Goal: Share content: Share content

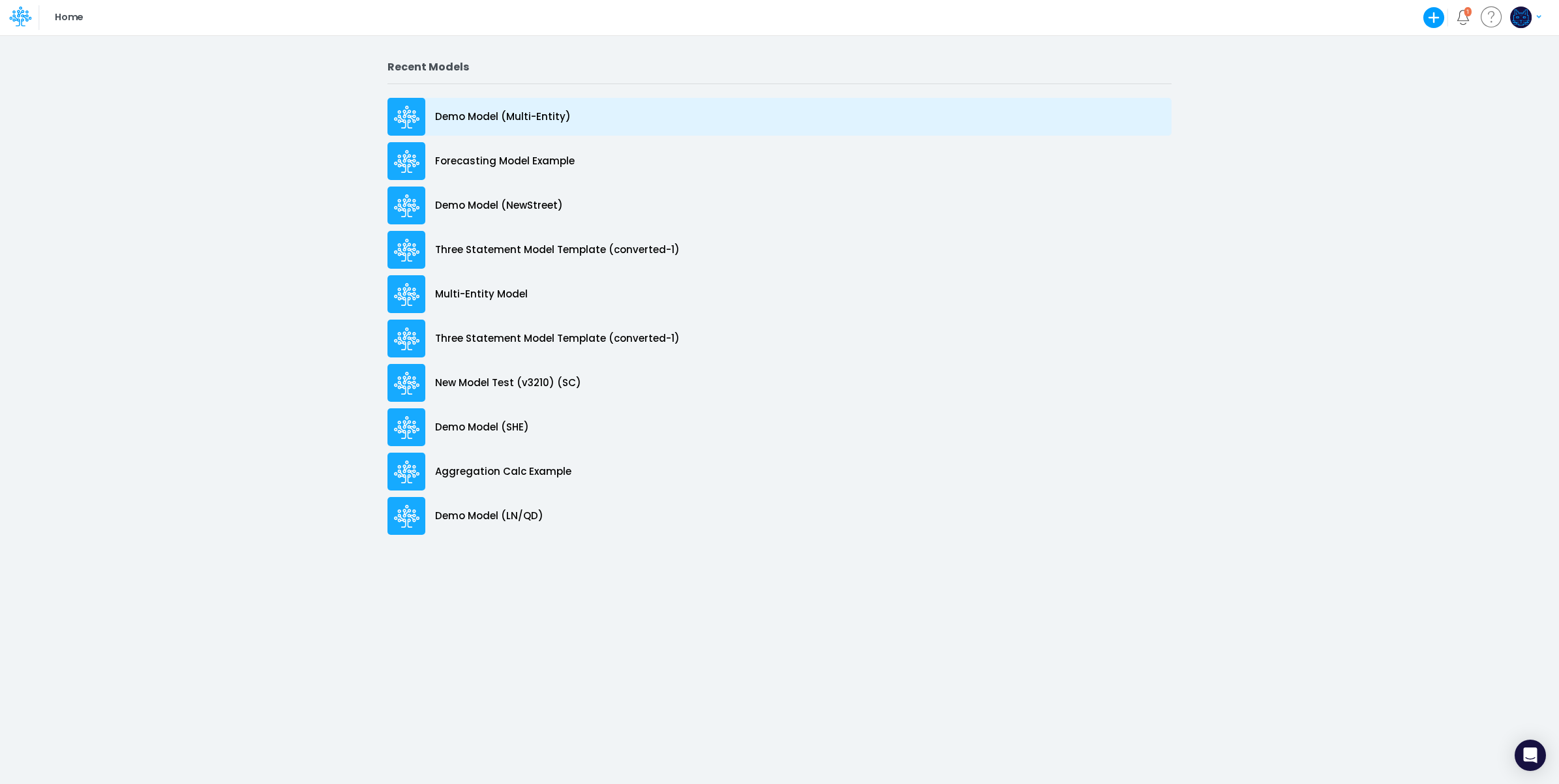
click at [520, 118] on p "Demo Model (Multi-Entity)" at bounding box center [503, 117] width 136 height 15
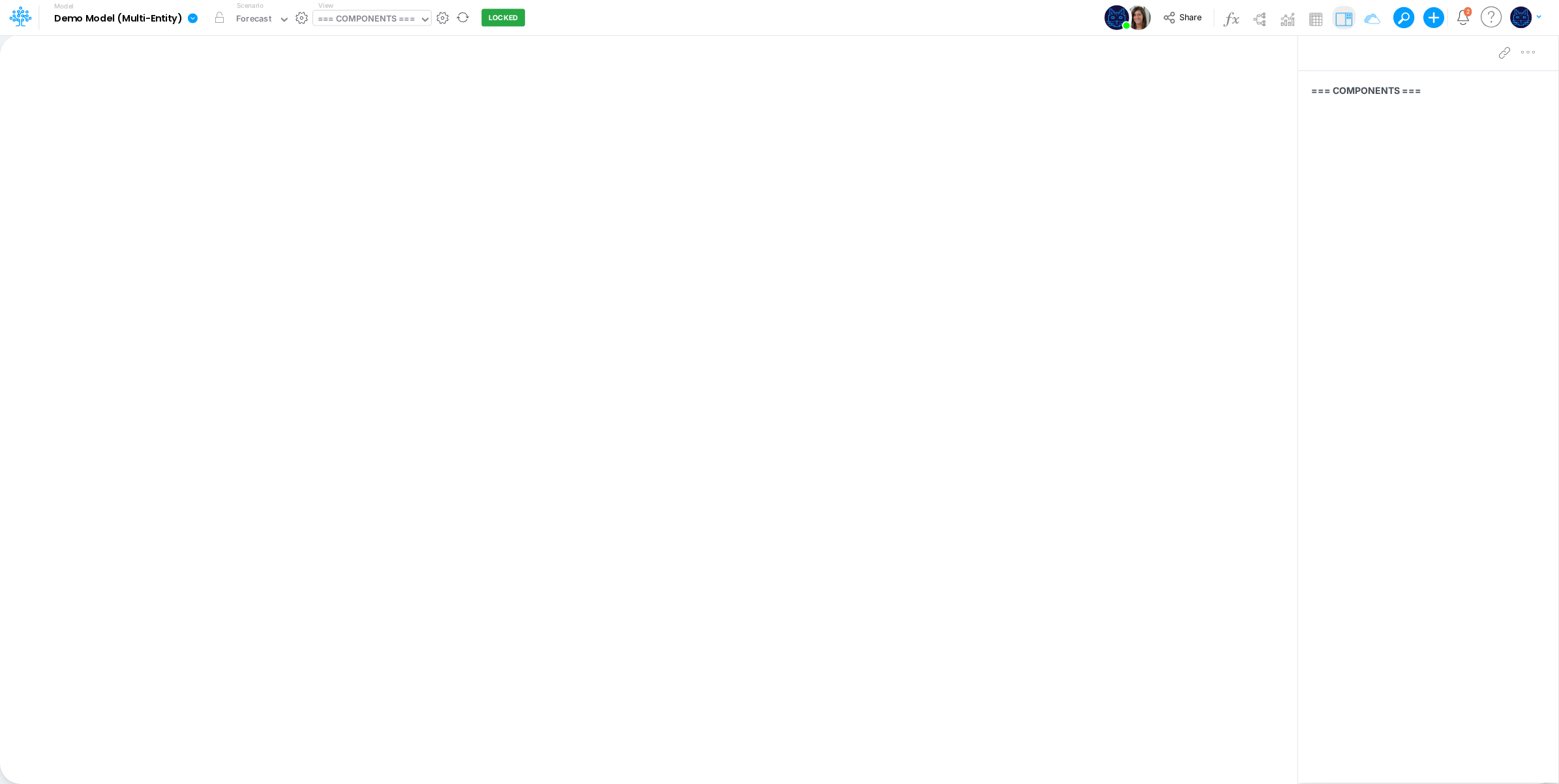
click at [366, 15] on div "=== COMPONENTS ===" at bounding box center [366, 20] width 96 height 15
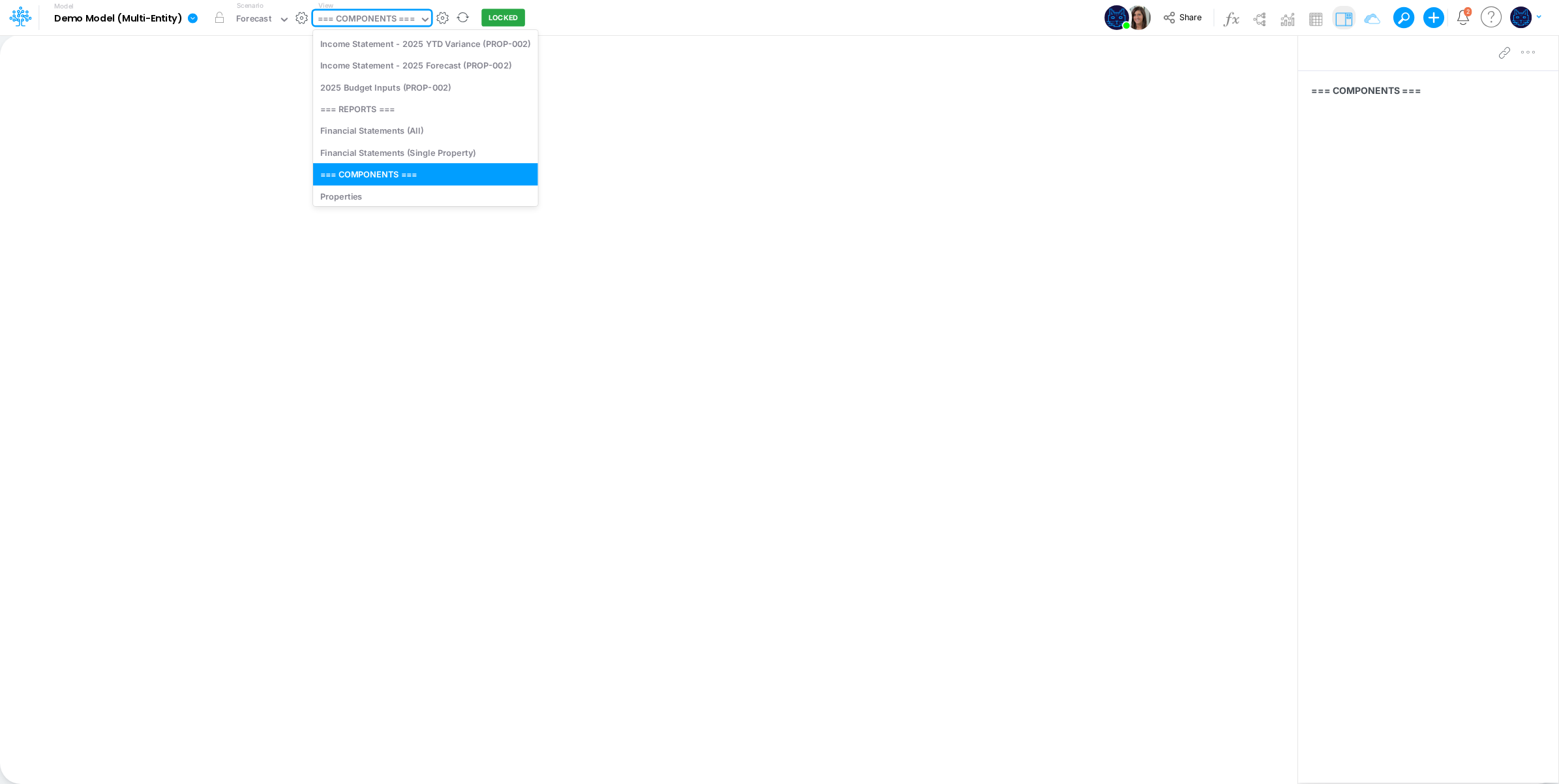
scroll to position [317, 0]
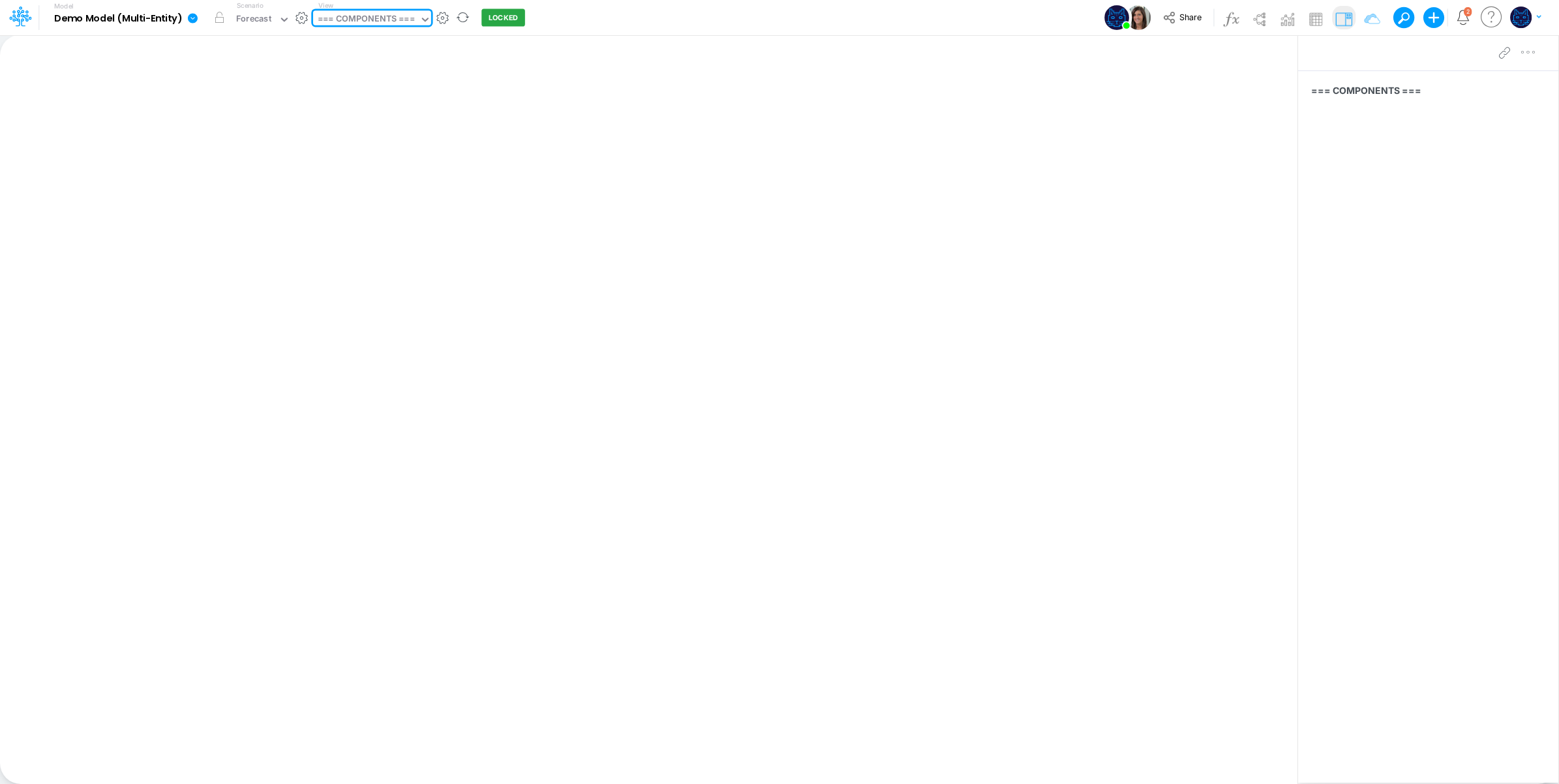
click at [359, 27] on div "=== COMPONENTS ===" at bounding box center [366, 20] width 96 height 15
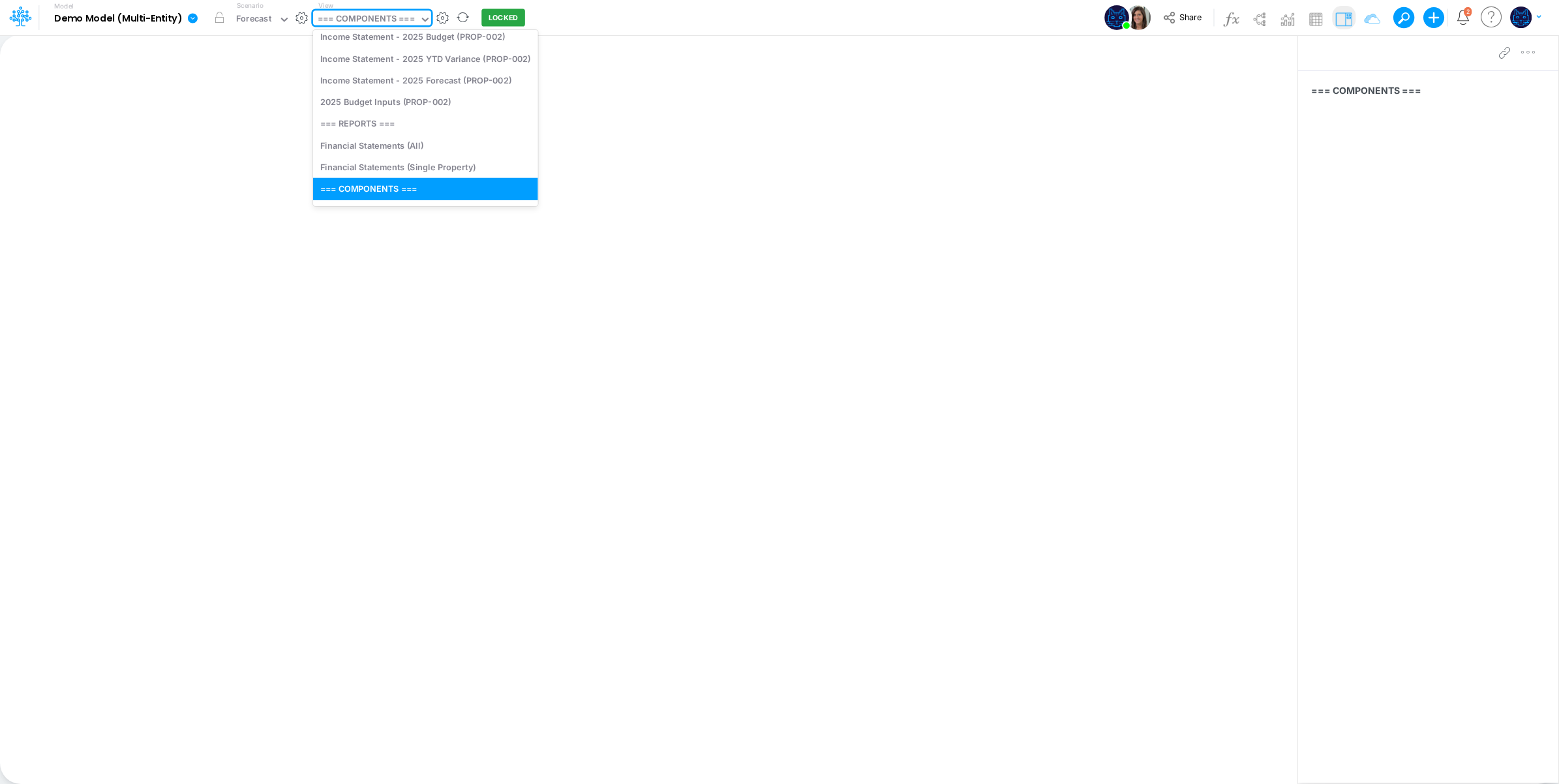
scroll to position [0, 0]
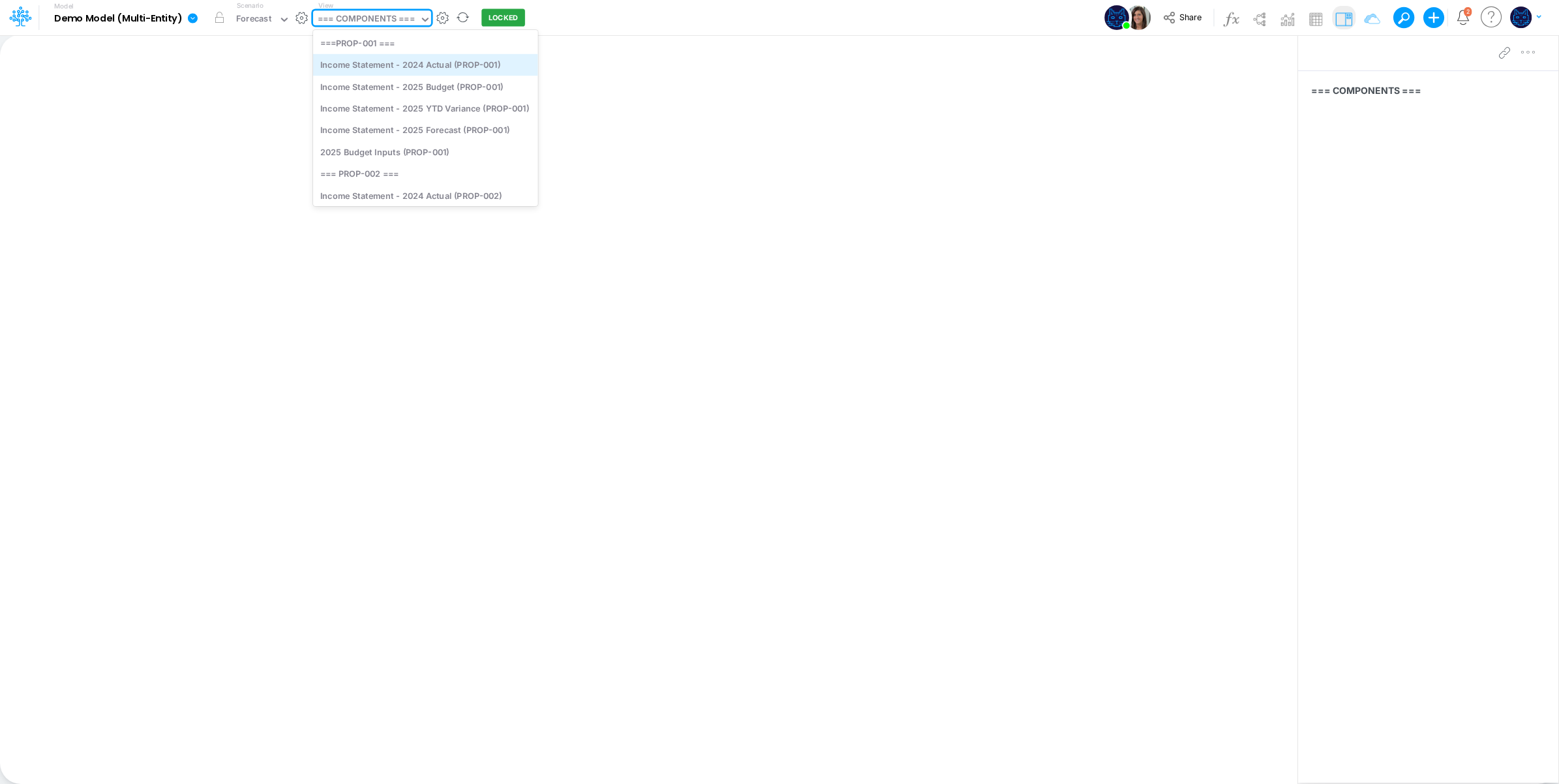
click at [498, 72] on div "Income Statement - 2024 Actual (PROP-001)" at bounding box center [426, 65] width 225 height 22
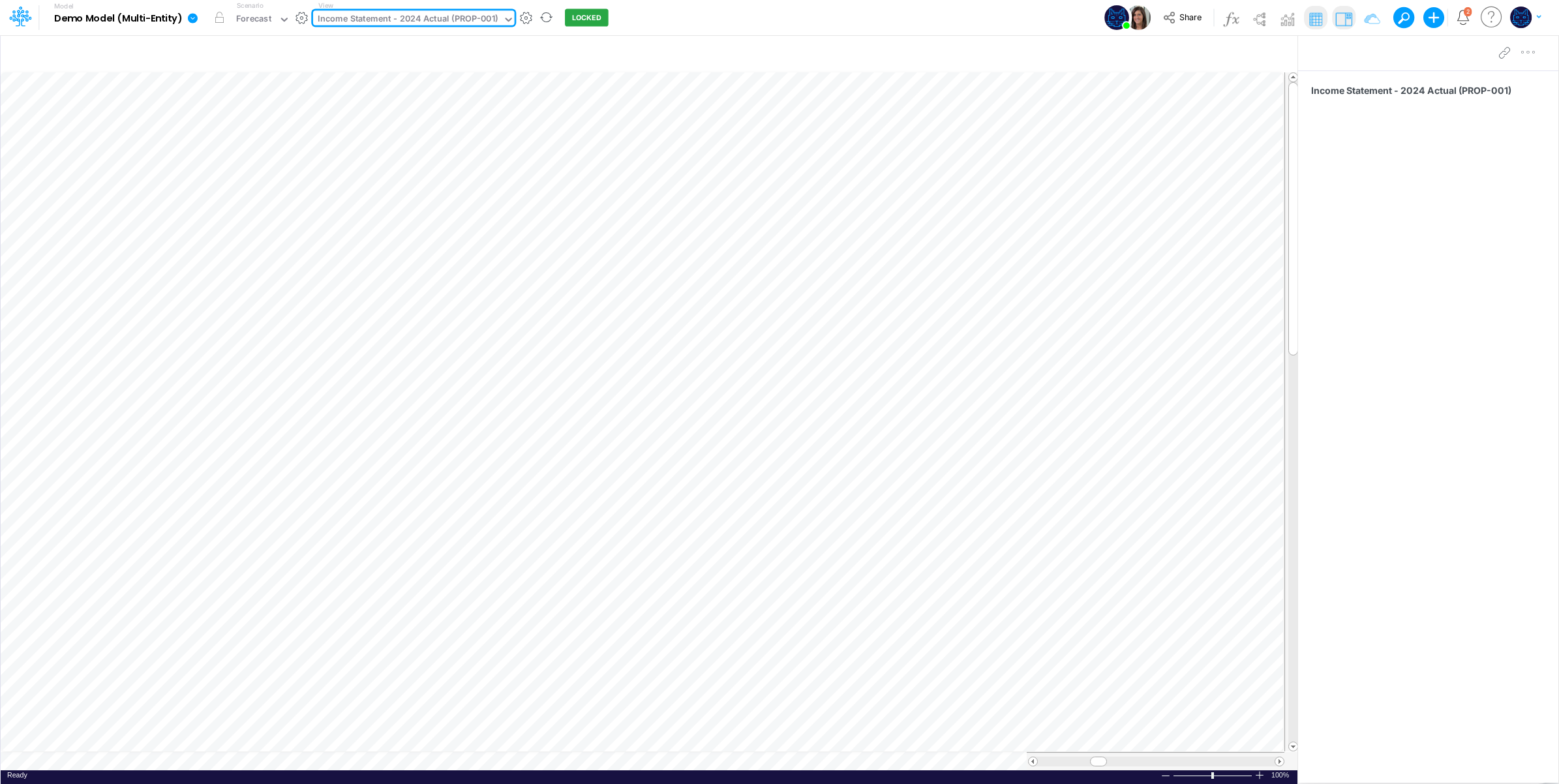
click at [674, 23] on div "Model Demo Model (Multi-Entity) Edit model settings Duplicate Import QuickBooks…" at bounding box center [780, 17] width 1403 height 35
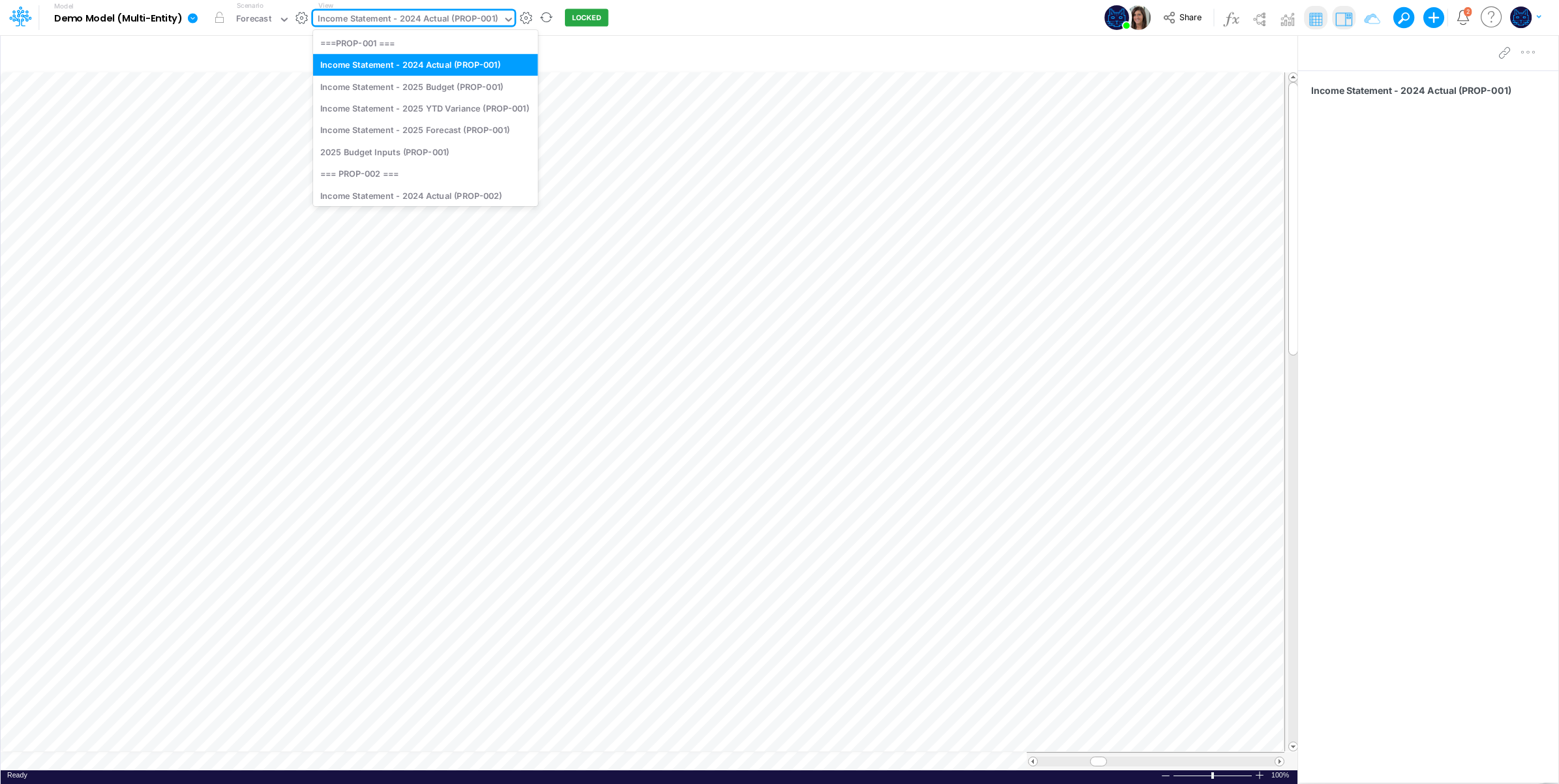
click at [427, 22] on div "Income Statement - 2024 Actual (PROP-001)" at bounding box center [407, 20] width 180 height 15
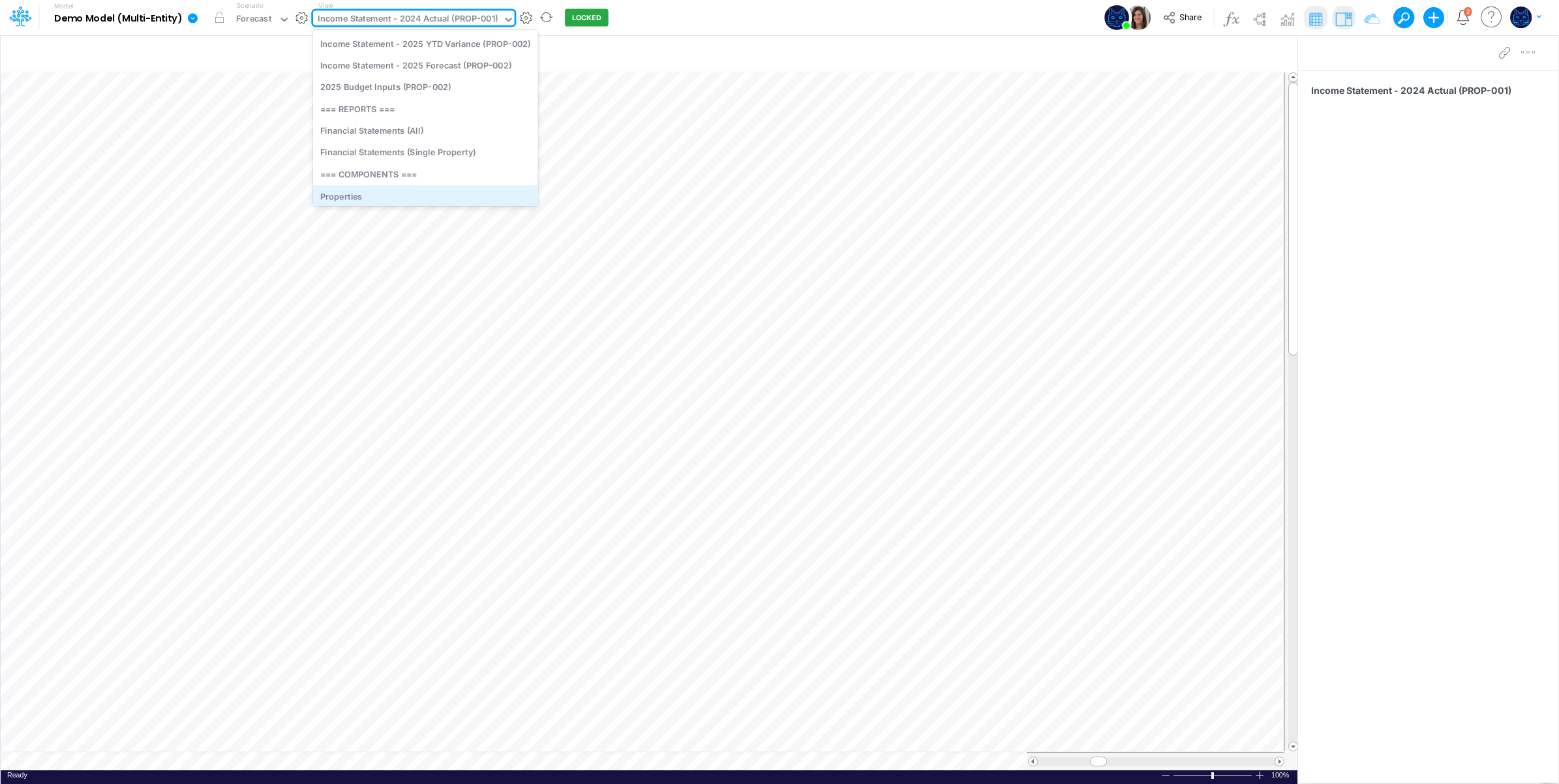
scroll to position [317, 0]
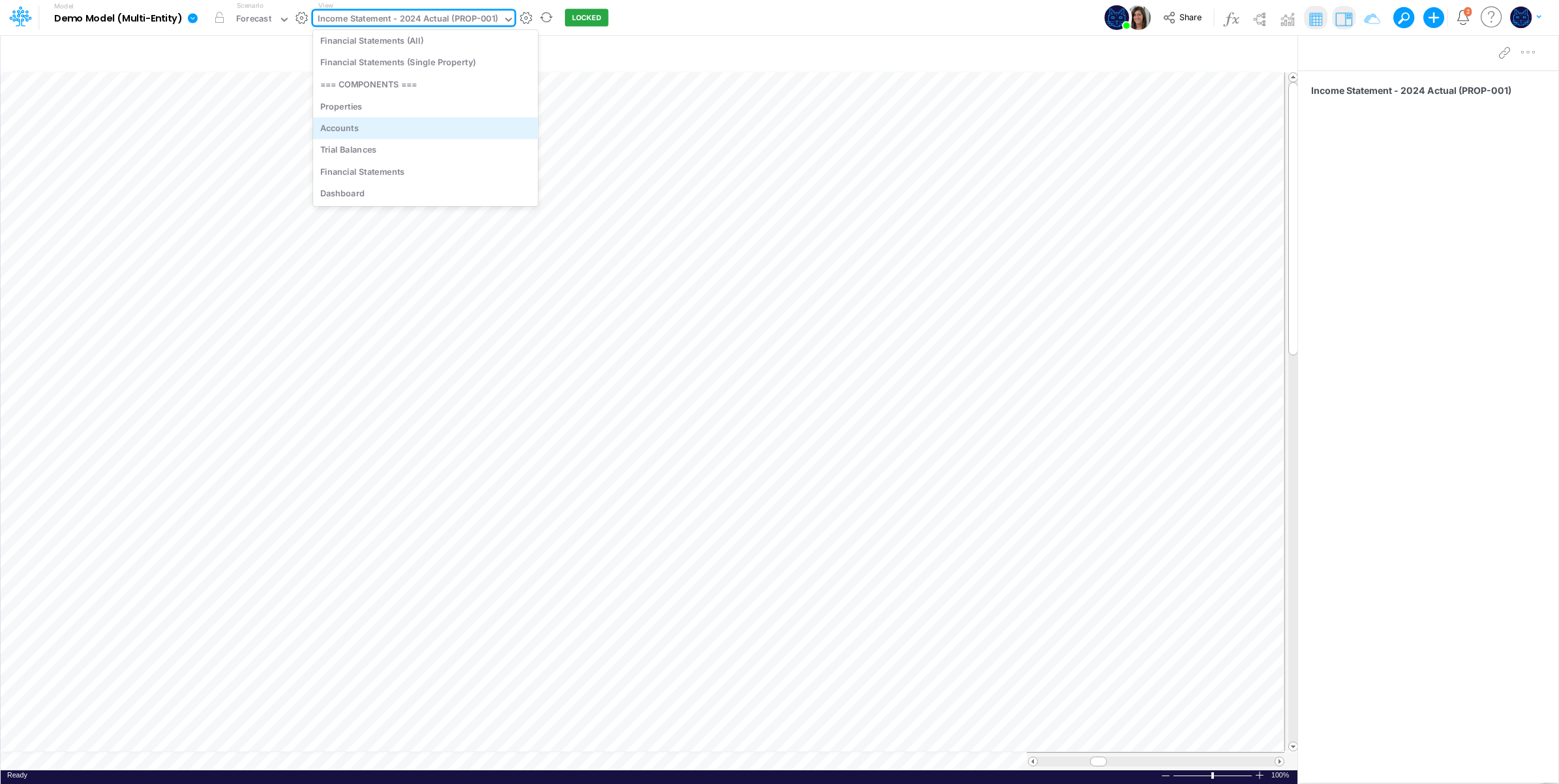
click at [390, 126] on div "Accounts" at bounding box center [426, 128] width 225 height 22
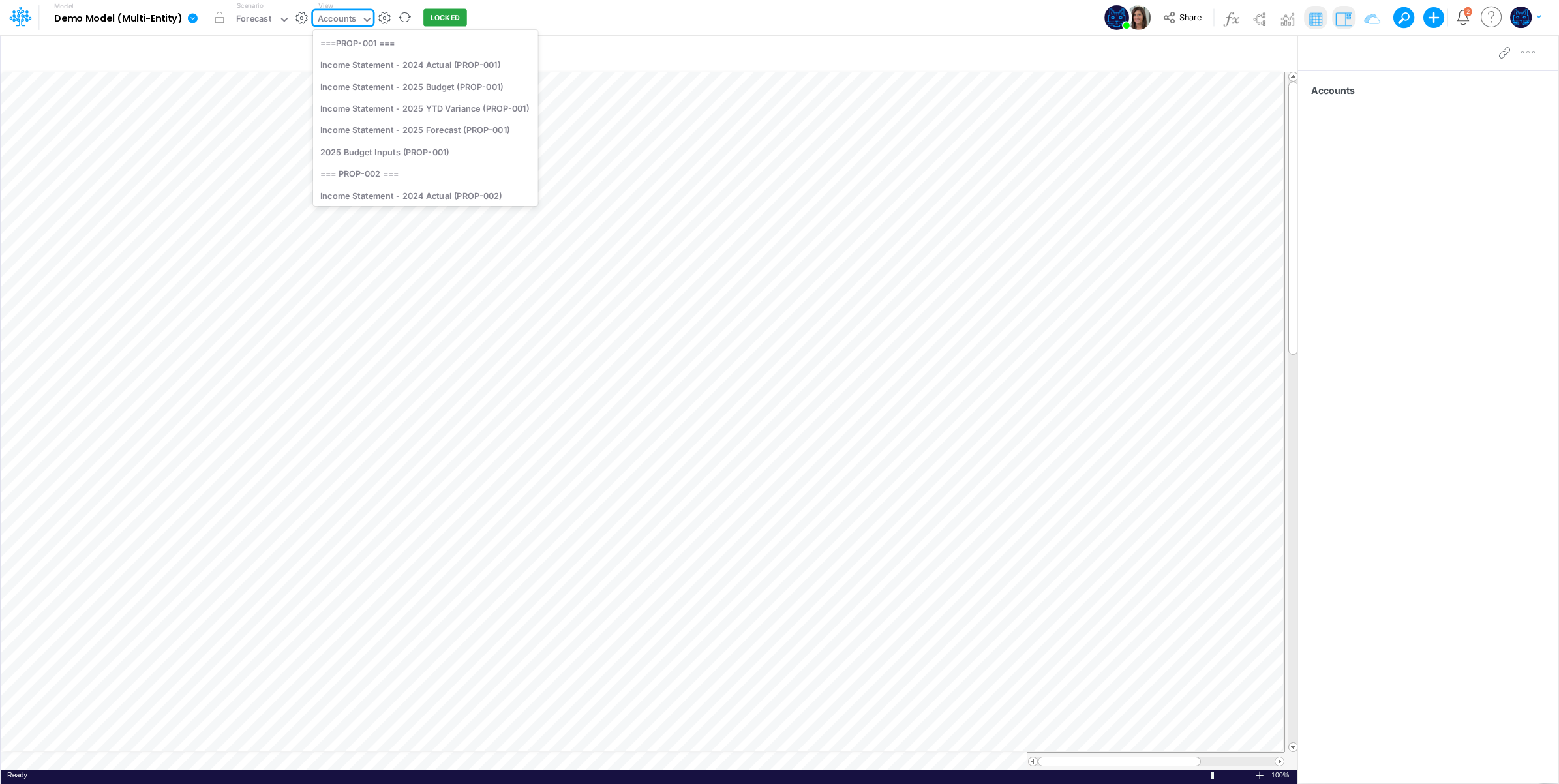
click at [348, 20] on div "Accounts" at bounding box center [337, 20] width 38 height 15
click at [419, 101] on div "Properties" at bounding box center [426, 105] width 225 height 22
click at [334, 23] on div "Properties" at bounding box center [339, 20] width 42 height 15
click at [496, 86] on div "Income Statement - 2025 Budget (PROP-001)" at bounding box center [426, 86] width 225 height 22
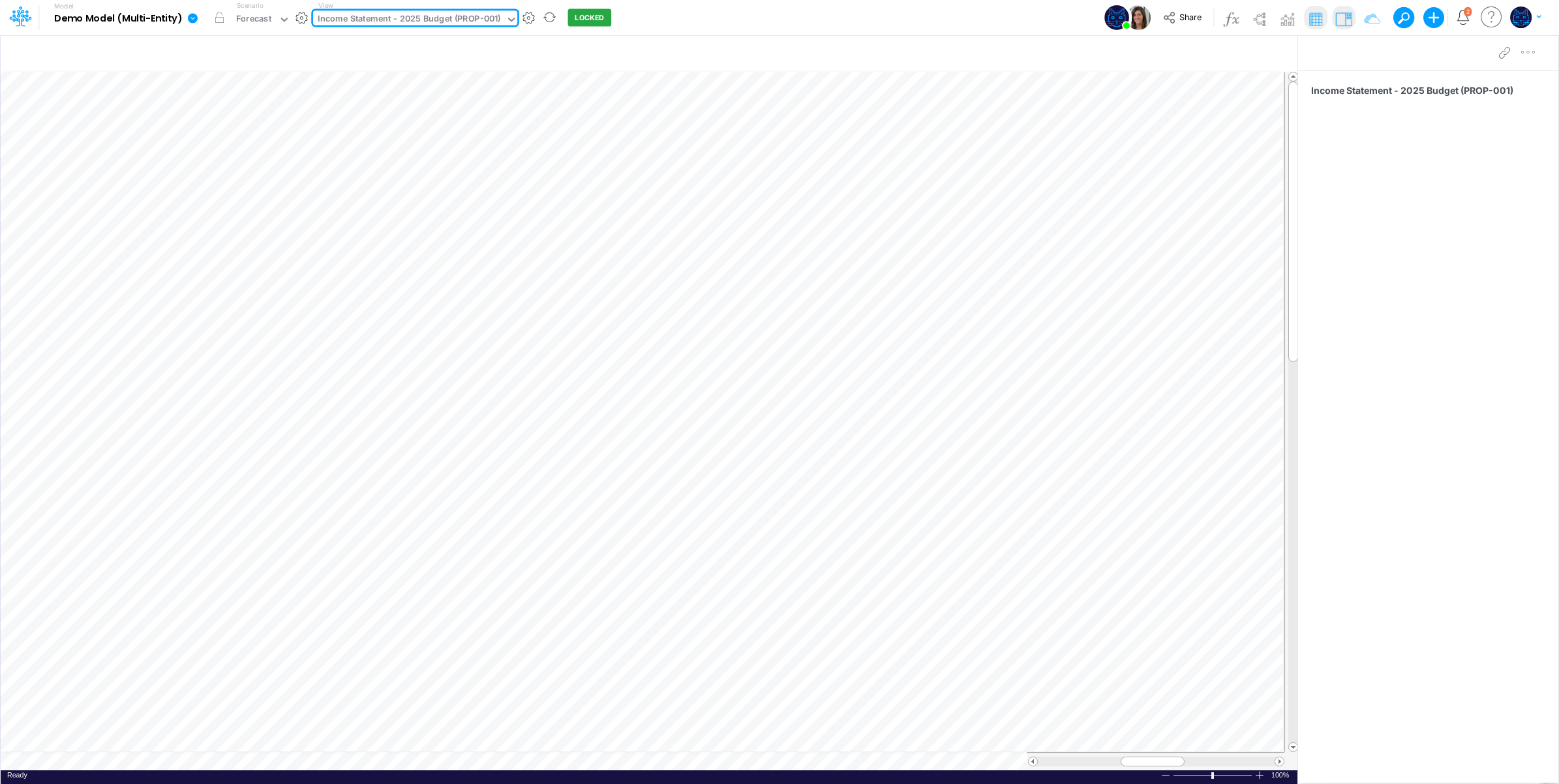
click at [441, 11] on div "Income Statement - 2025 Budget (PROP-001)" at bounding box center [410, 20] width 193 height 20
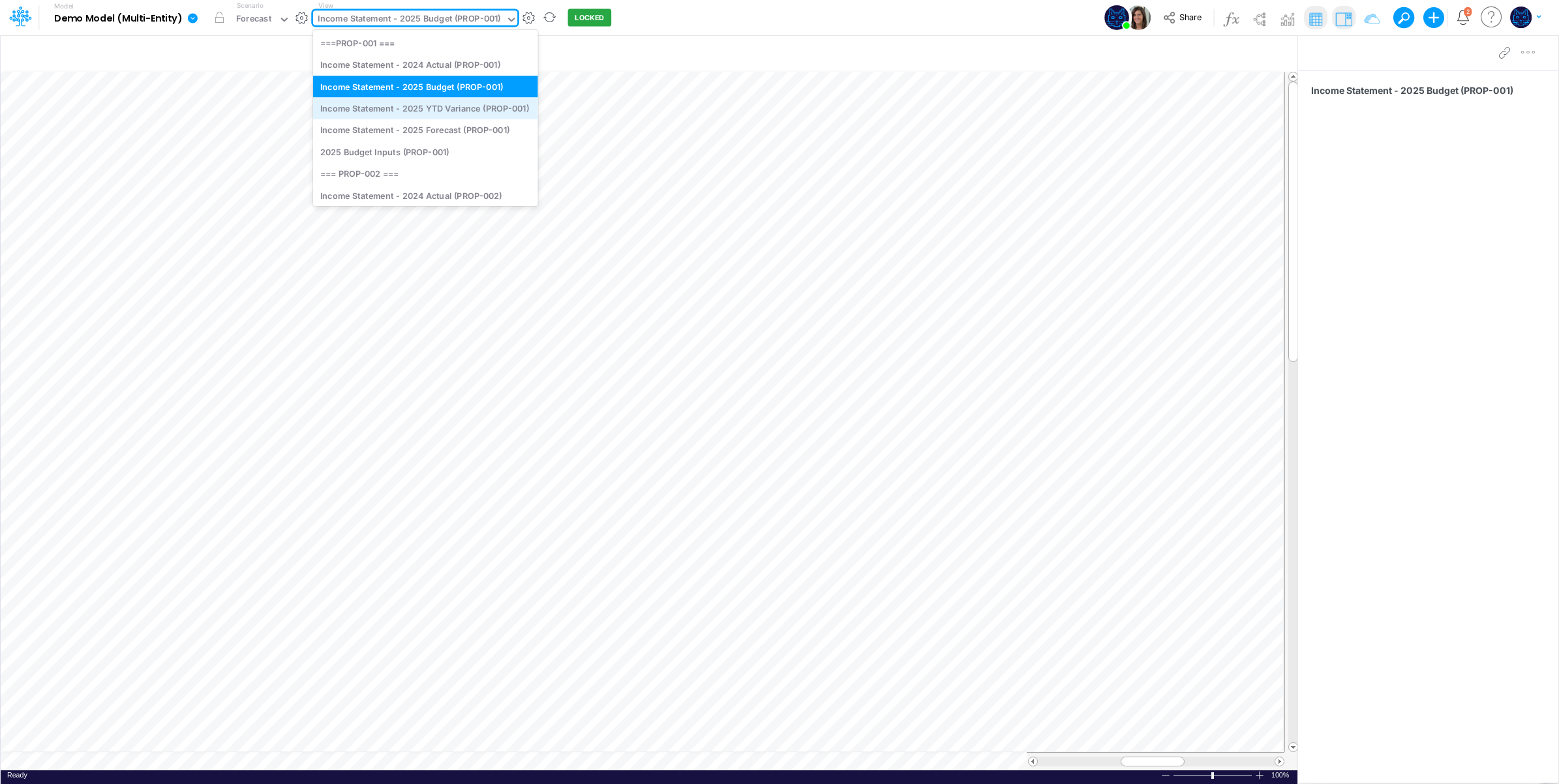
click at [462, 109] on div "Income Statement - 2025 YTD Variance (PROP-001)" at bounding box center [426, 108] width 225 height 22
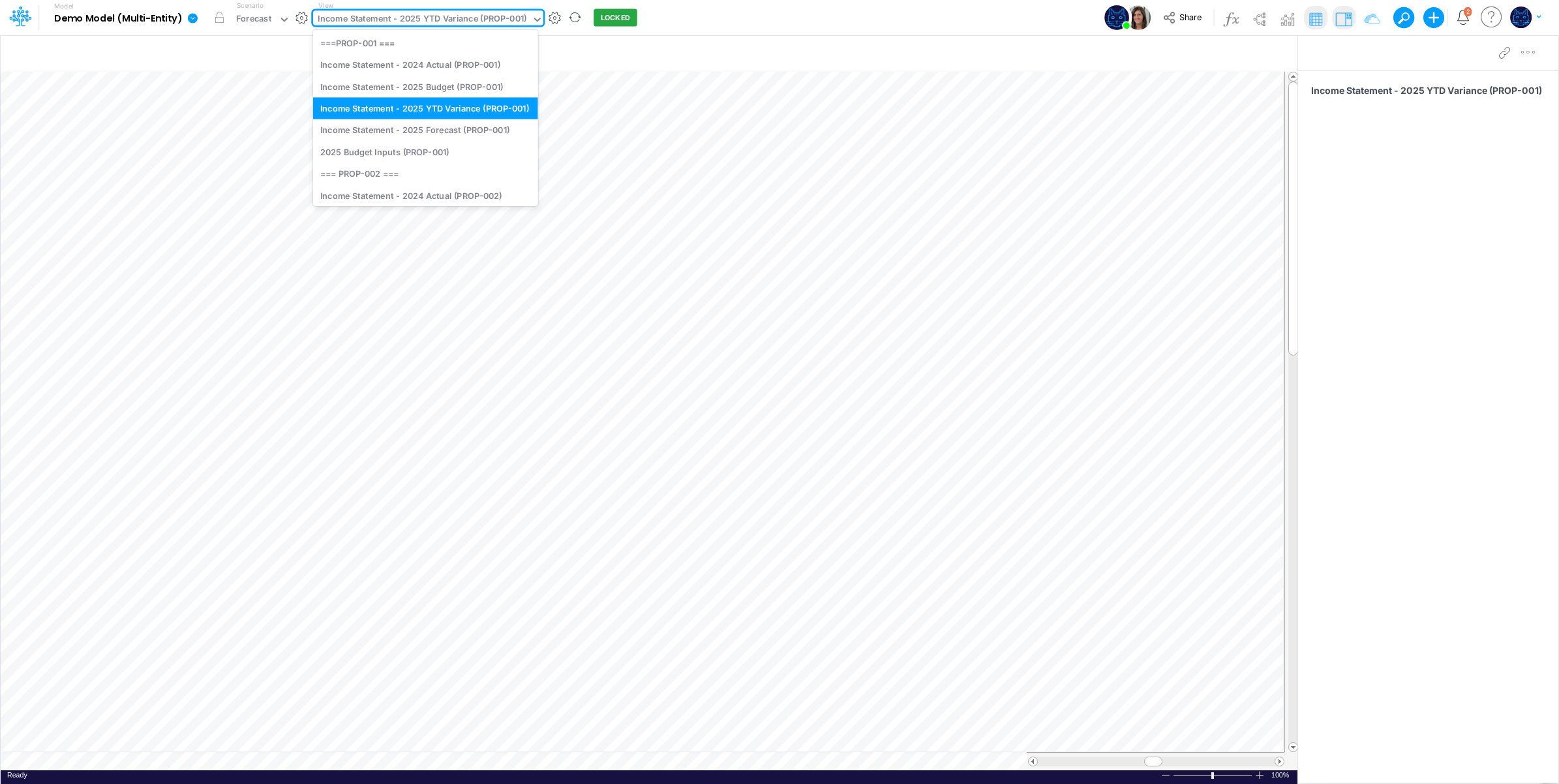
click at [494, 22] on div "Income Statement - 2025 YTD Variance (PROP-001)" at bounding box center [422, 20] width 209 height 15
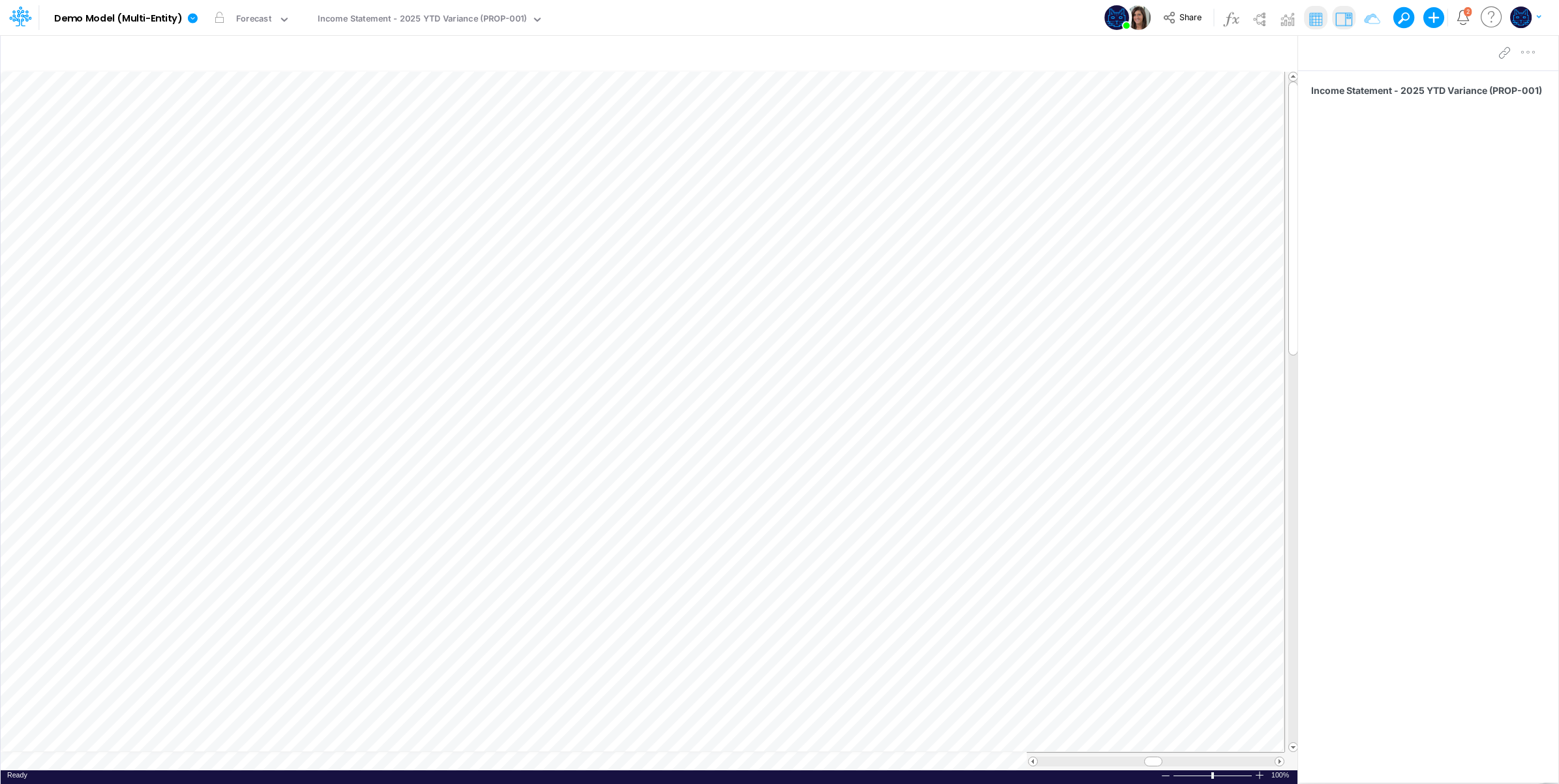
click at [793, 31] on div "Model Demo Model (Multi-Entity) Edit model settings Duplicate Import QuickBooks…" at bounding box center [780, 17] width 1403 height 35
click at [1188, 21] on span "Share" at bounding box center [1190, 17] width 22 height 10
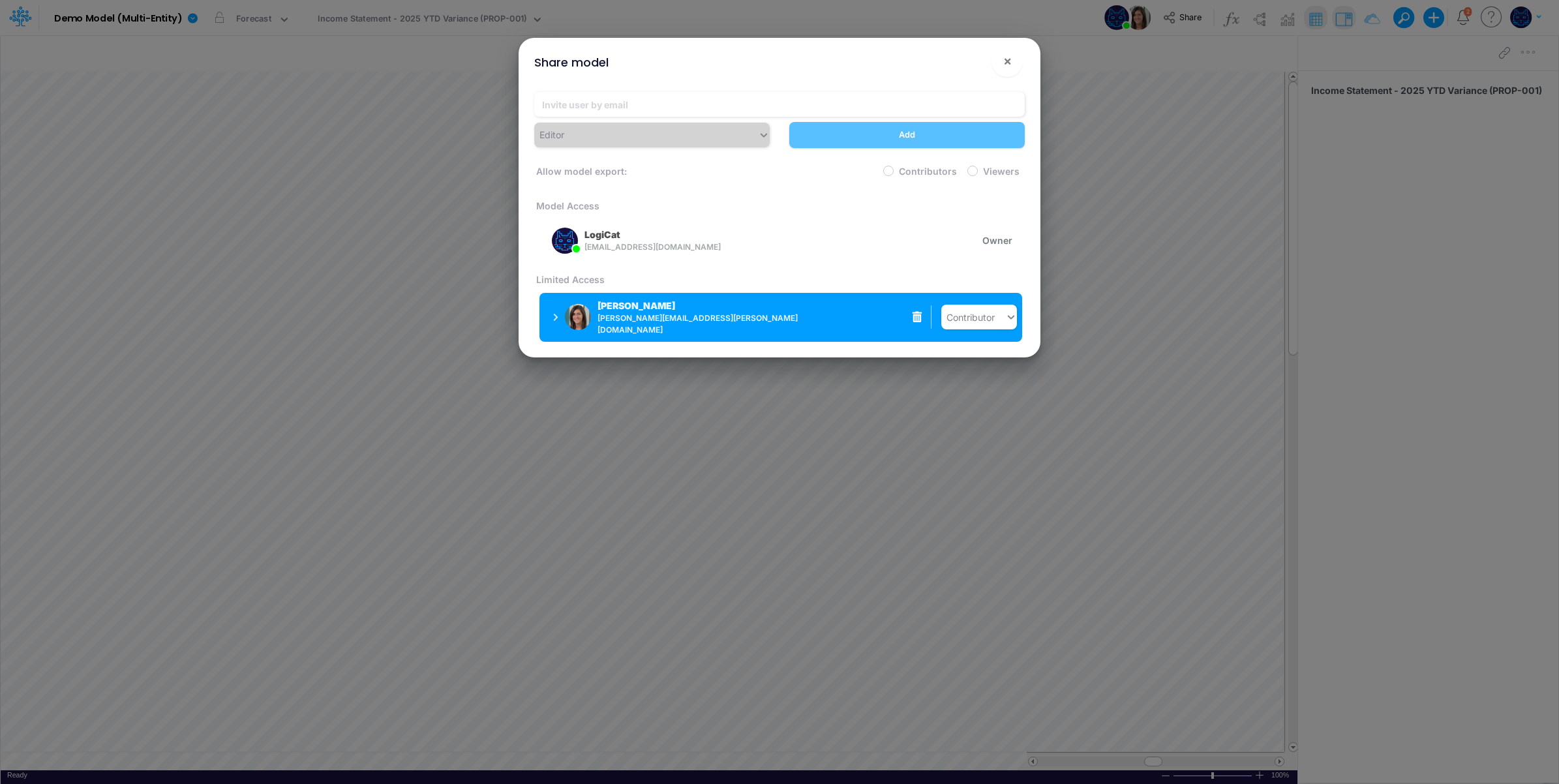
click at [914, 318] on icon at bounding box center [917, 317] width 10 height 11
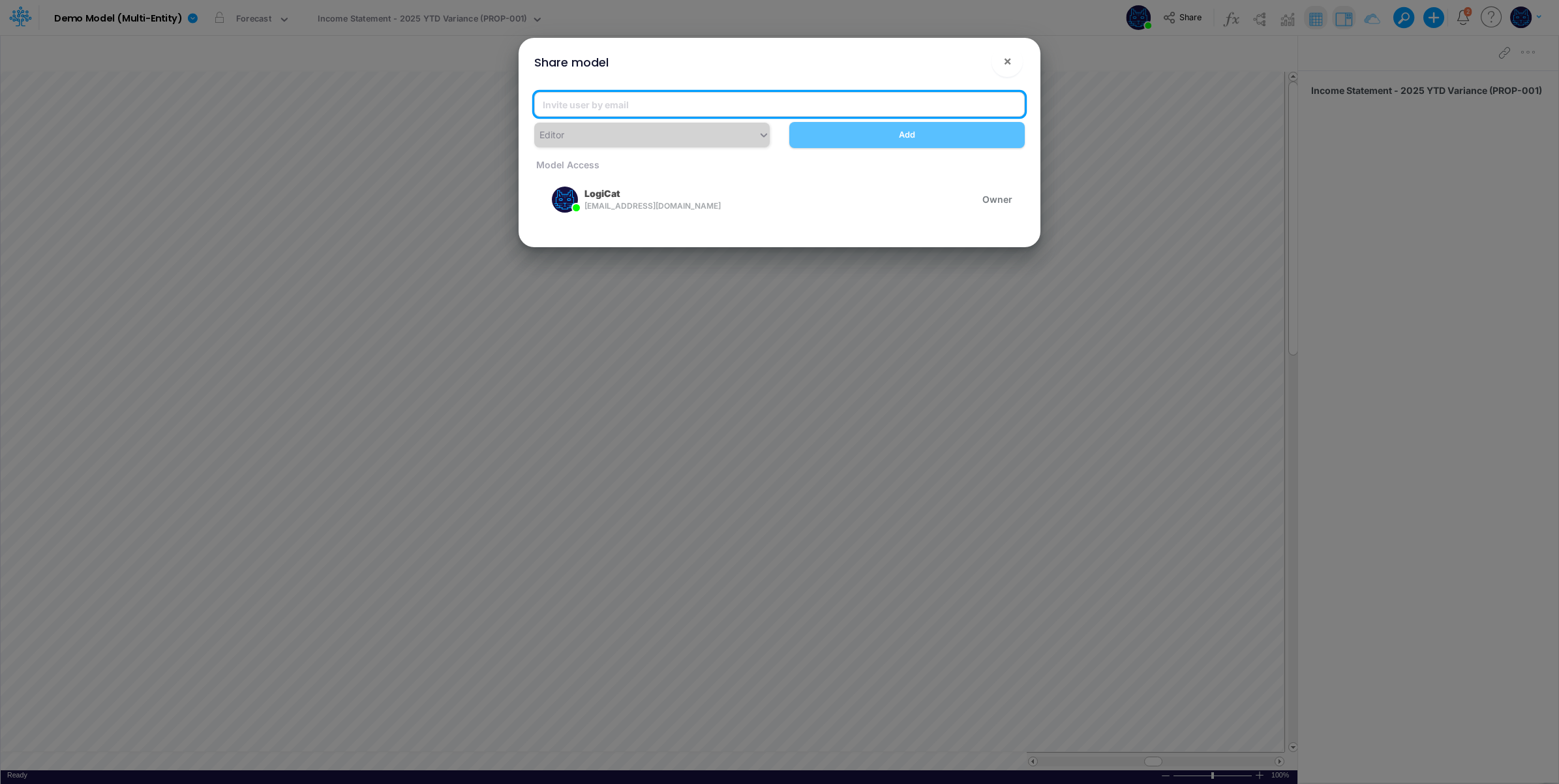
click at [659, 108] on input "email" at bounding box center [779, 104] width 490 height 25
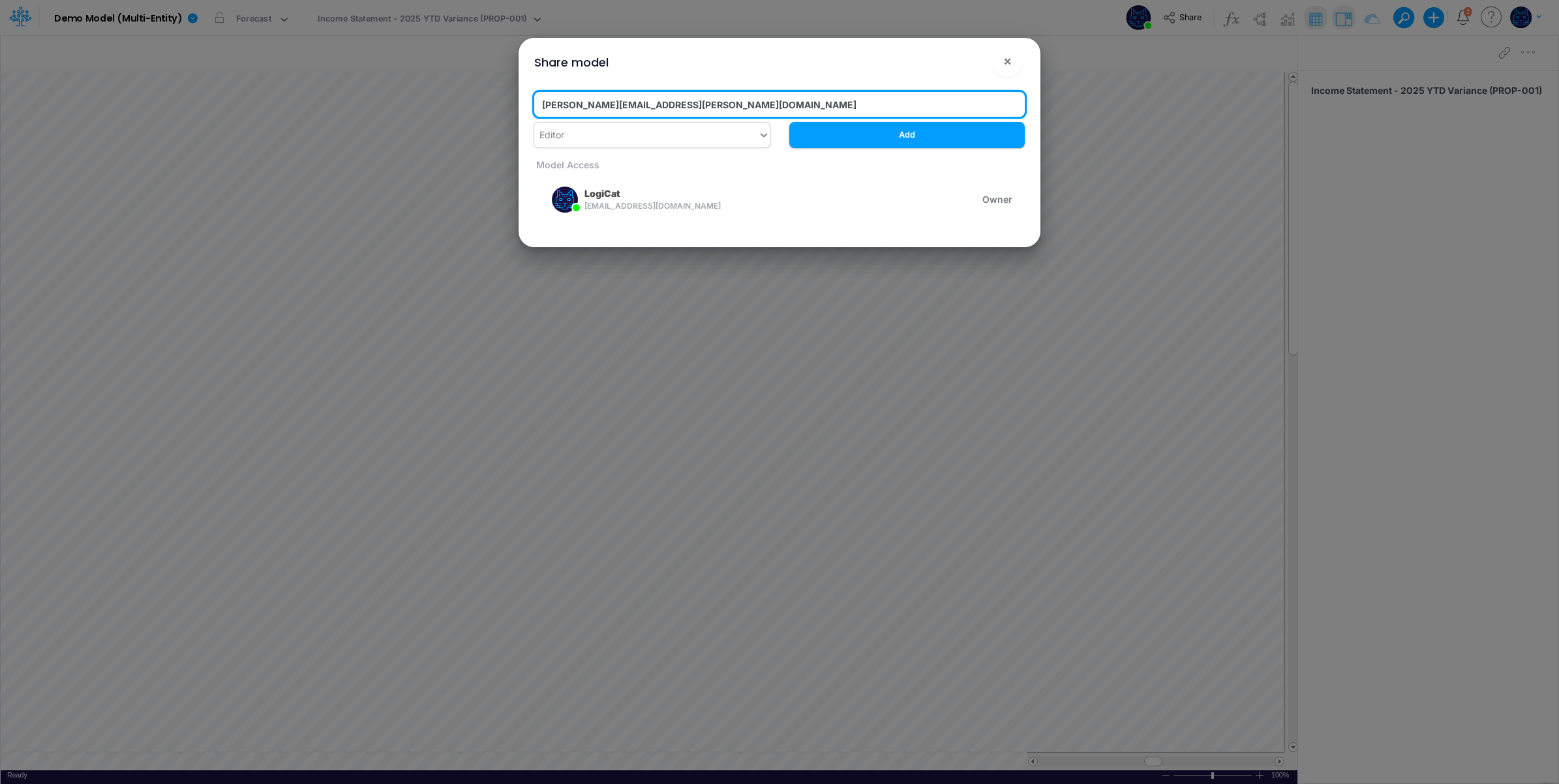
type input "carissa.castro@logica.cloud"
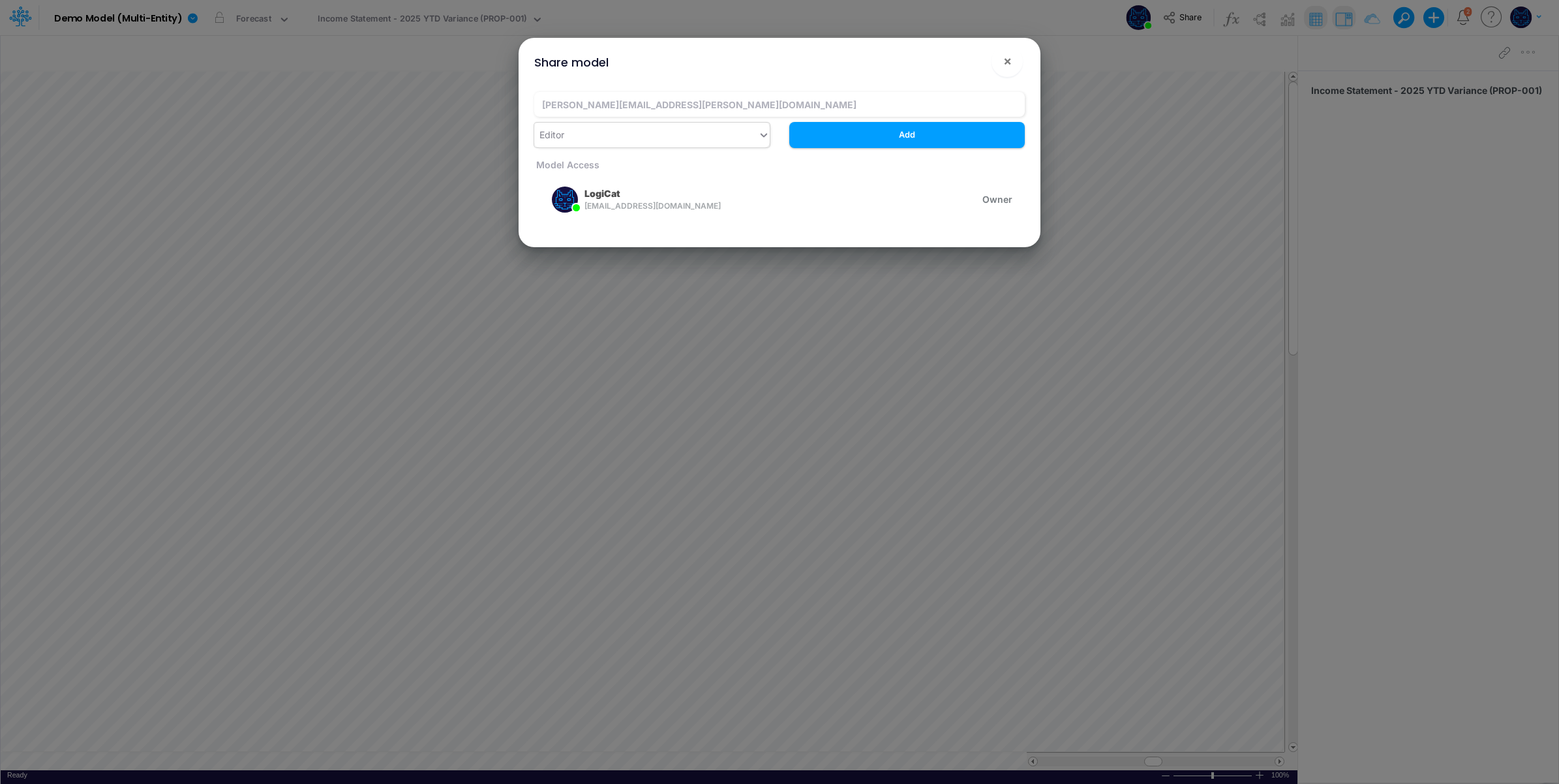
click at [621, 134] on div "Editor" at bounding box center [645, 135] width 224 height 22
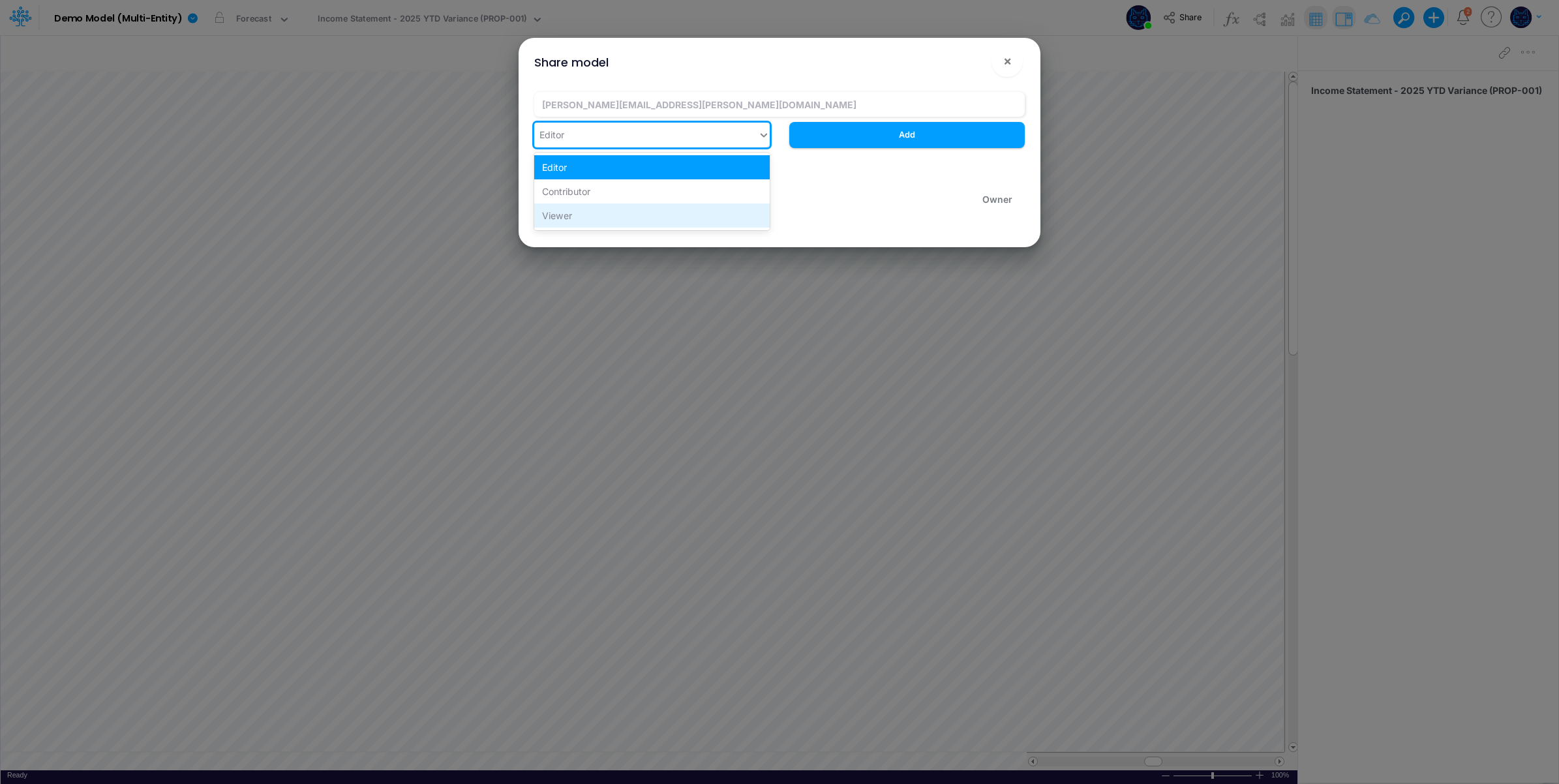
click at [610, 216] on div "Viewer" at bounding box center [651, 215] width 236 height 24
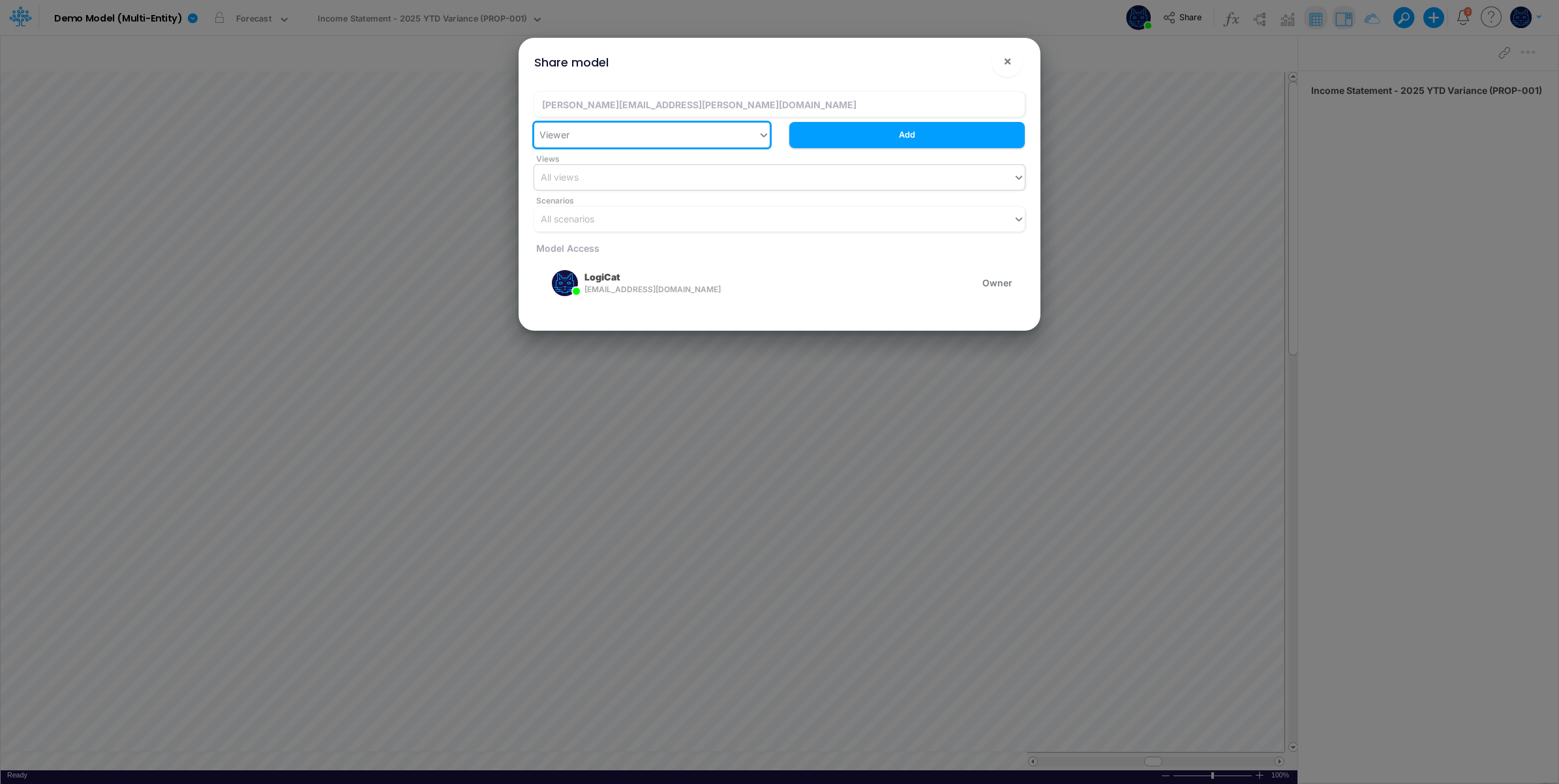
click at [631, 186] on div "All views" at bounding box center [773, 177] width 479 height 22
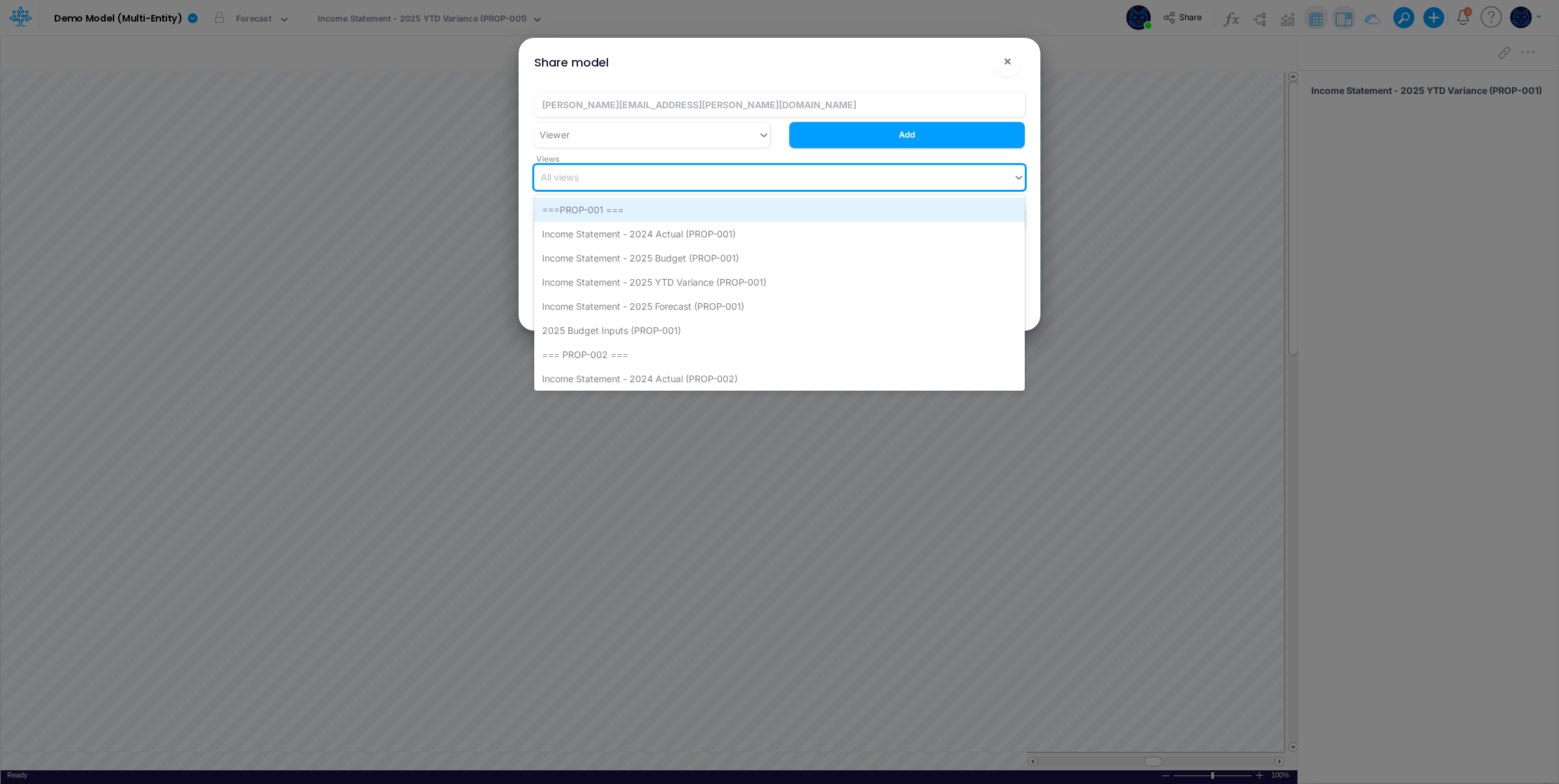
click at [752, 214] on div "===PROP-001 ===" at bounding box center [779, 209] width 490 height 24
click at [706, 170] on div "===PROP-001 ===" at bounding box center [761, 177] width 456 height 22
click at [709, 209] on div "Income Statement - 2024 Actual (PROP-001)" at bounding box center [779, 209] width 490 height 24
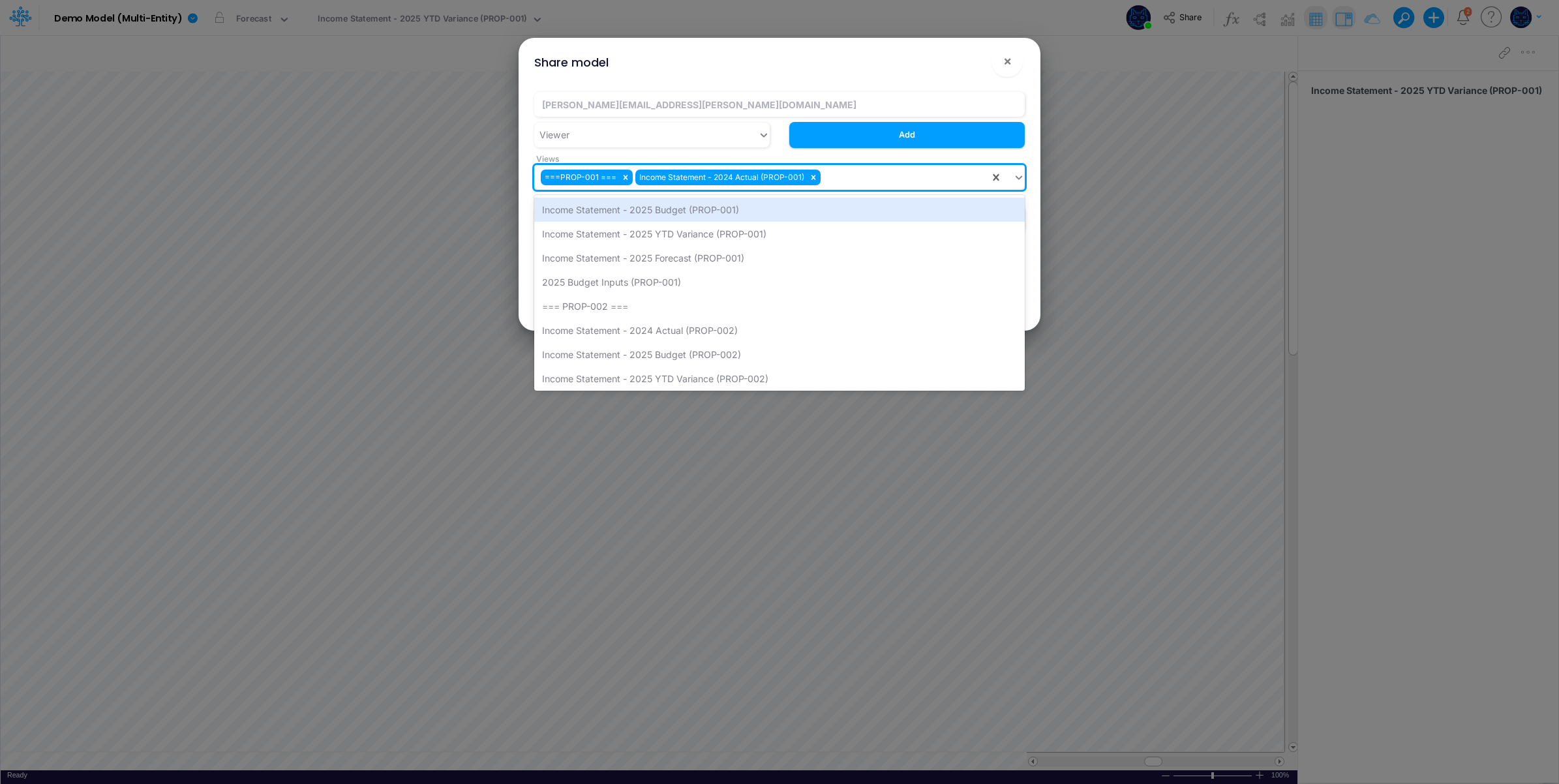
click at [872, 178] on div "===PROP-001 === Income Statement - 2024 Actual (PROP-001)" at bounding box center [761, 177] width 456 height 22
click at [839, 212] on div "Income Statement - 2025 Budget (PROP-001)" at bounding box center [779, 209] width 490 height 24
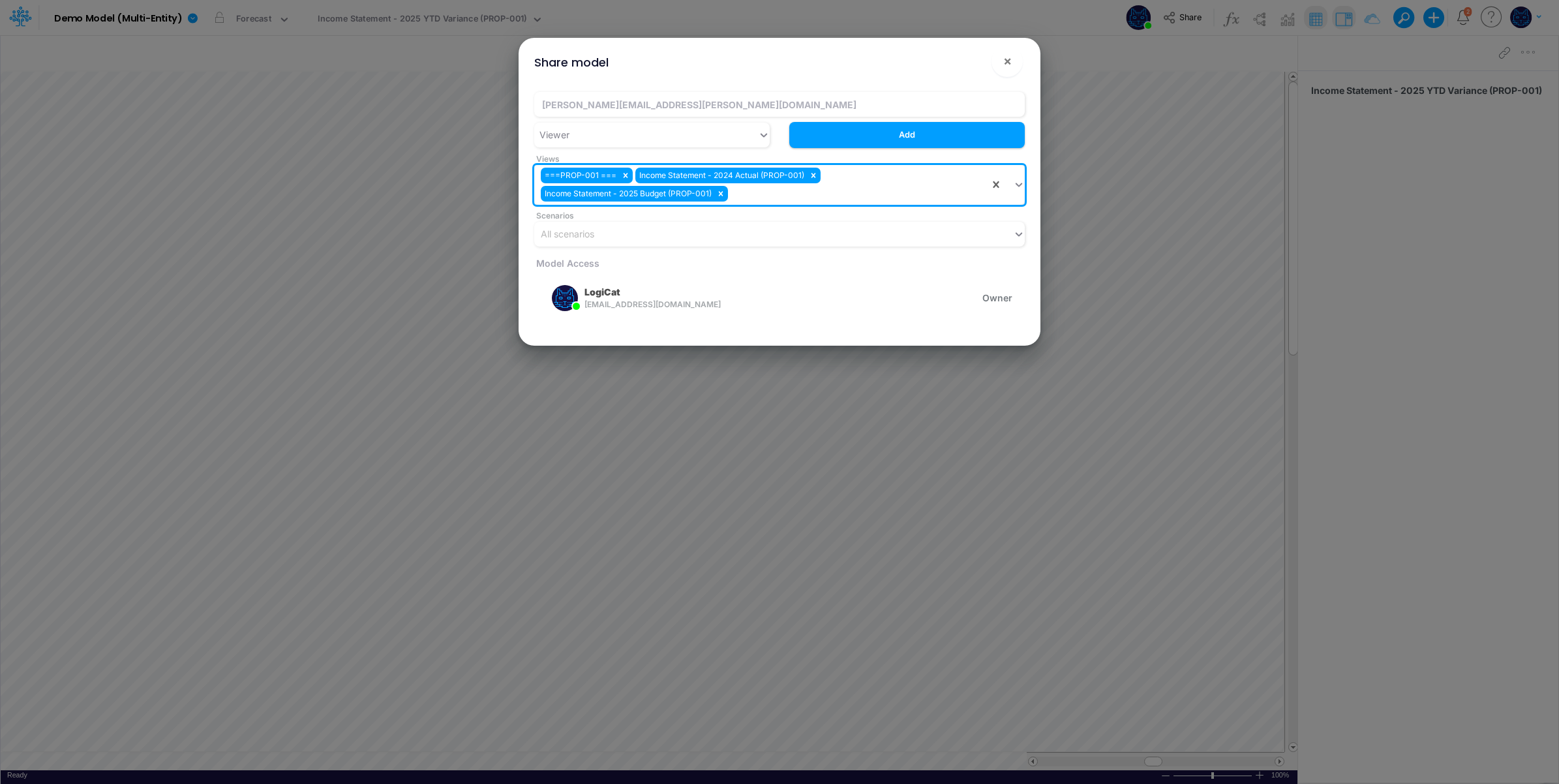
click at [898, 187] on div "===PROP-001 === Income Statement - 2024 Actual (PROP-001) Income Statement - 20…" at bounding box center [761, 185] width 456 height 40
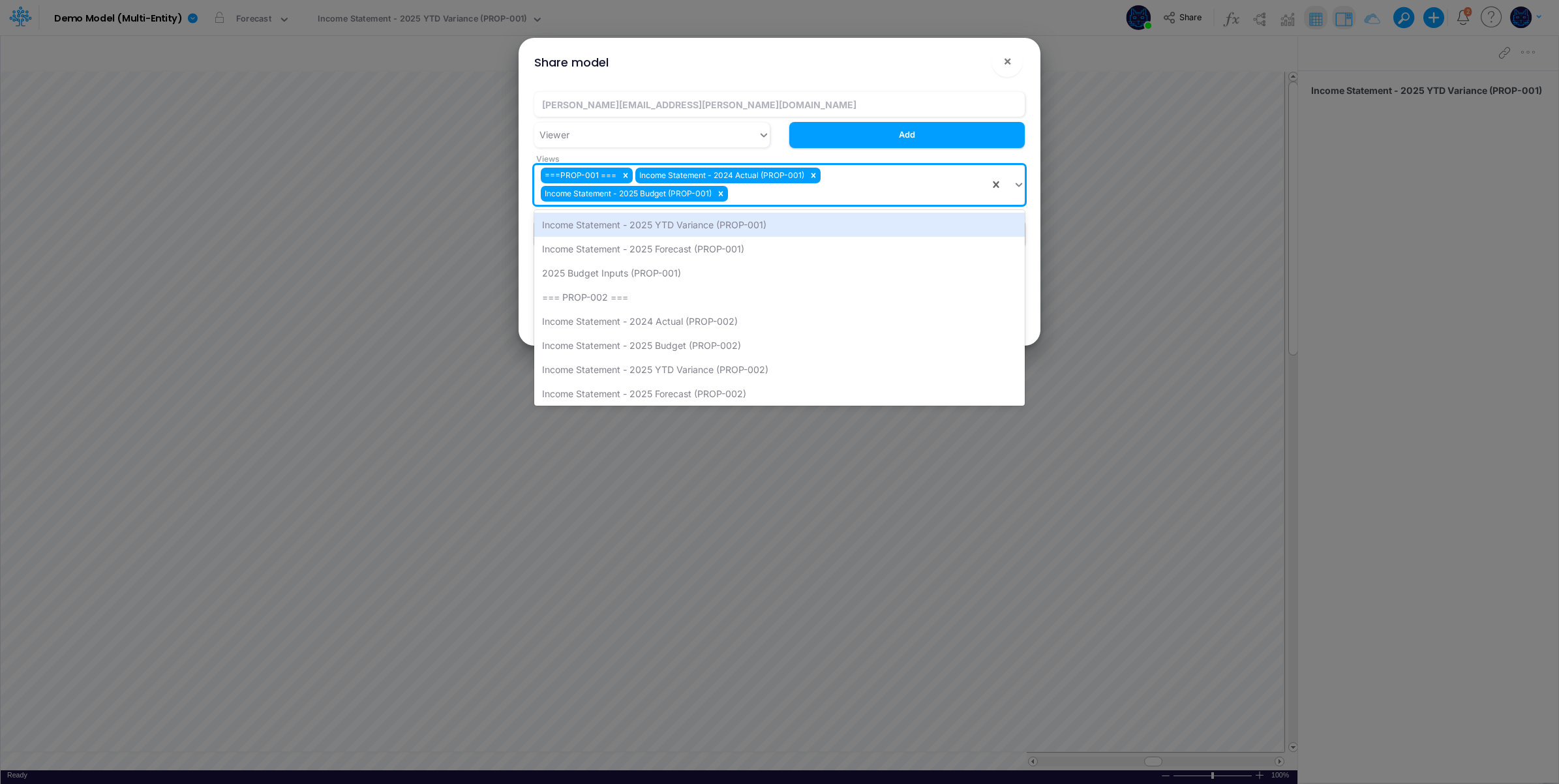
click at [831, 222] on div "Income Statement - 2025 YTD Variance (PROP-001)" at bounding box center [779, 224] width 490 height 24
click at [928, 171] on div "===PROP-001 === Income Statement - 2024 Actual (PROP-001) Income Statement - 20…" at bounding box center [761, 185] width 456 height 40
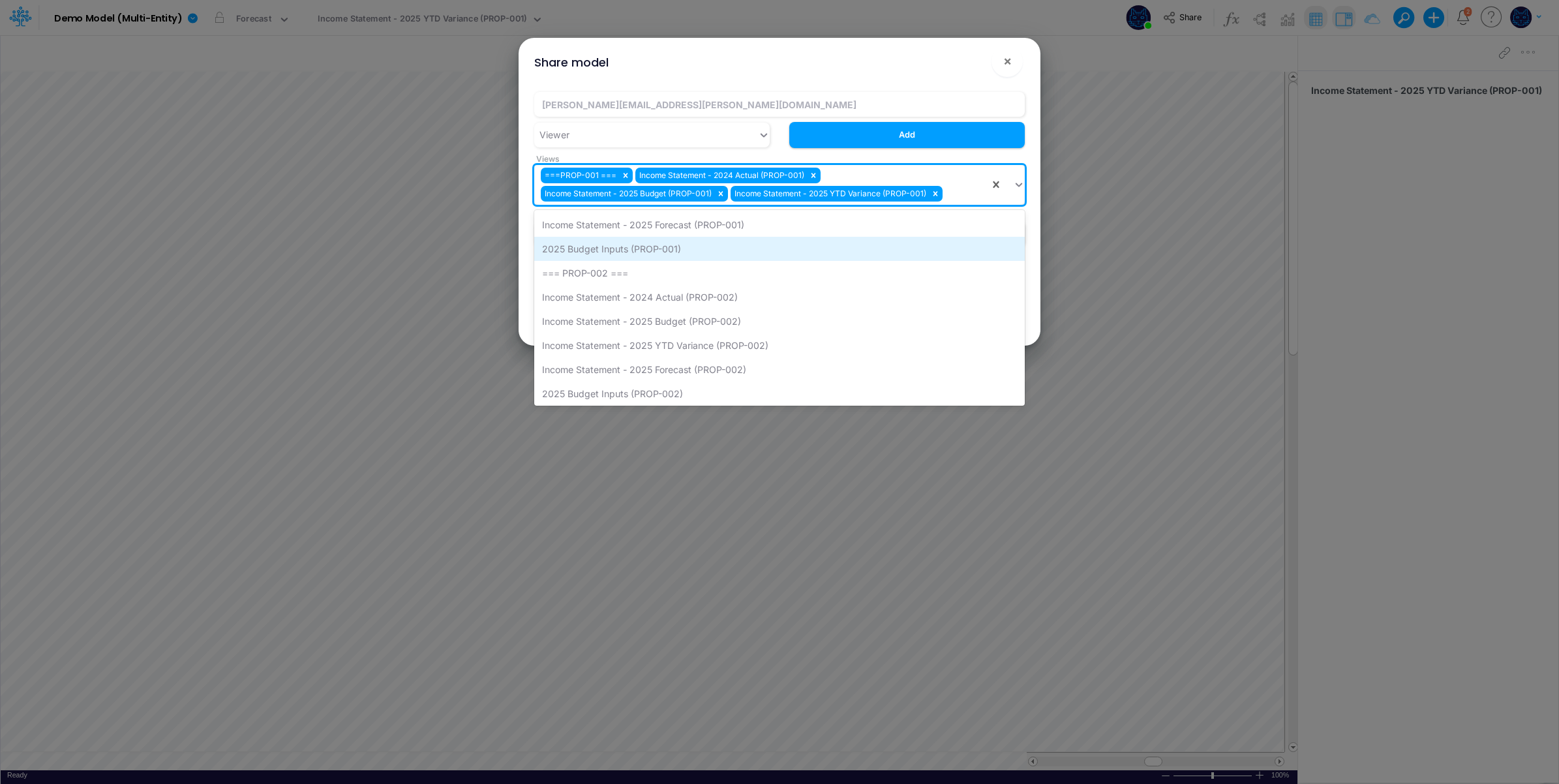
click at [839, 236] on div "2025 Budget Inputs (PROP-001)" at bounding box center [779, 249] width 490 height 24
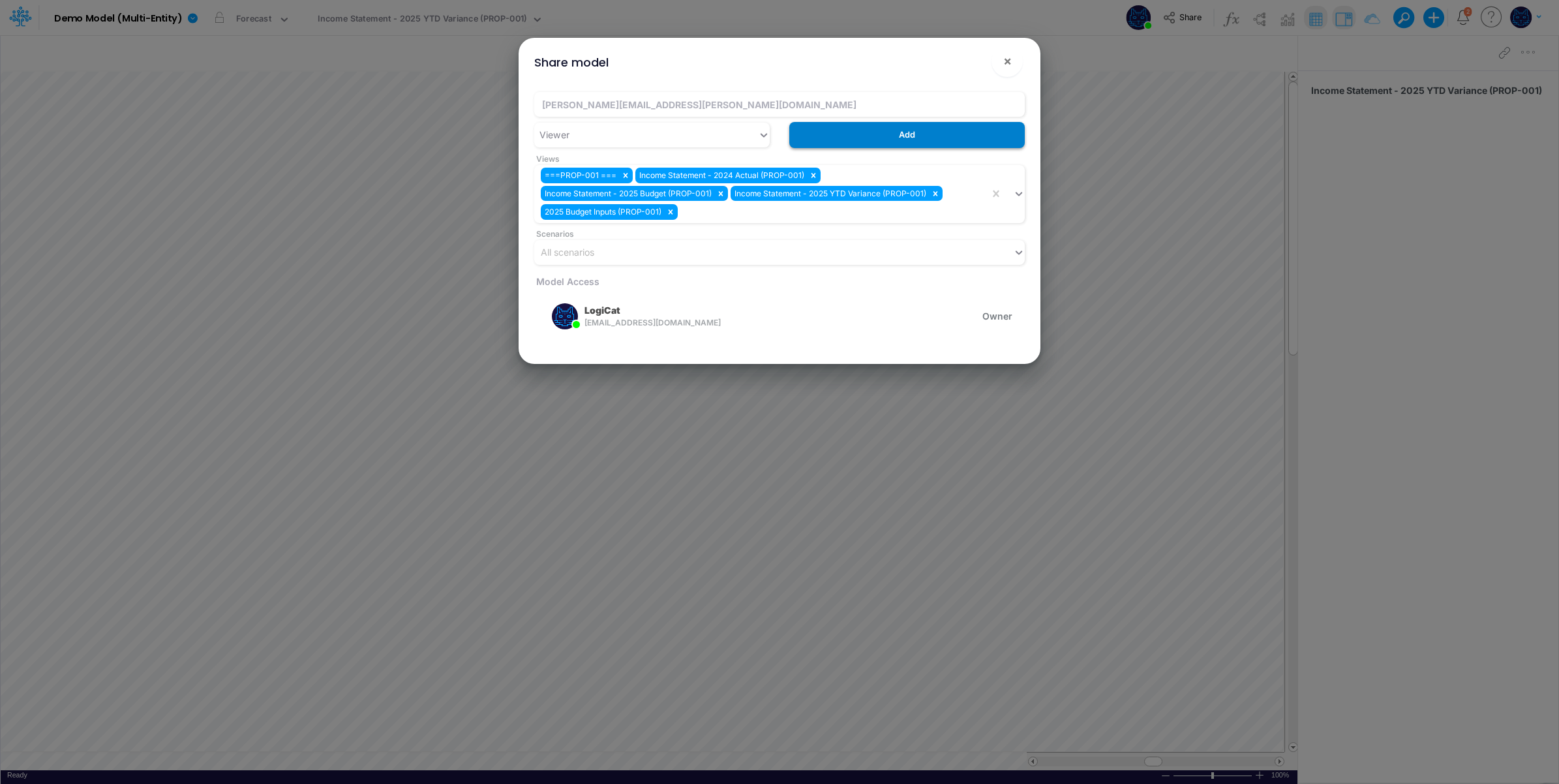
click at [888, 134] on button "Add" at bounding box center [907, 135] width 236 height 26
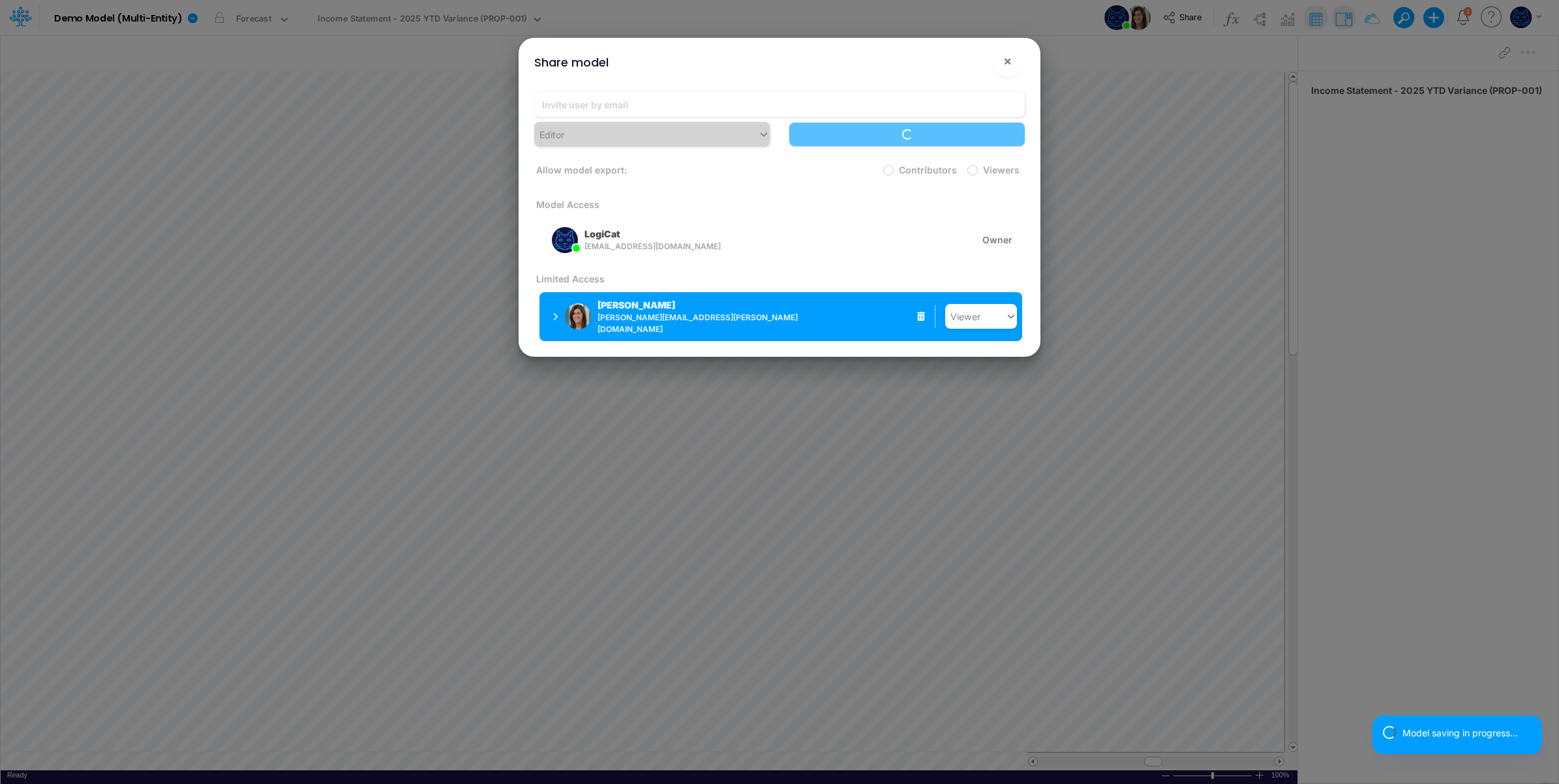
click at [640, 310] on p "Carissa Castro" at bounding box center [636, 305] width 78 height 14
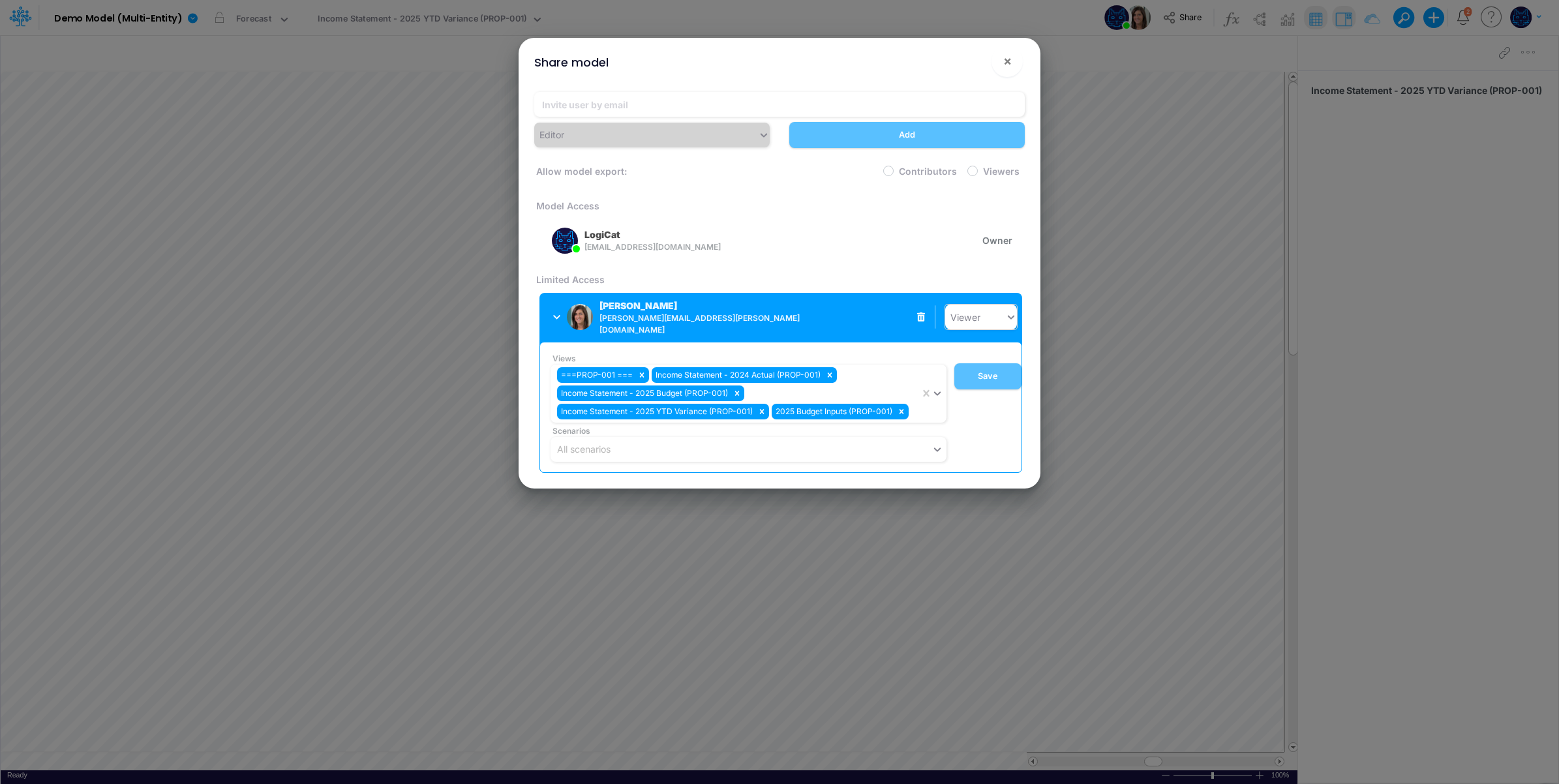
click at [996, 307] on div "Viewer" at bounding box center [975, 317] width 60 height 22
click at [987, 372] on div "Contributor" at bounding box center [981, 374] width 72 height 24
click at [999, 371] on button "Save" at bounding box center [987, 376] width 67 height 26
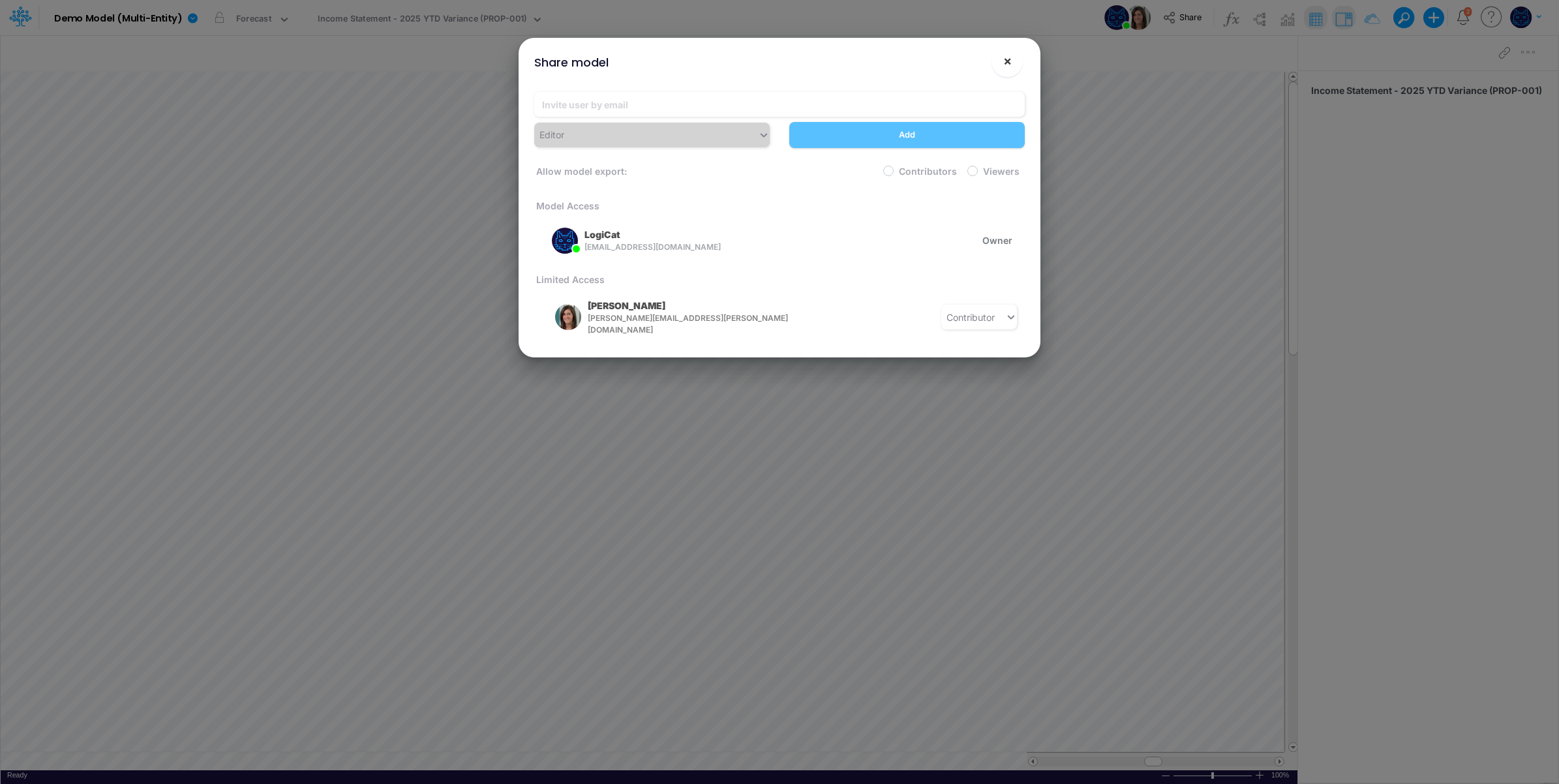
click at [1010, 59] on span "×" at bounding box center [1007, 60] width 8 height 16
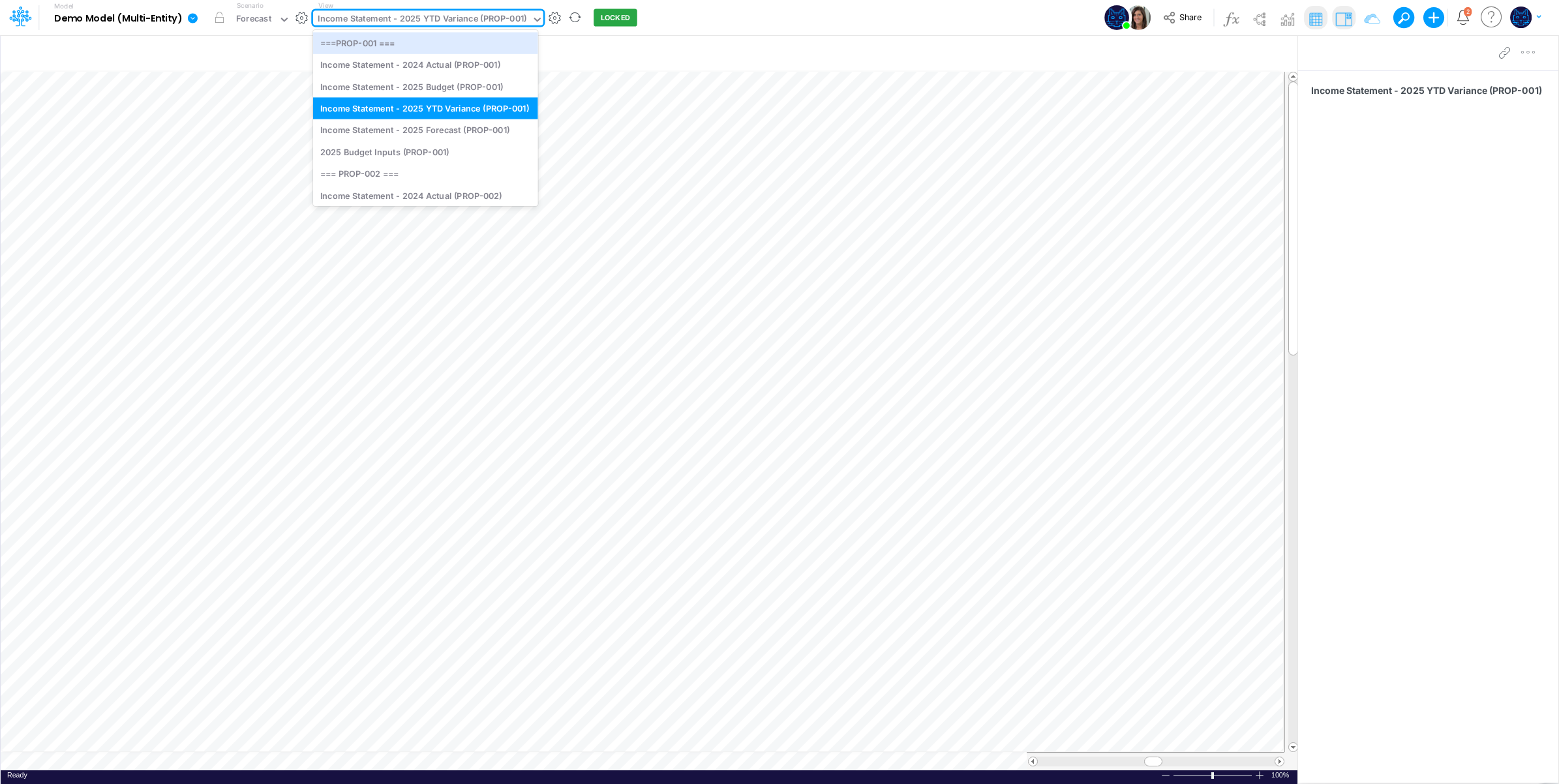
click at [418, 11] on div "Income Statement - 2025 YTD Variance (PROP-001)" at bounding box center [423, 20] width 218 height 20
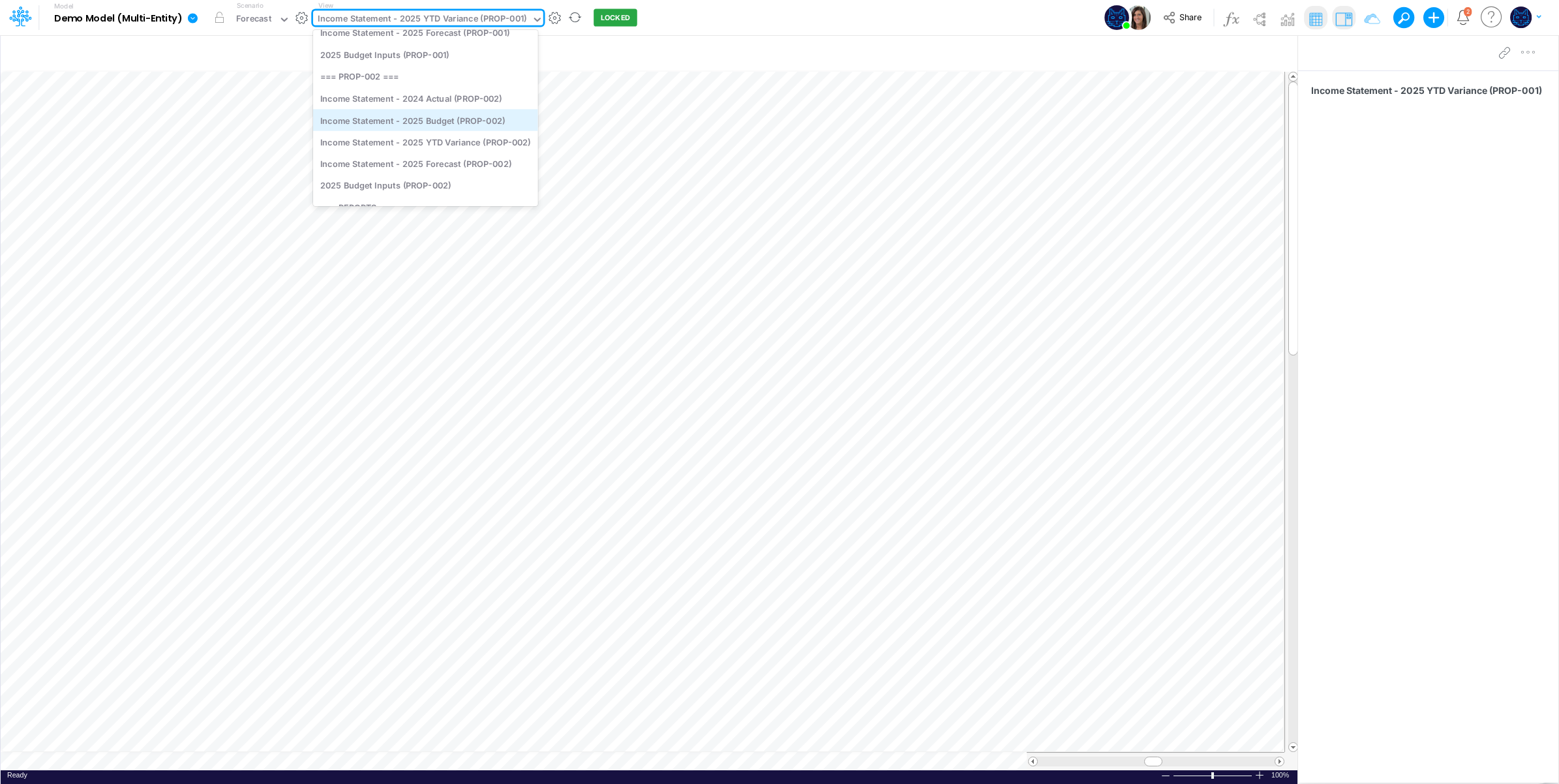
scroll to position [217, 0]
click at [463, 134] on div "Financial Statements (All)" at bounding box center [426, 130] width 225 height 22
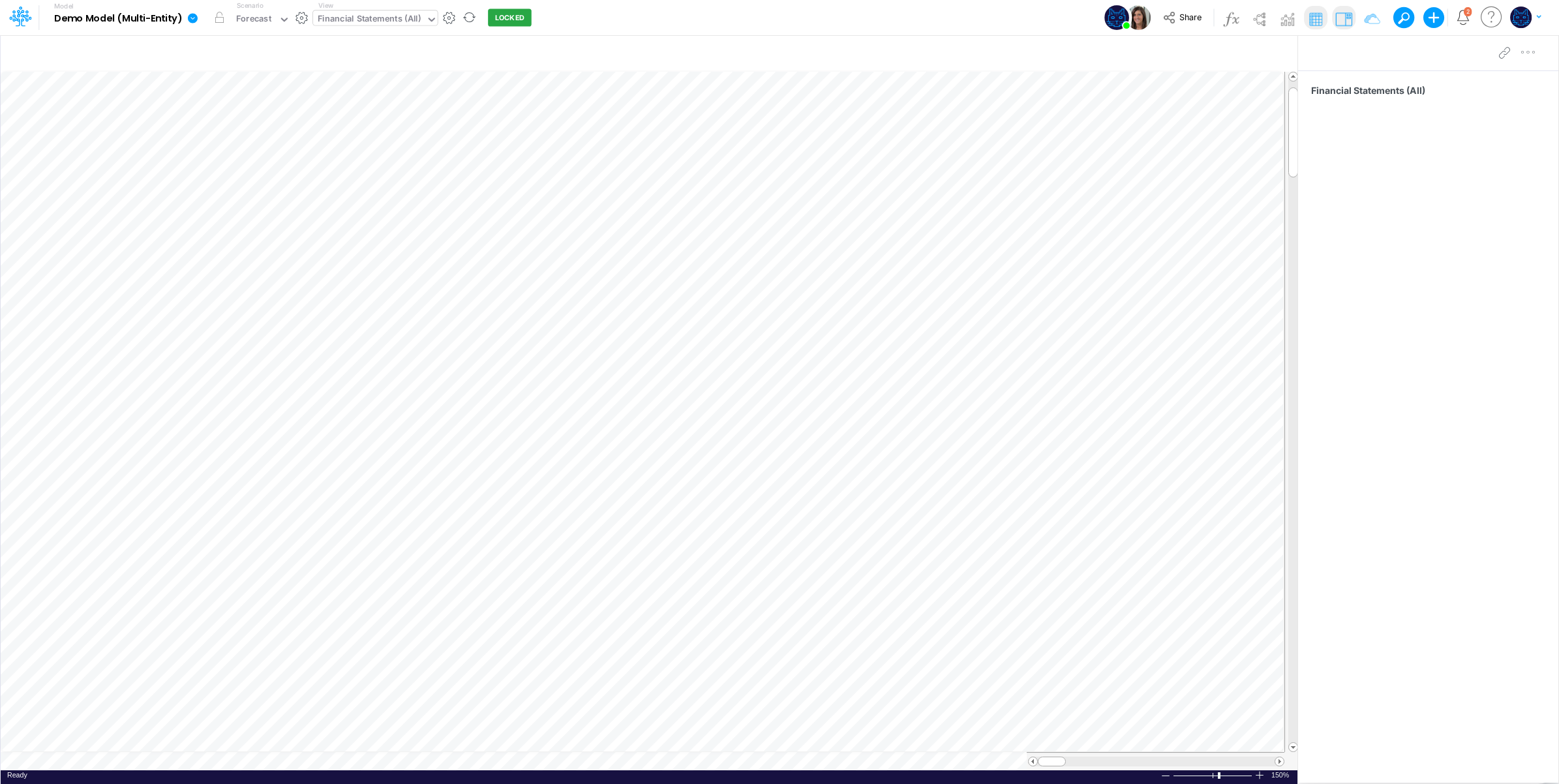
click at [421, 23] on div "Financial Statements (All)" at bounding box center [369, 20] width 103 height 15
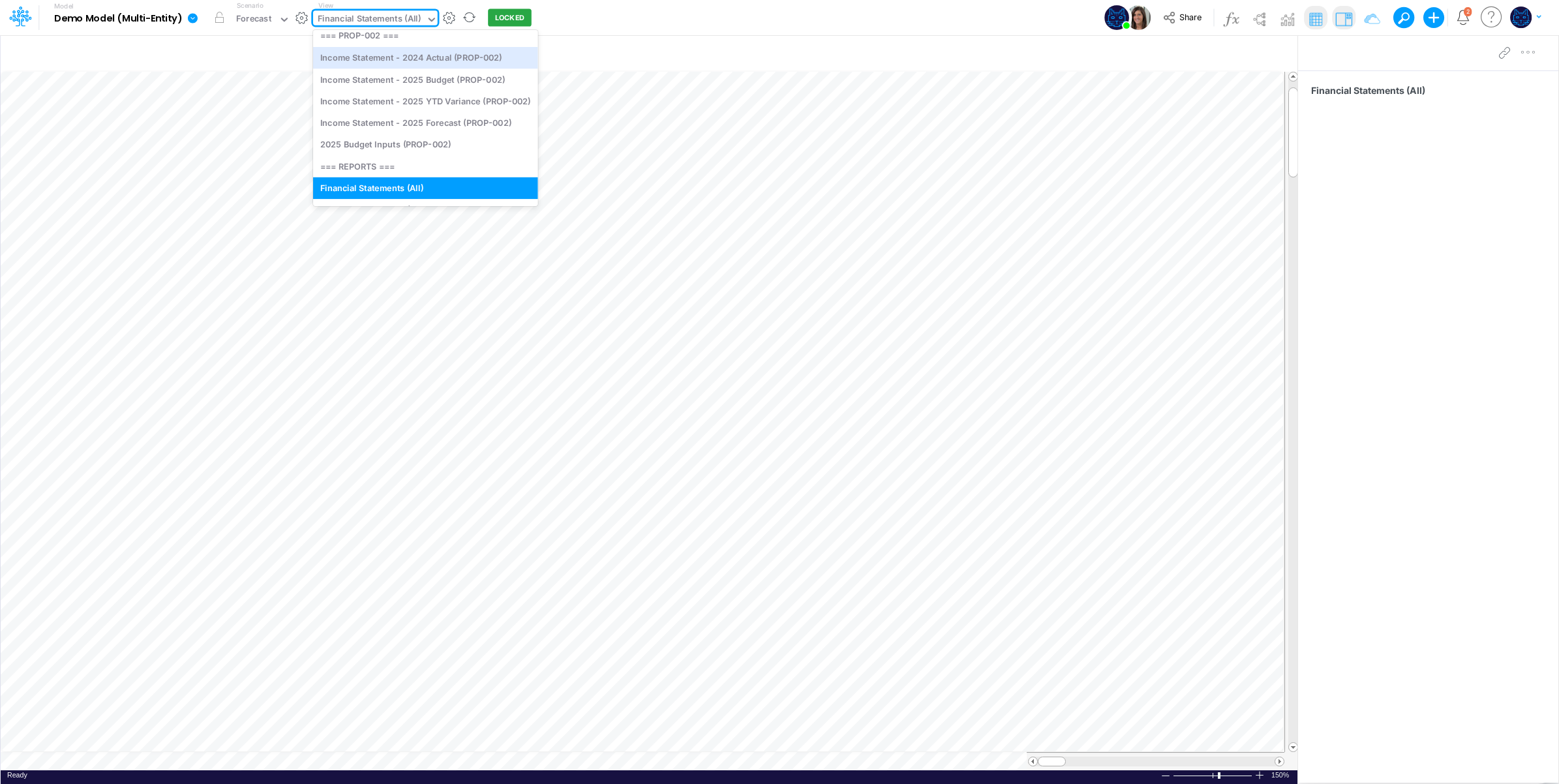
scroll to position [317, 0]
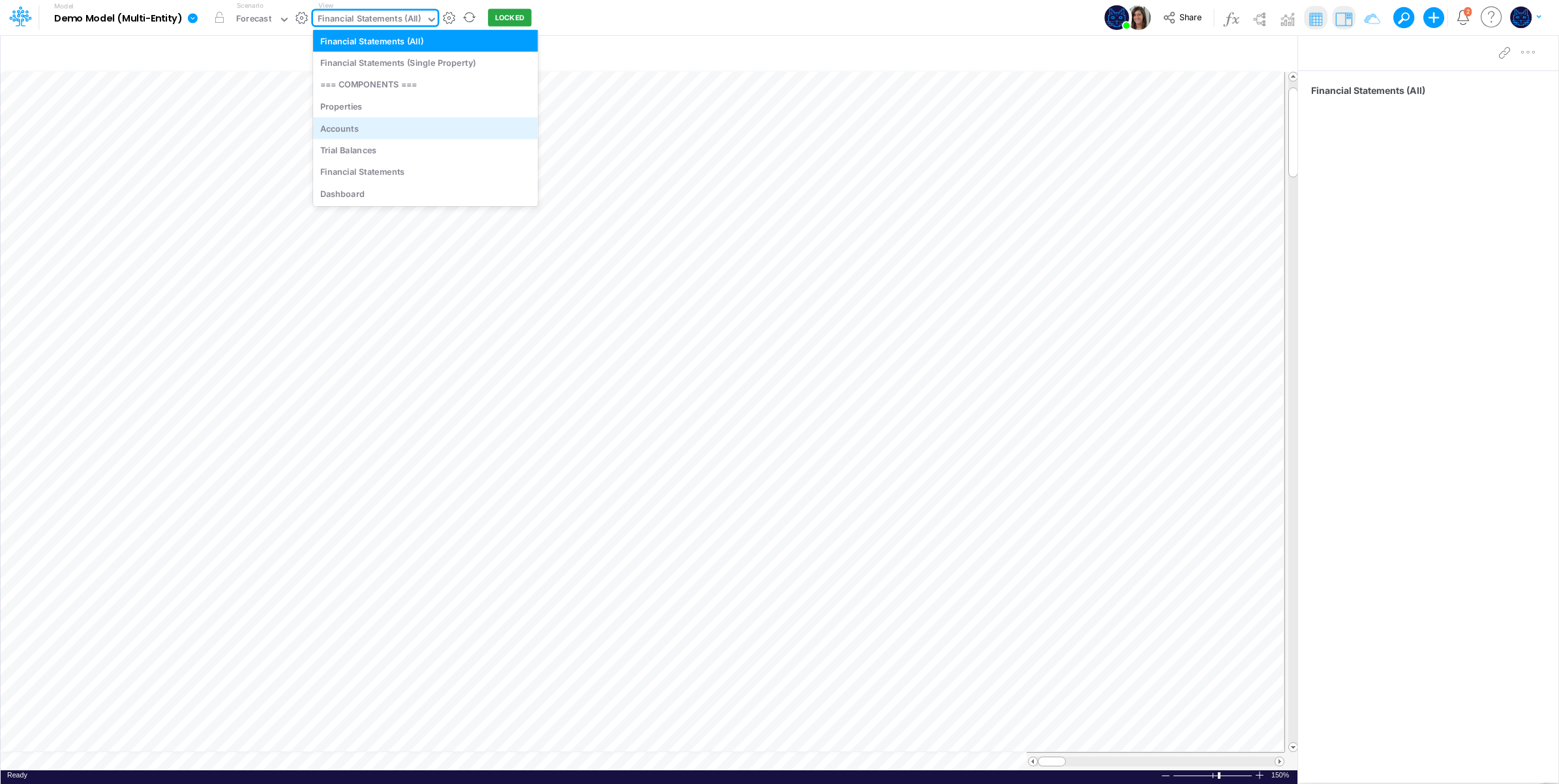
click at [423, 130] on div "Accounts" at bounding box center [426, 128] width 225 height 22
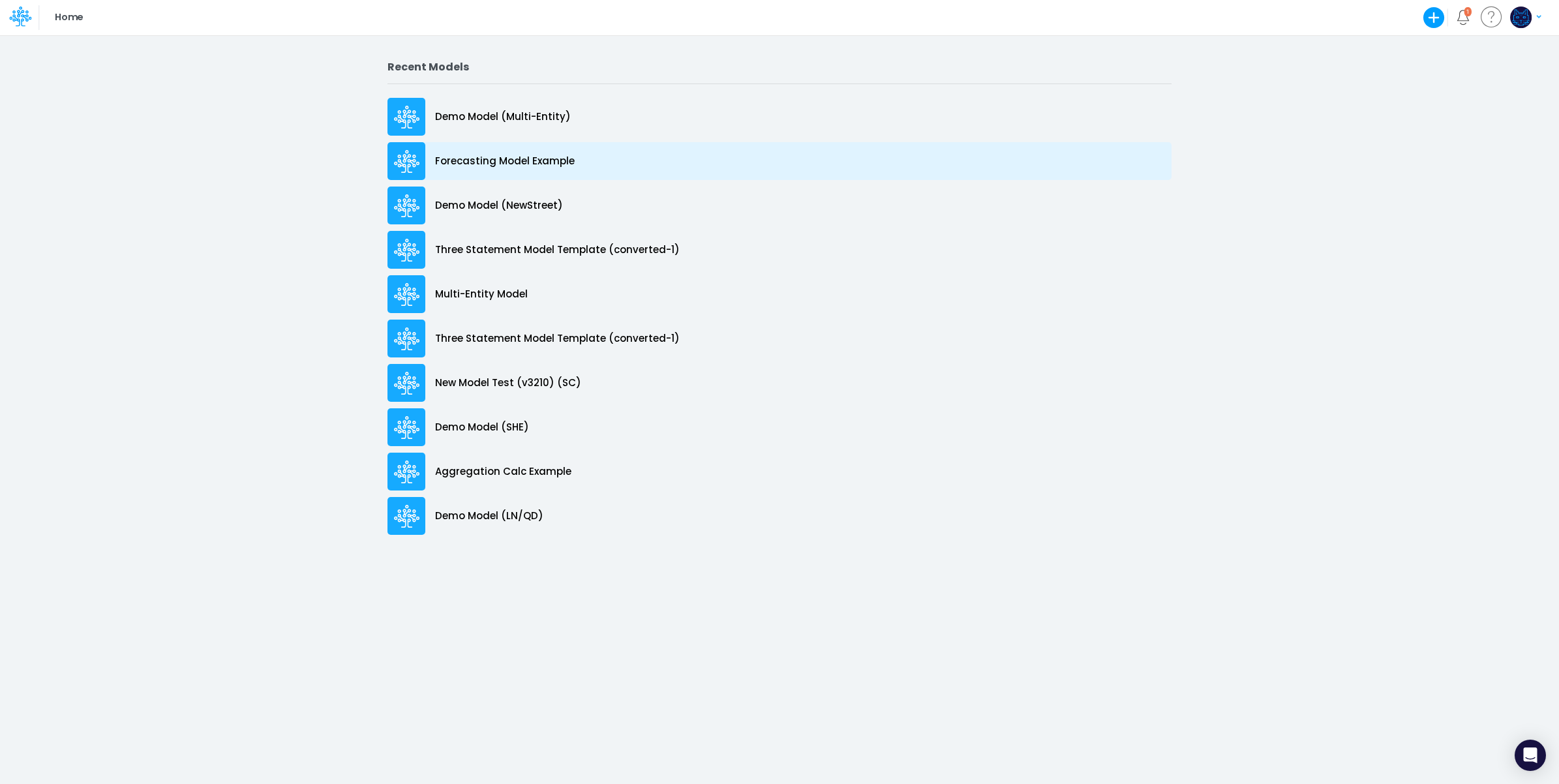
click at [588, 166] on div "Forecasting Model Example" at bounding box center [779, 161] width 784 height 38
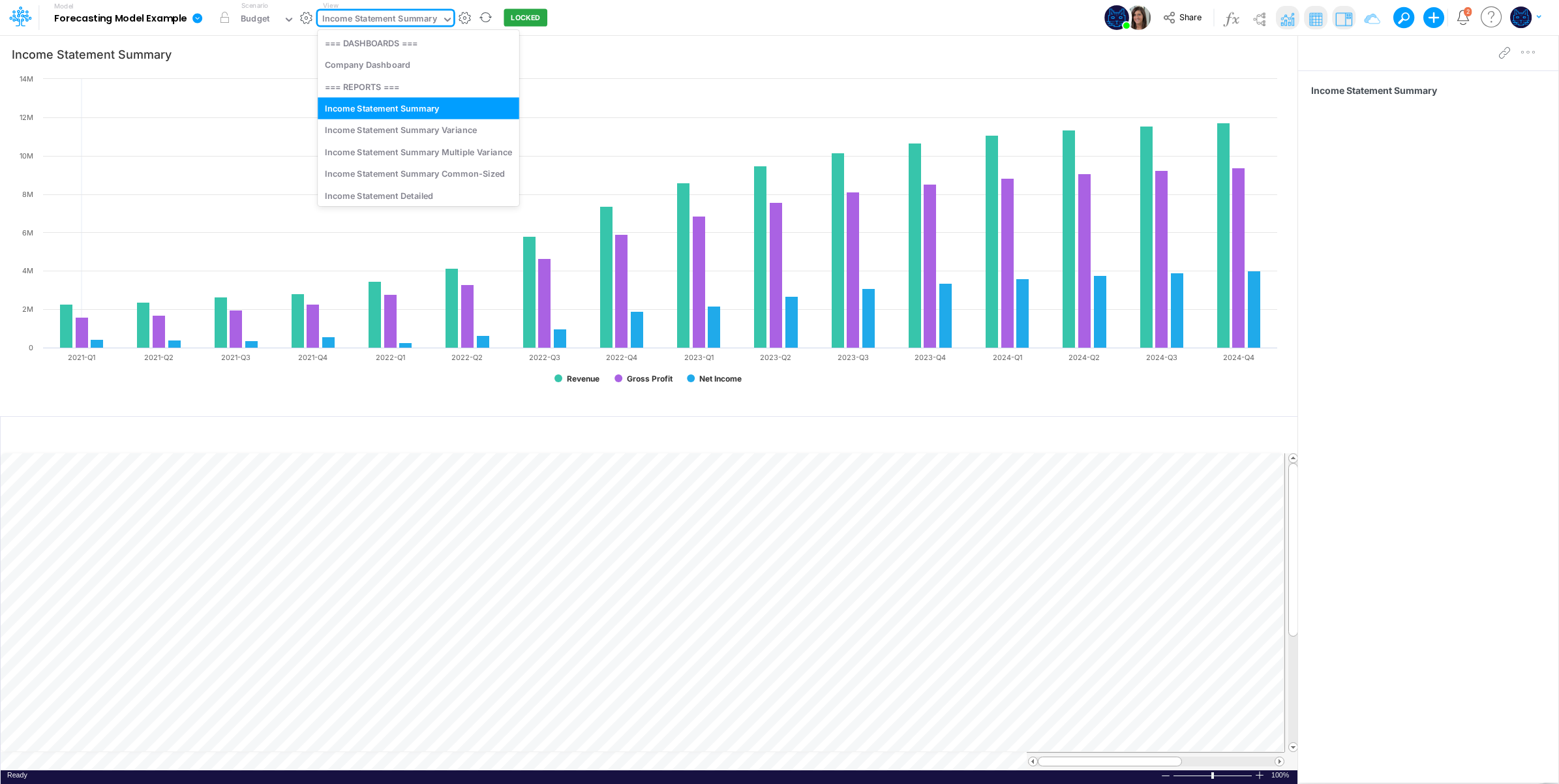
click at [358, 20] on div "Income Statement Summary" at bounding box center [380, 20] width 114 height 15
click at [272, 14] on input "text" at bounding box center [273, 20] width 2 height 12
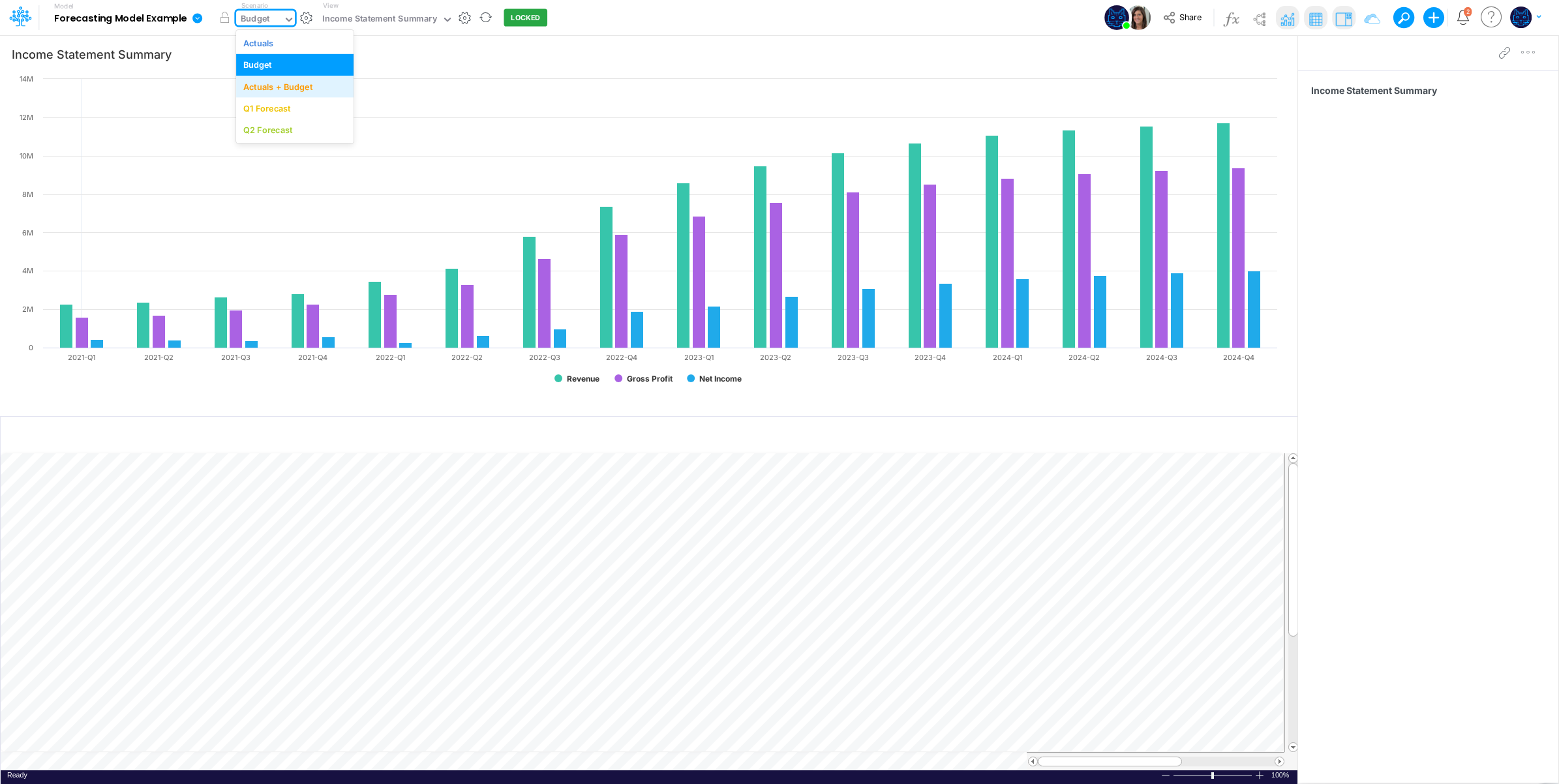
click at [285, 87] on div "Actuals + Budget" at bounding box center [278, 87] width 69 height 12
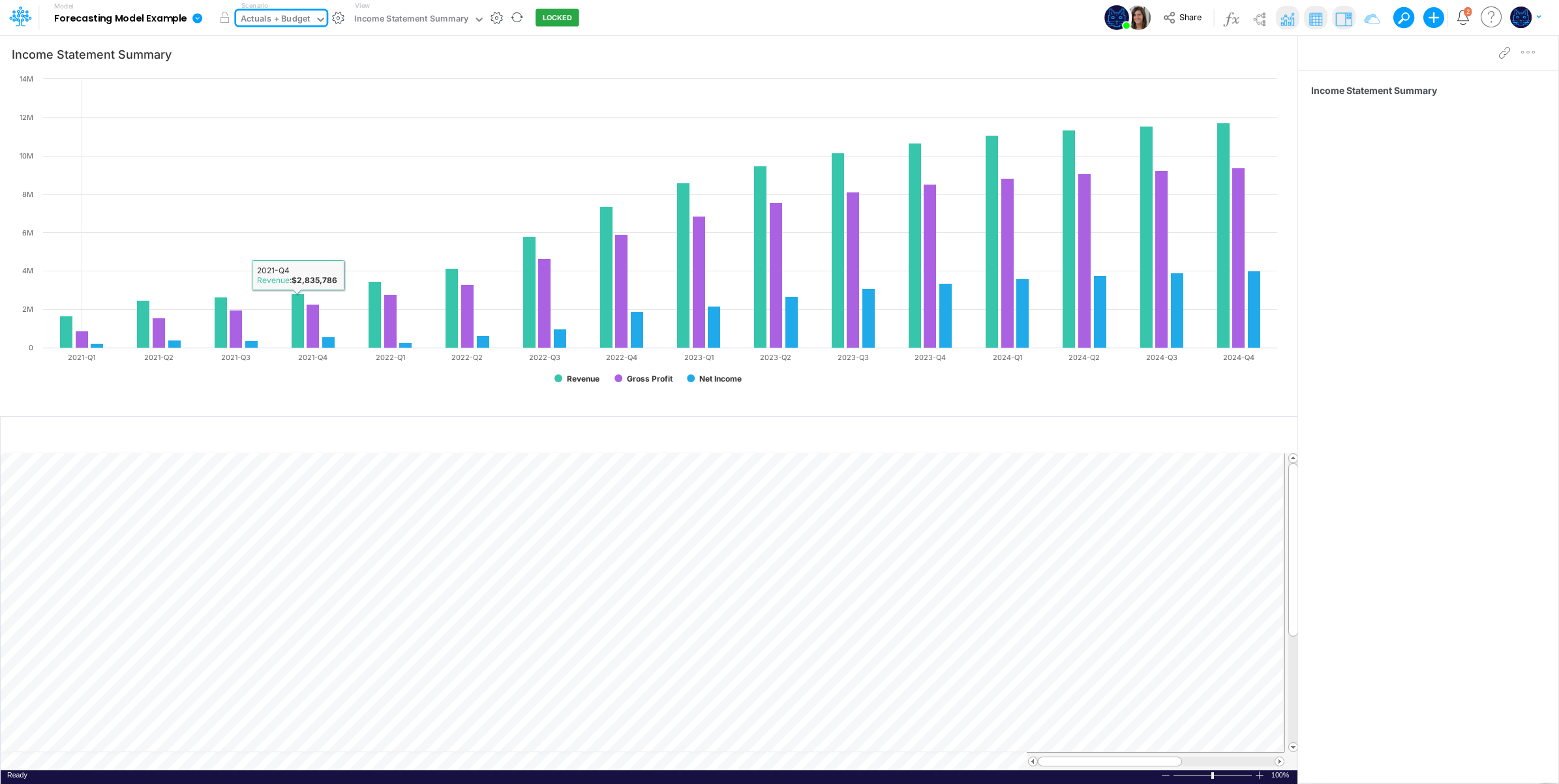
click at [305, 12] on div "Actuals + Budget" at bounding box center [276, 20] width 69 height 15
click at [309, 105] on div "Q1 Forecast" at bounding box center [294, 108] width 103 height 12
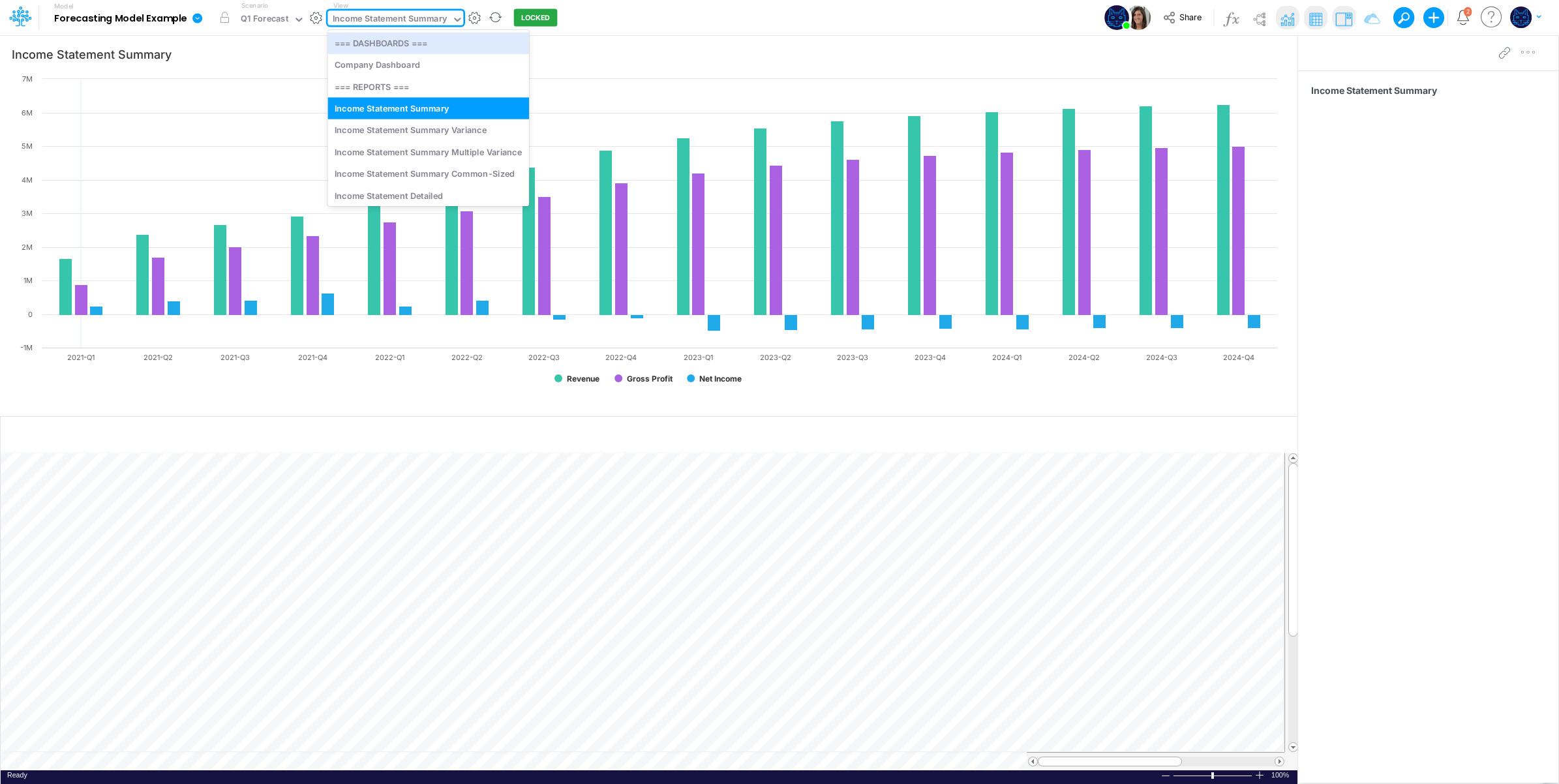
click at [405, 23] on div "Income Statement Summary" at bounding box center [390, 20] width 114 height 15
drag, startPoint x: 414, startPoint y: 152, endPoint x: 561, endPoint y: 129, distance: 148.8
click at [414, 154] on div "Income Statement Summary Multiple Variance" at bounding box center [429, 151] width 202 height 22
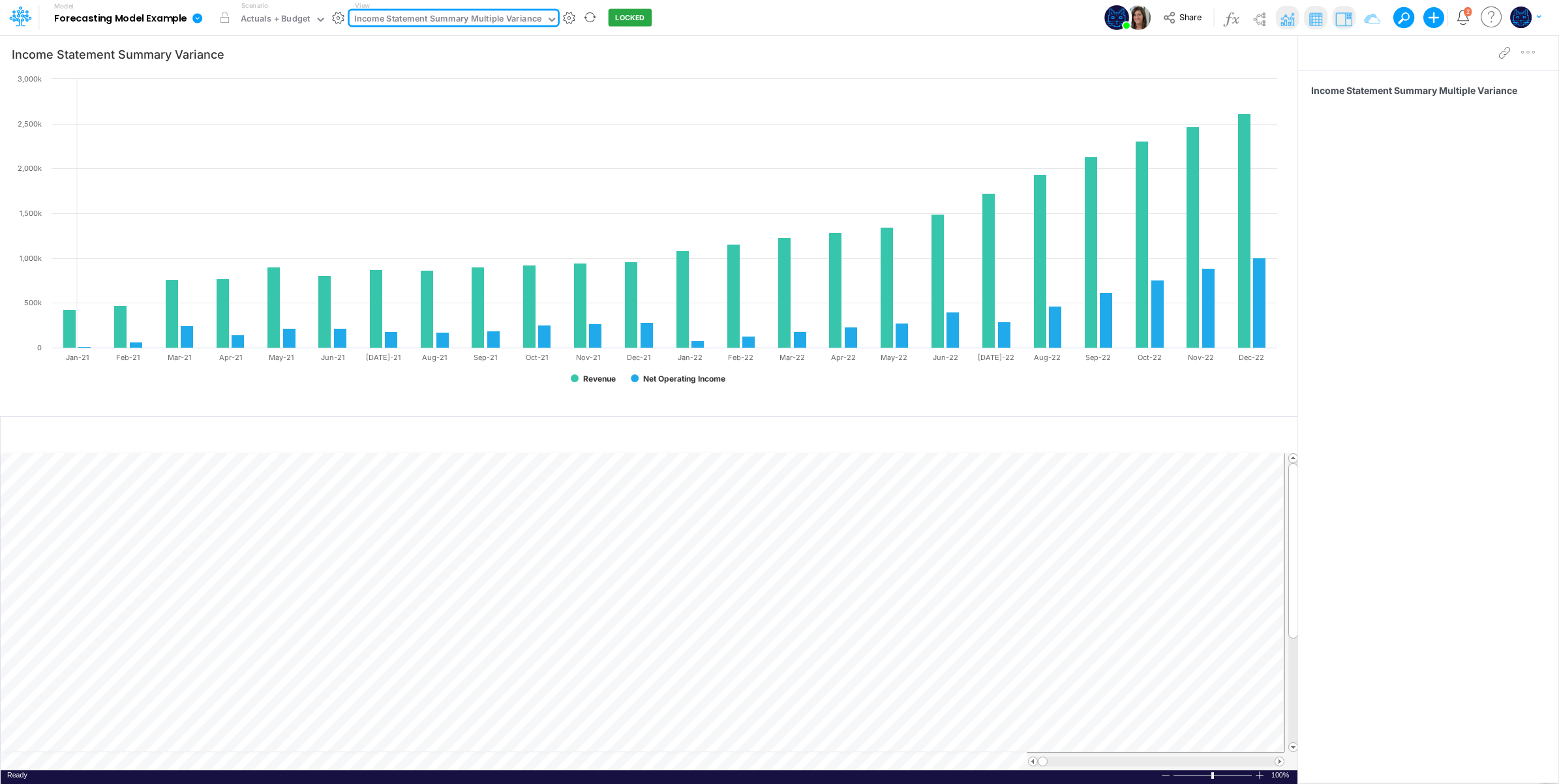
click at [500, 22] on div "Income Statement Summary Multiple Variance" at bounding box center [447, 20] width 188 height 15
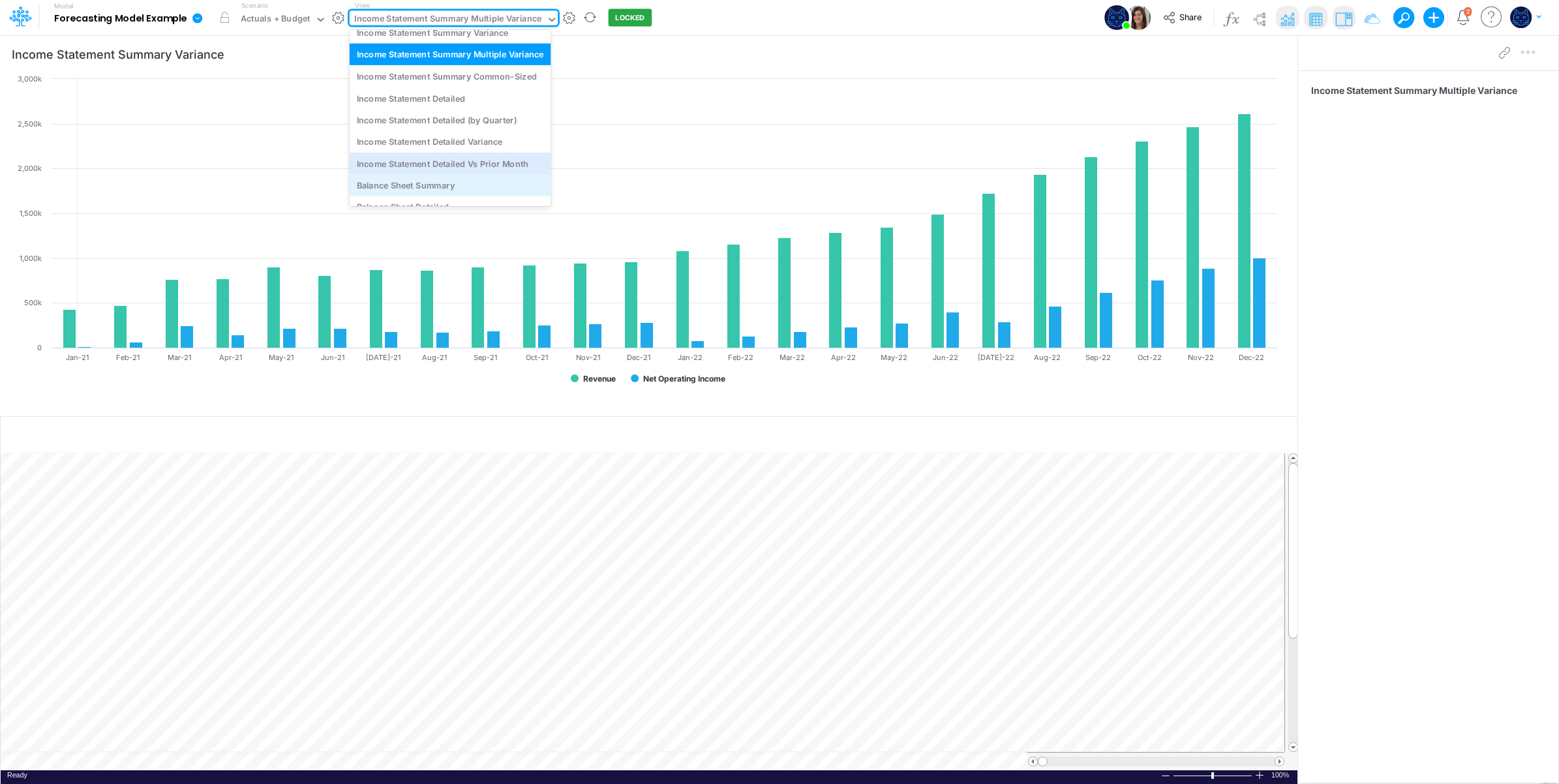
scroll to position [217, 0]
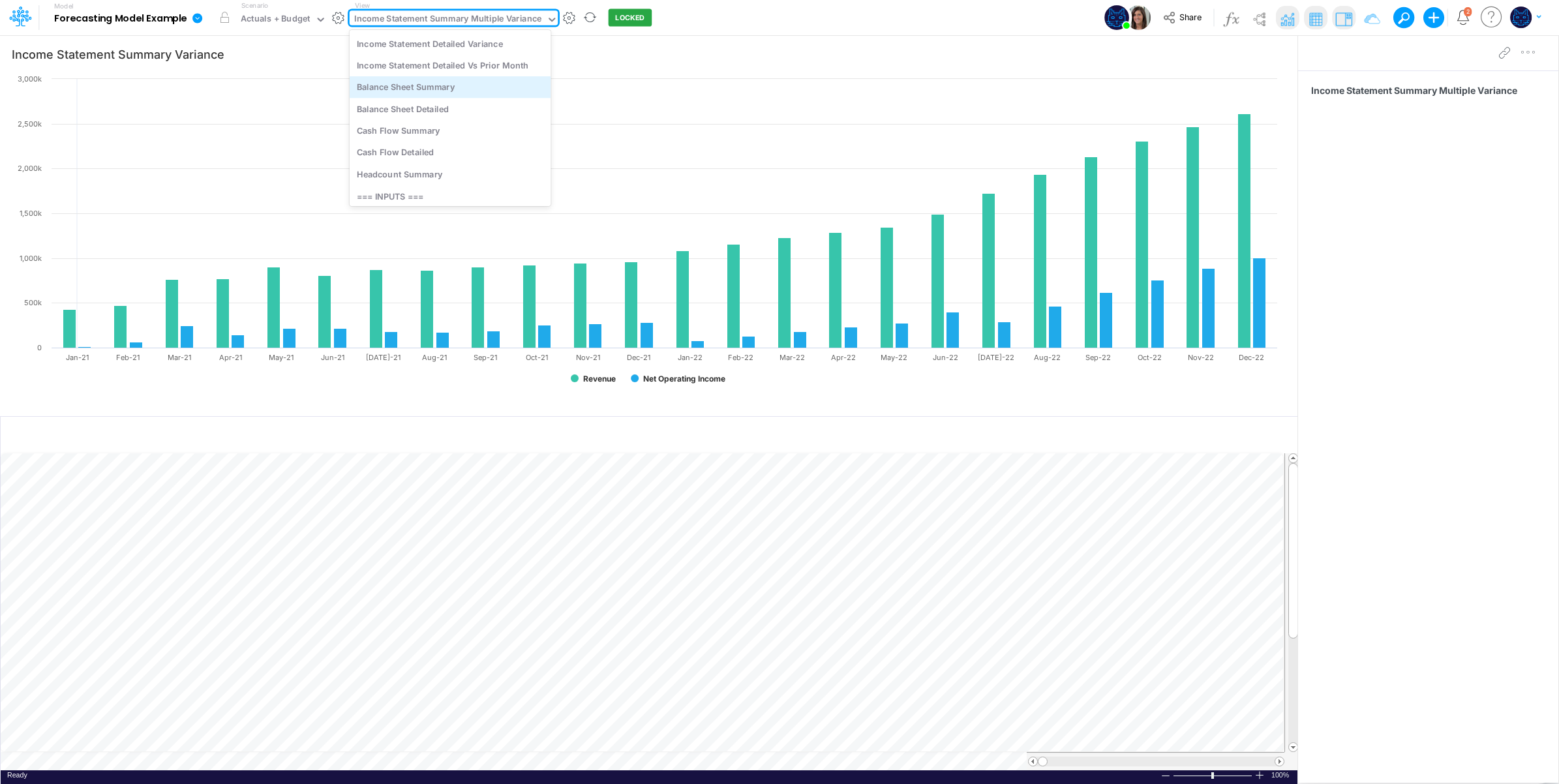
click at [468, 91] on div "Balance Sheet Summary" at bounding box center [450, 87] width 202 height 22
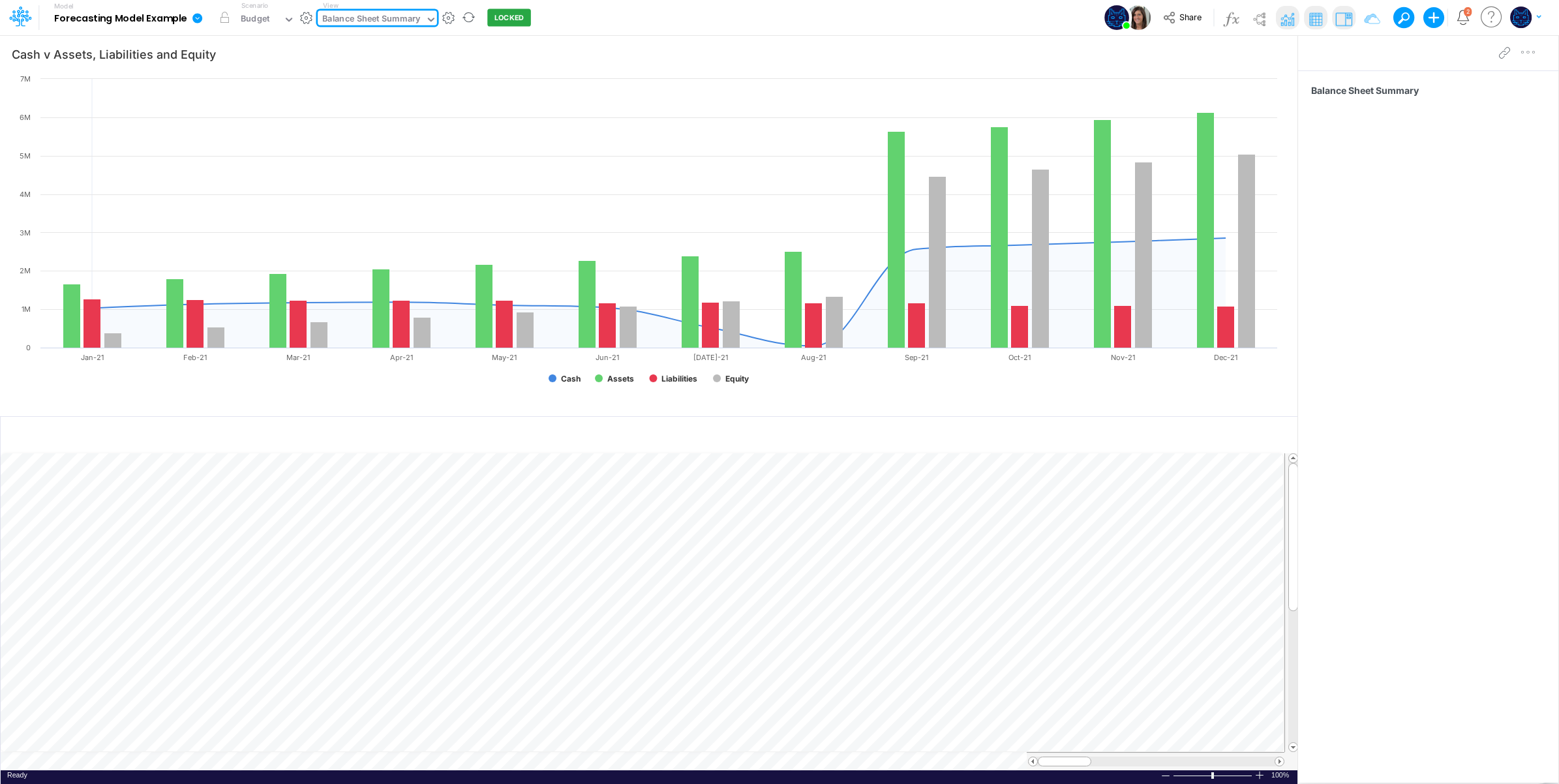
click at [402, 18] on div "Balance Sheet Summary" at bounding box center [371, 20] width 98 height 15
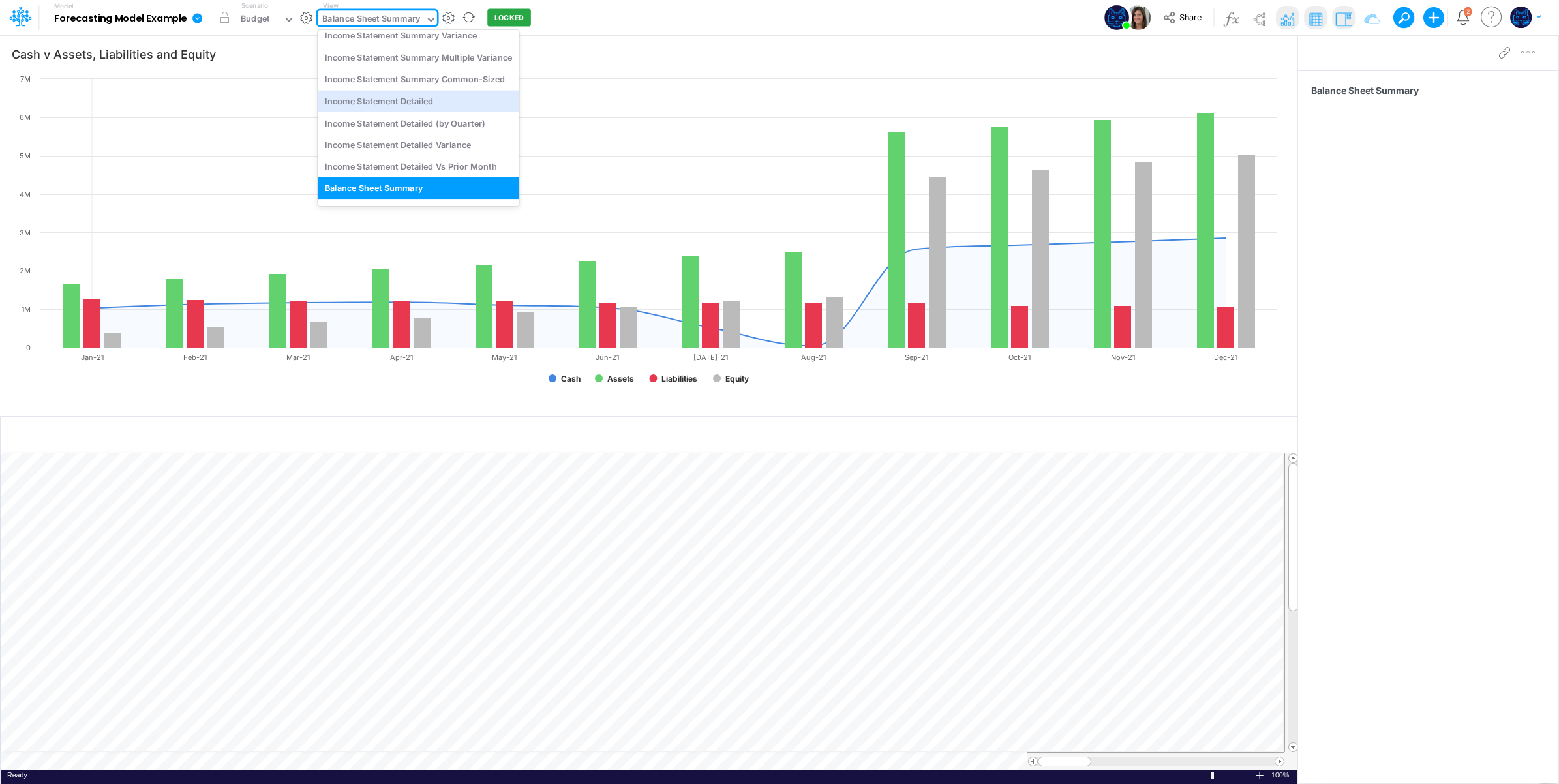
scroll to position [213, 0]
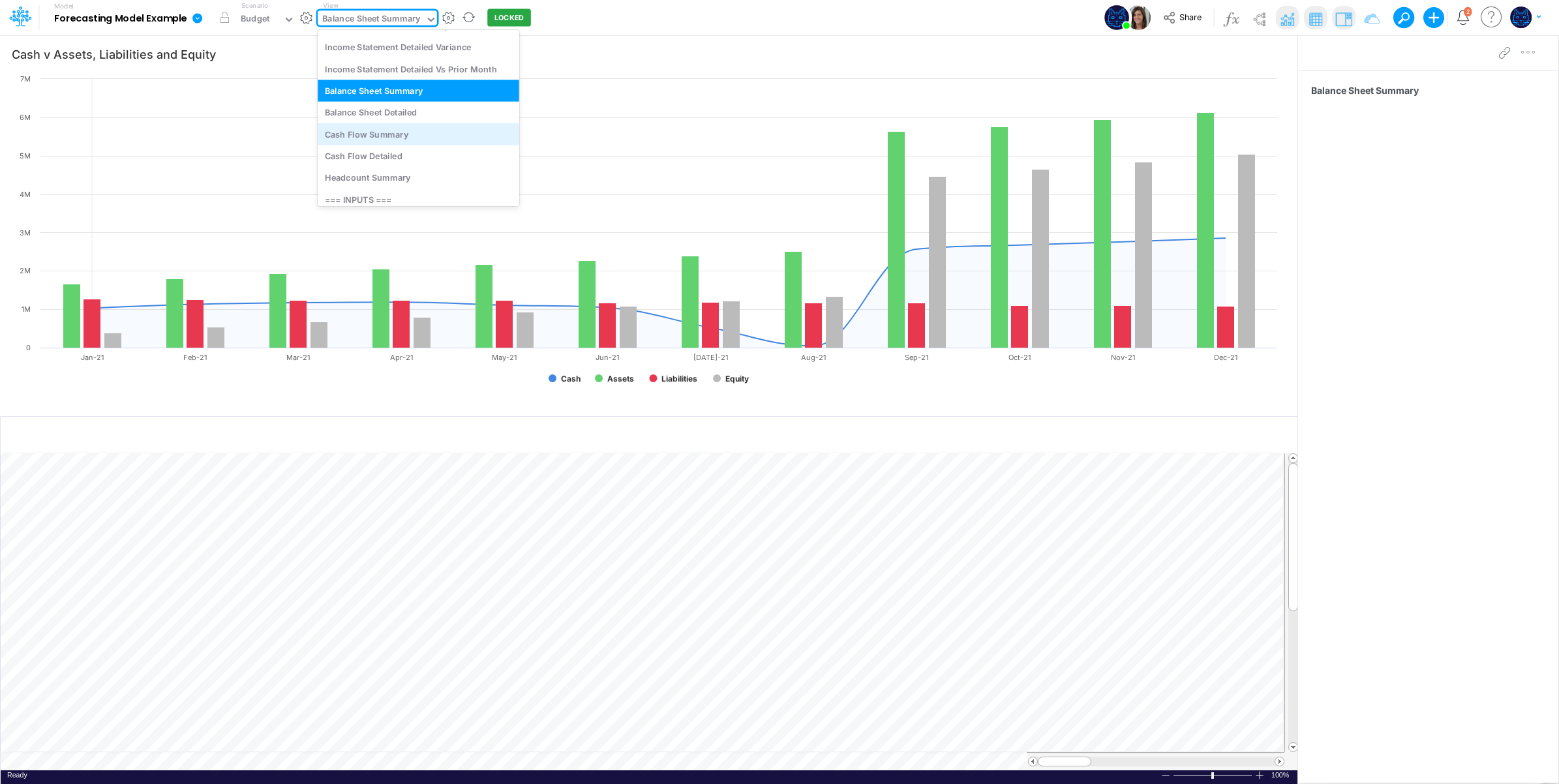
click at [417, 138] on div "Cash Flow Summary" at bounding box center [419, 134] width 202 height 22
type input "Cash v Cash Flow from Operating, Investing and Finanacing"
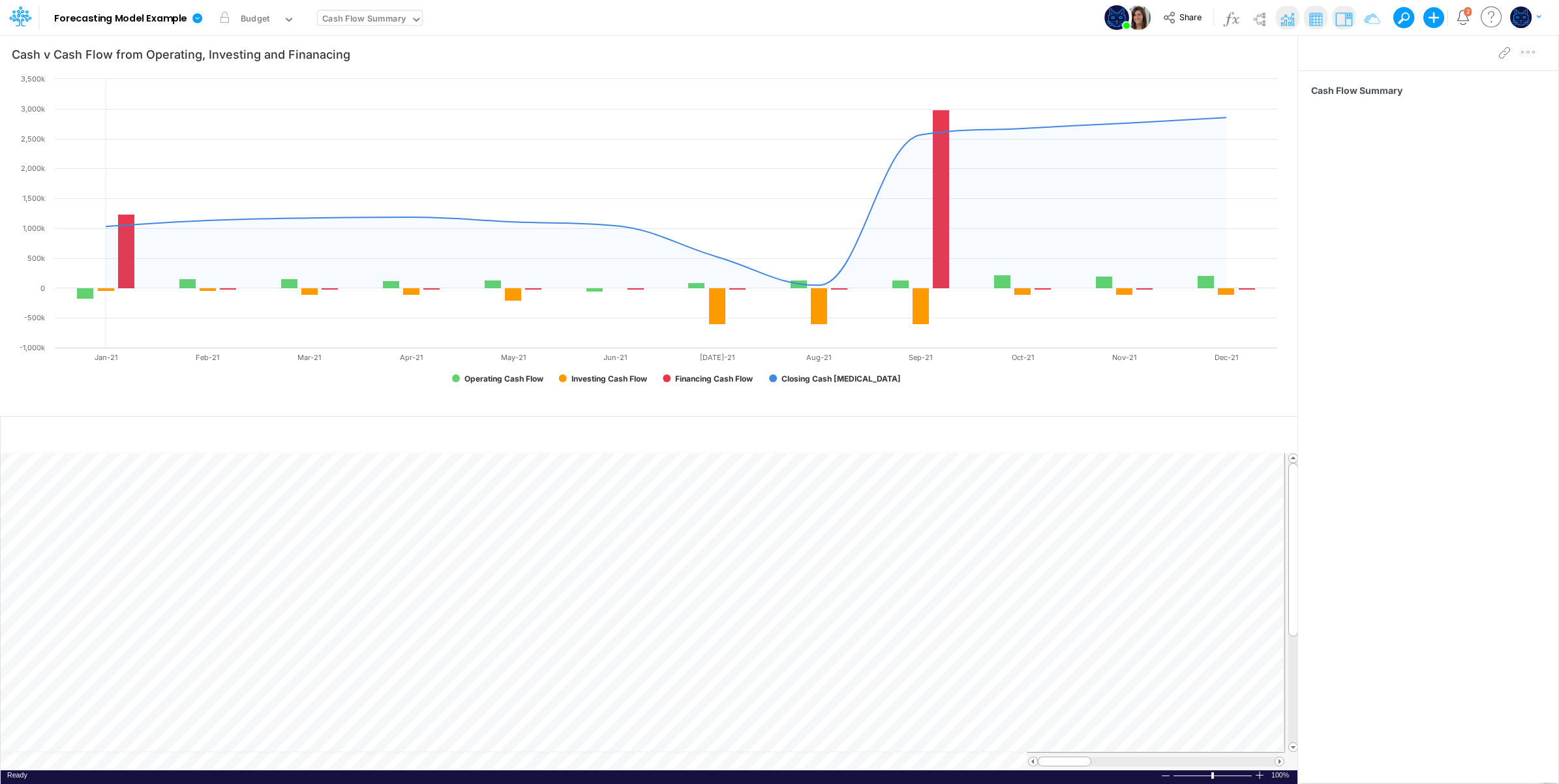
drag, startPoint x: 397, startPoint y: 10, endPoint x: 396, endPoint y: 18, distance: 8.1
click at [397, 11] on div "View Cash Flow Summary" at bounding box center [370, 17] width 105 height 34
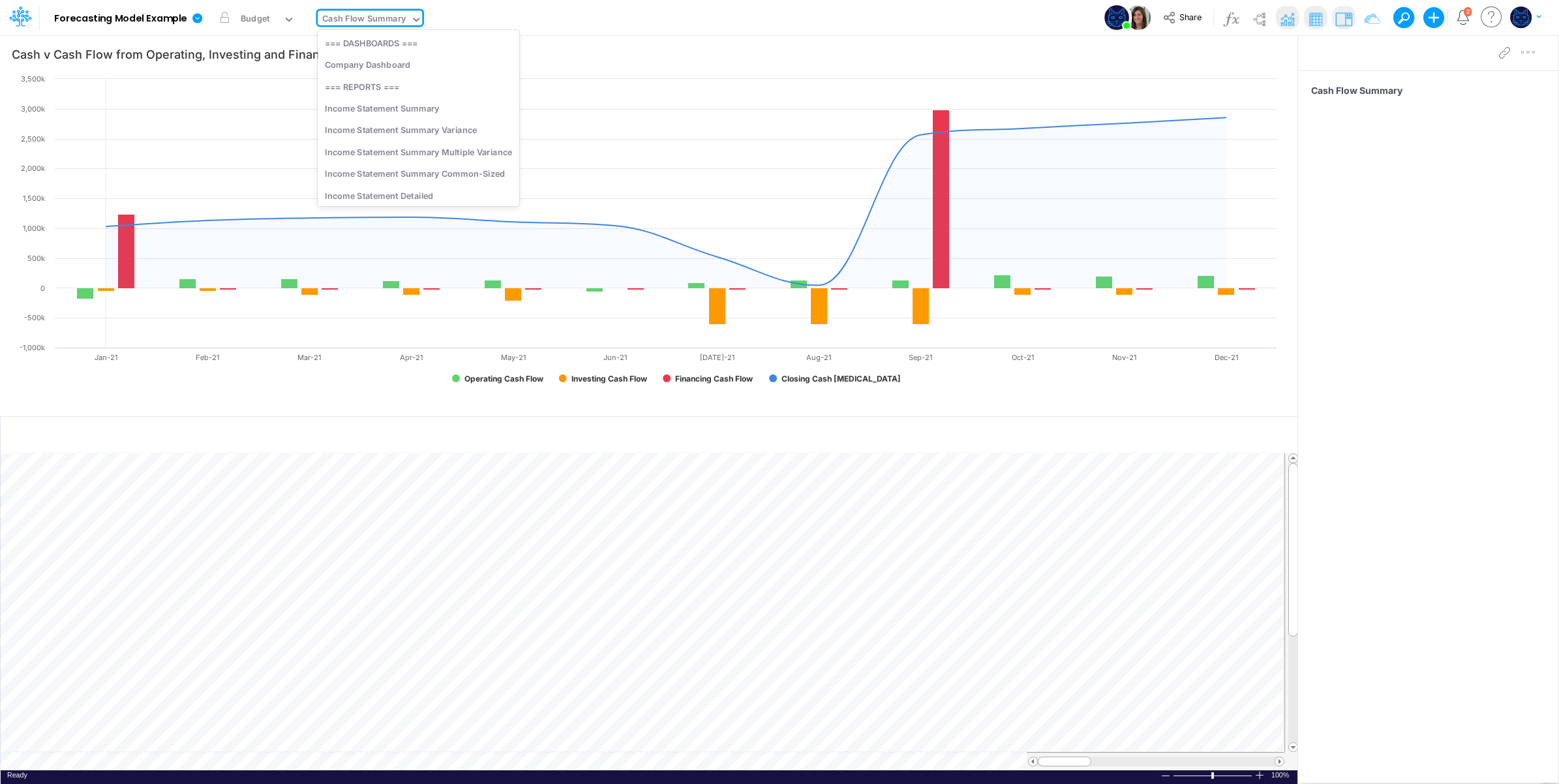
click at [395, 25] on div "Cash Flow Summary" at bounding box center [364, 20] width 84 height 15
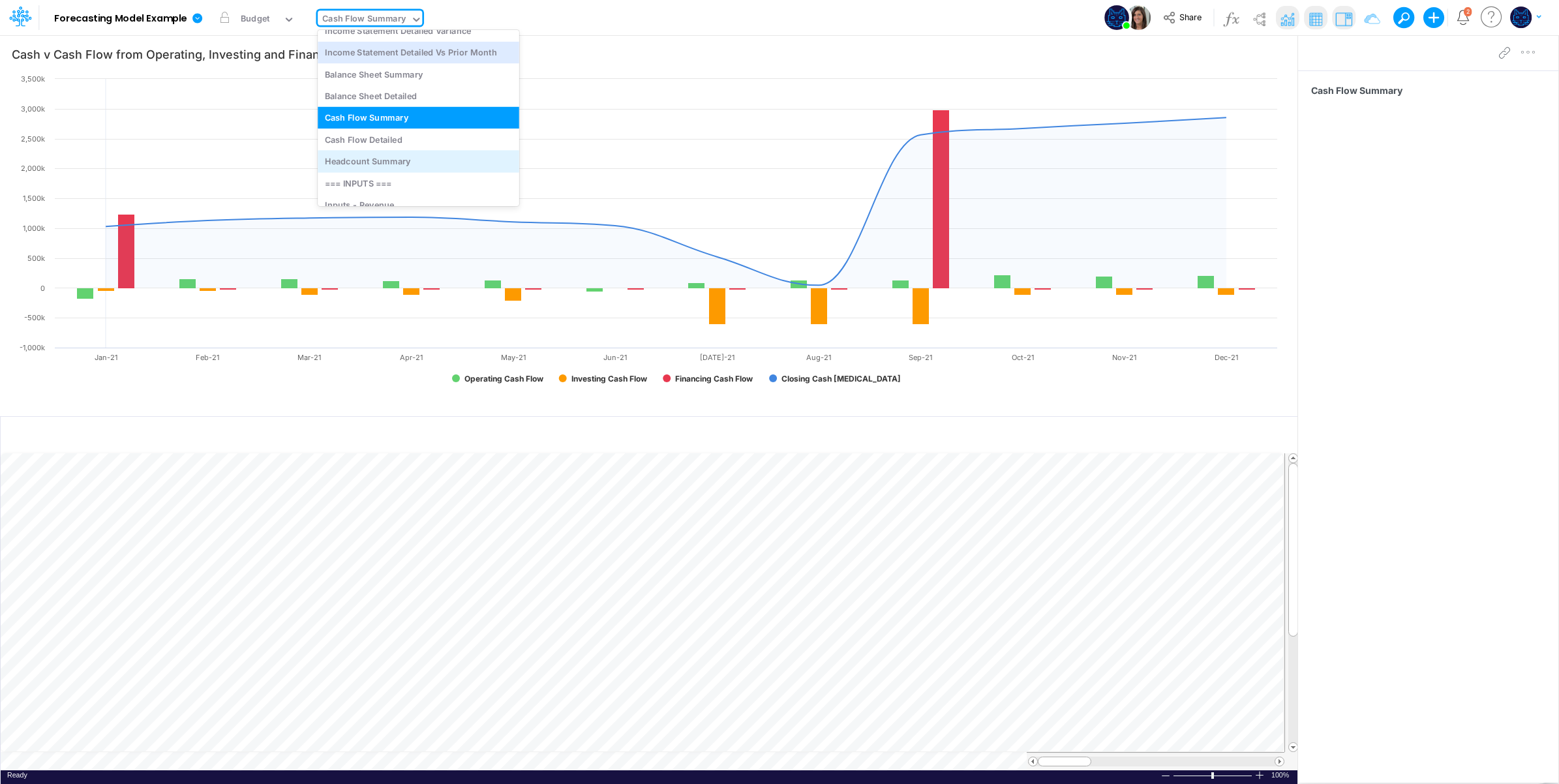
scroll to position [261, 0]
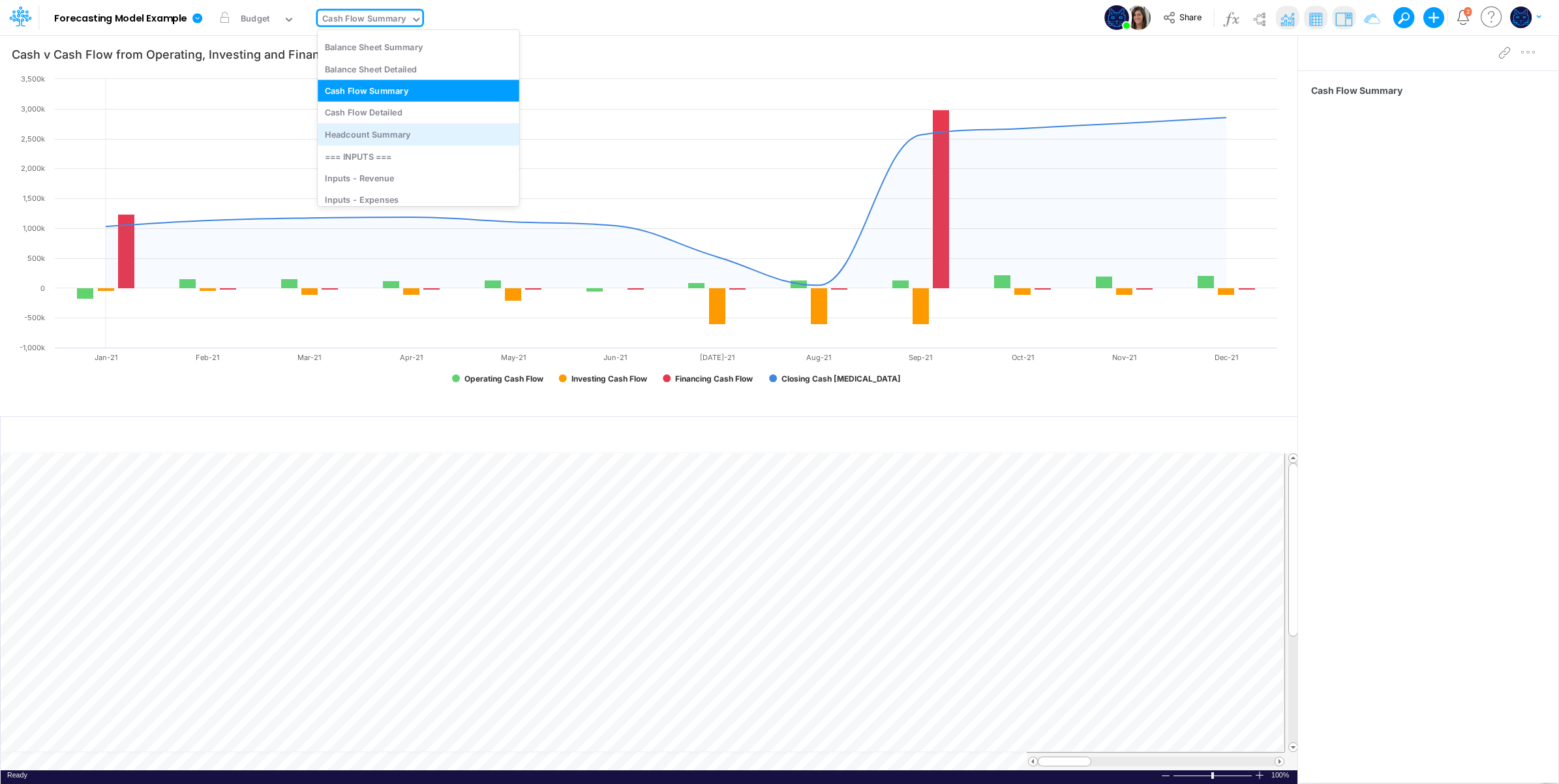
click at [422, 140] on div "Headcount Summary" at bounding box center [419, 134] width 202 height 22
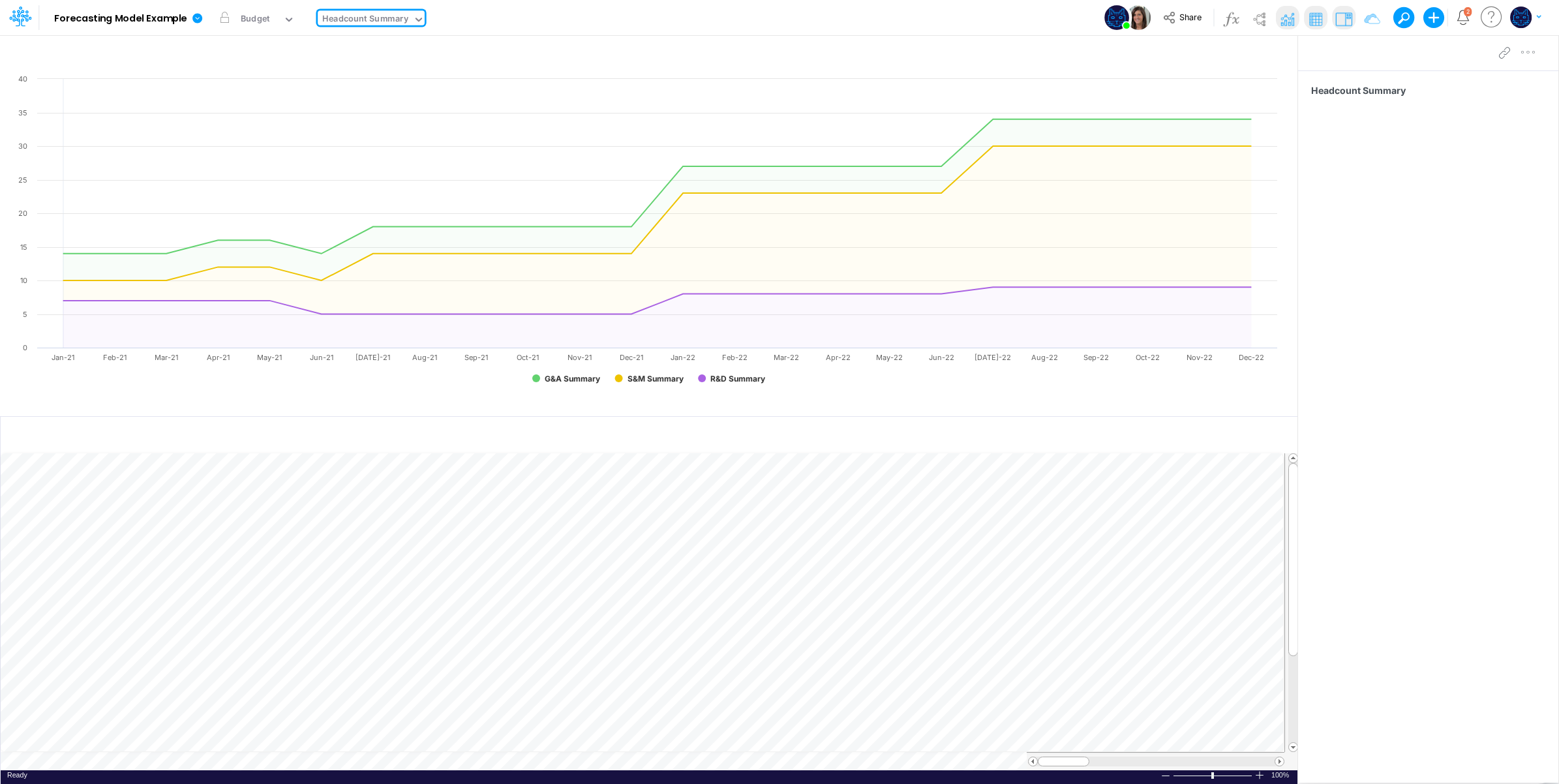
click at [624, 20] on div "Model Forecasting Model Example Edit model settings Duplicate Import QuickBooks…" at bounding box center [780, 17] width 1403 height 35
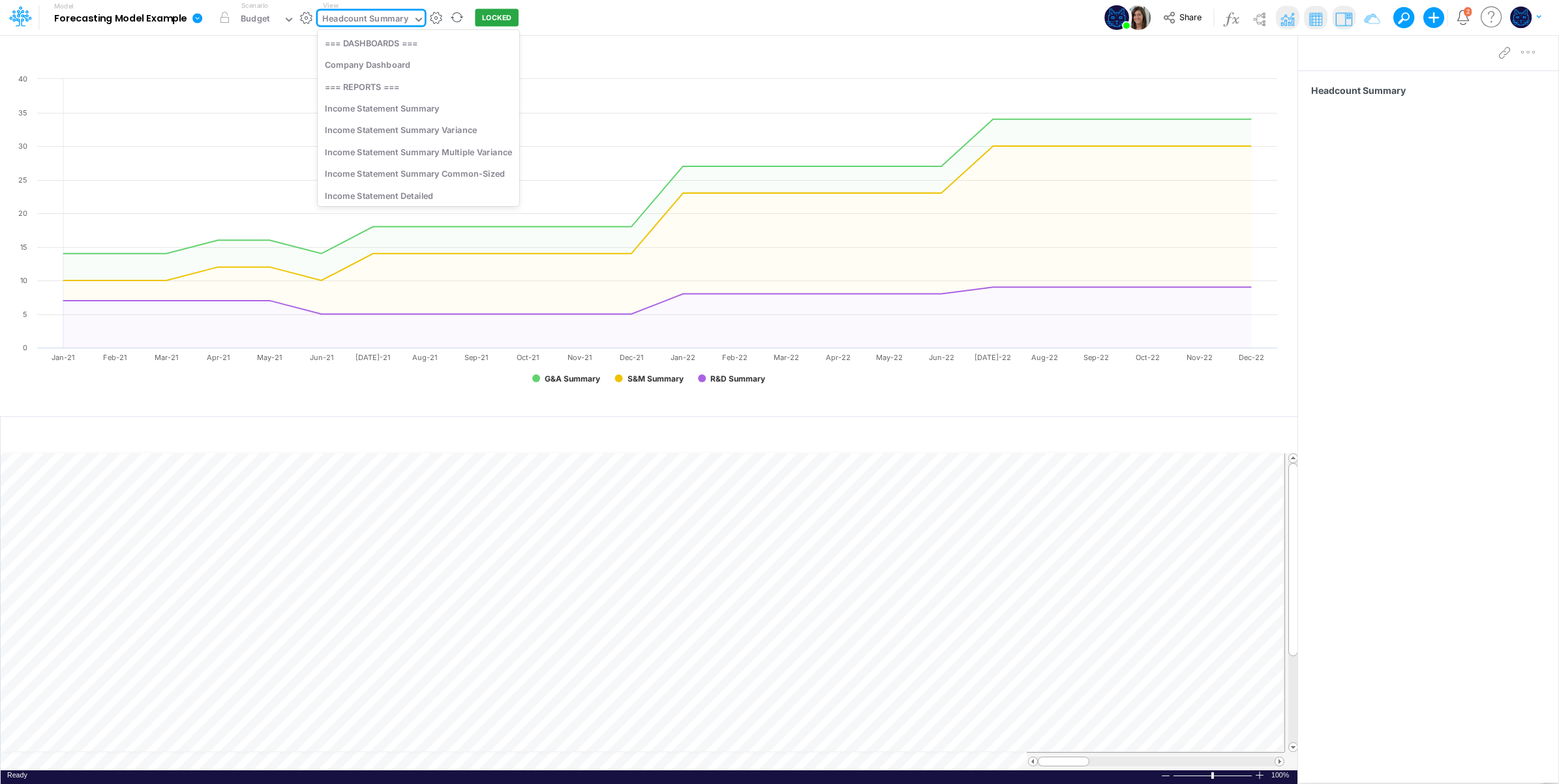
click at [357, 15] on div "Headcount Summary" at bounding box center [365, 20] width 85 height 15
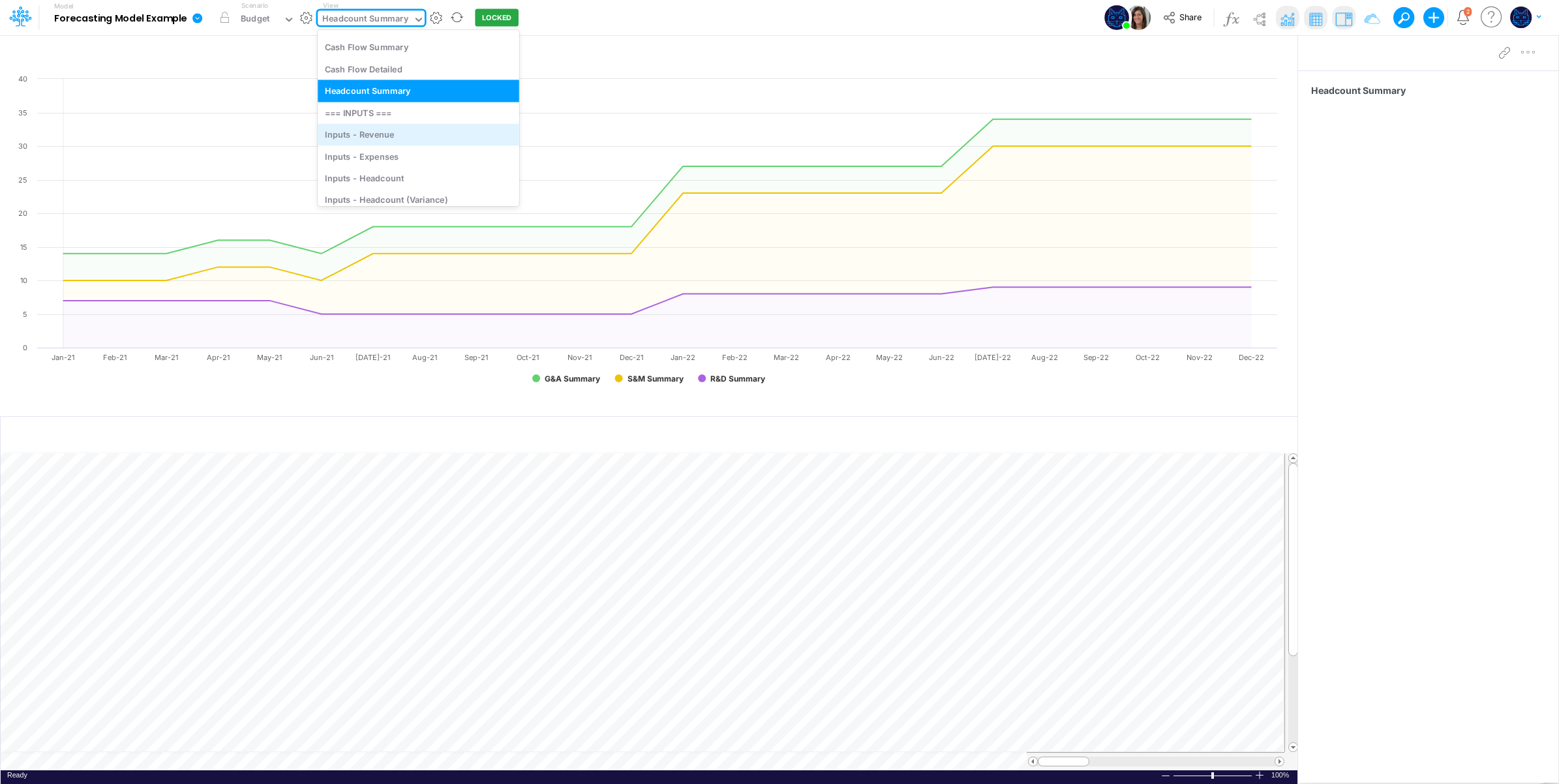
click at [428, 136] on div "Inputs - Revenue" at bounding box center [419, 135] width 202 height 22
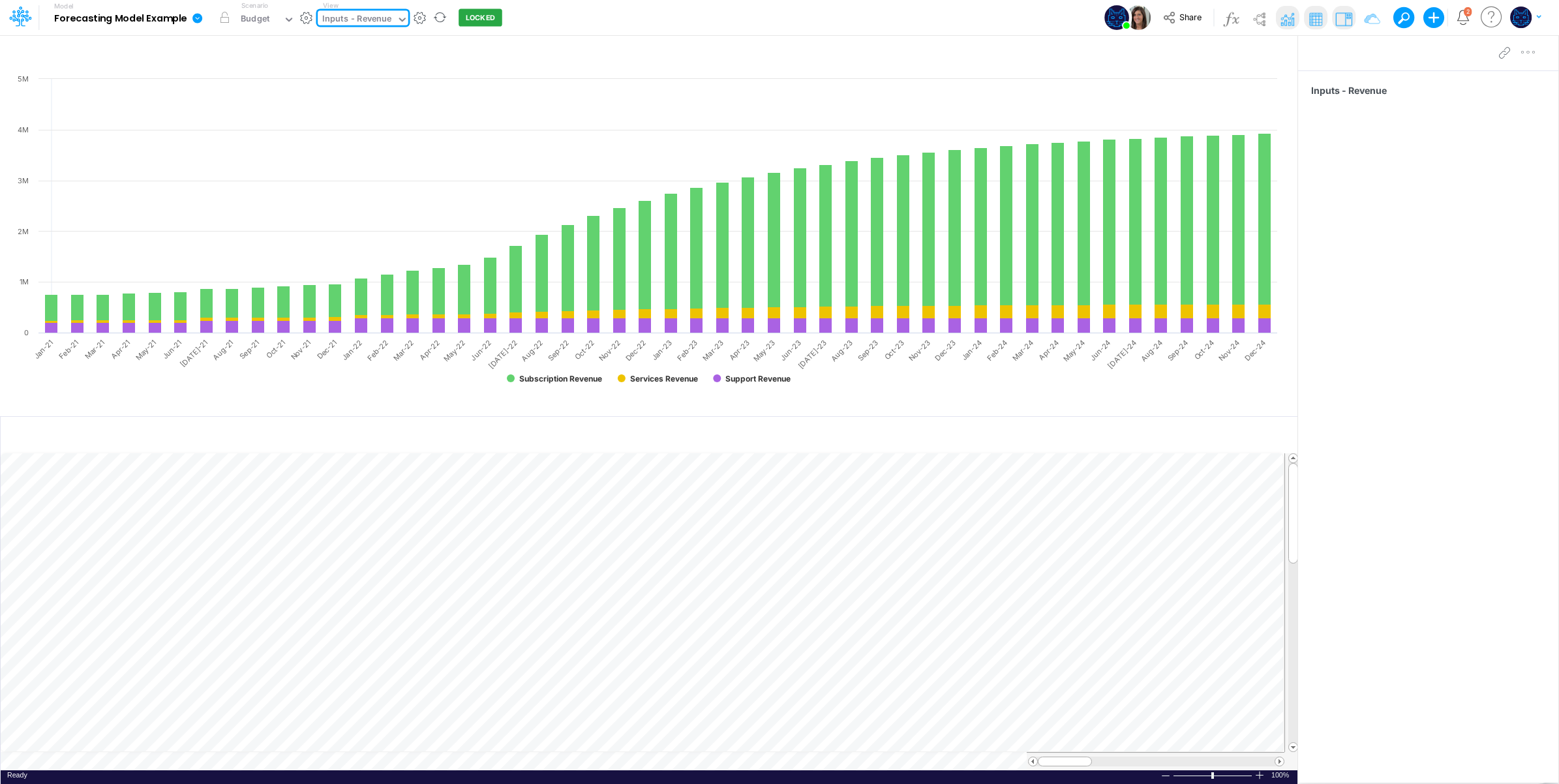
click at [606, 17] on div "Model Forecasting Model Example Edit model settings Duplicate Import QuickBooks…" at bounding box center [780, 17] width 1403 height 35
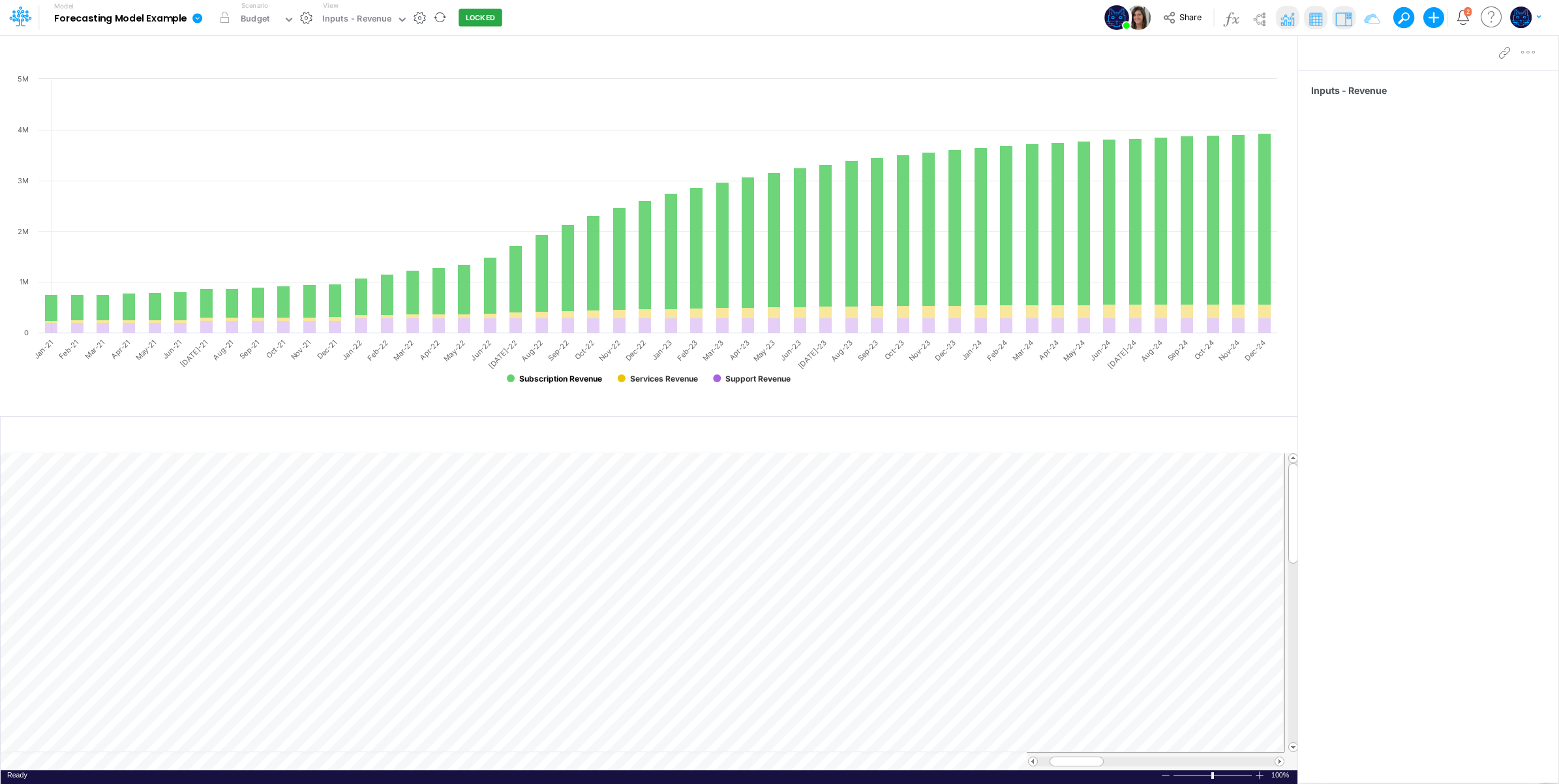
click at [542, 374] on text "Subscription Revenue" at bounding box center [560, 378] width 83 height 10
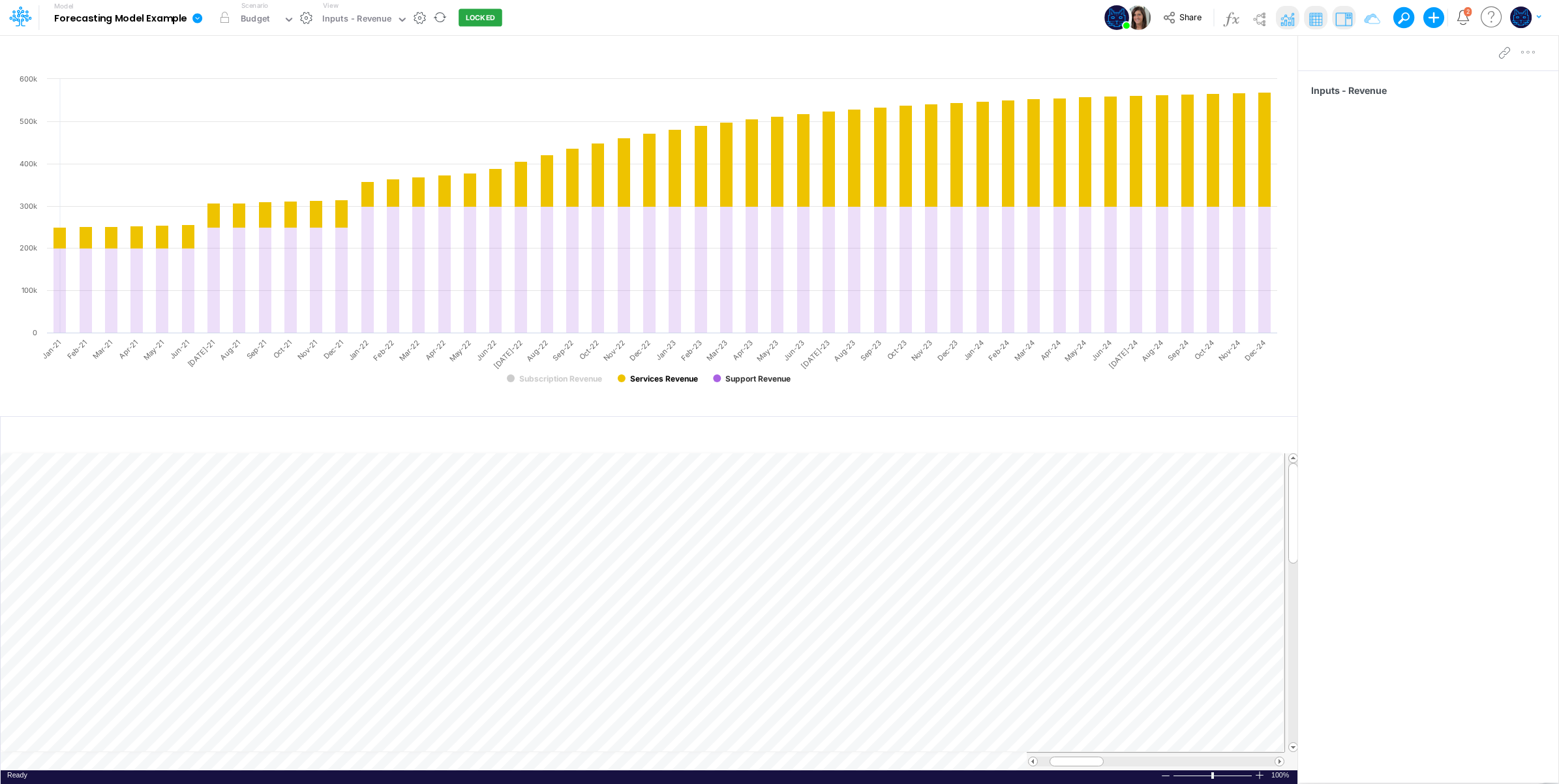
click at [676, 377] on text "Services Revenue" at bounding box center [664, 378] width 68 height 10
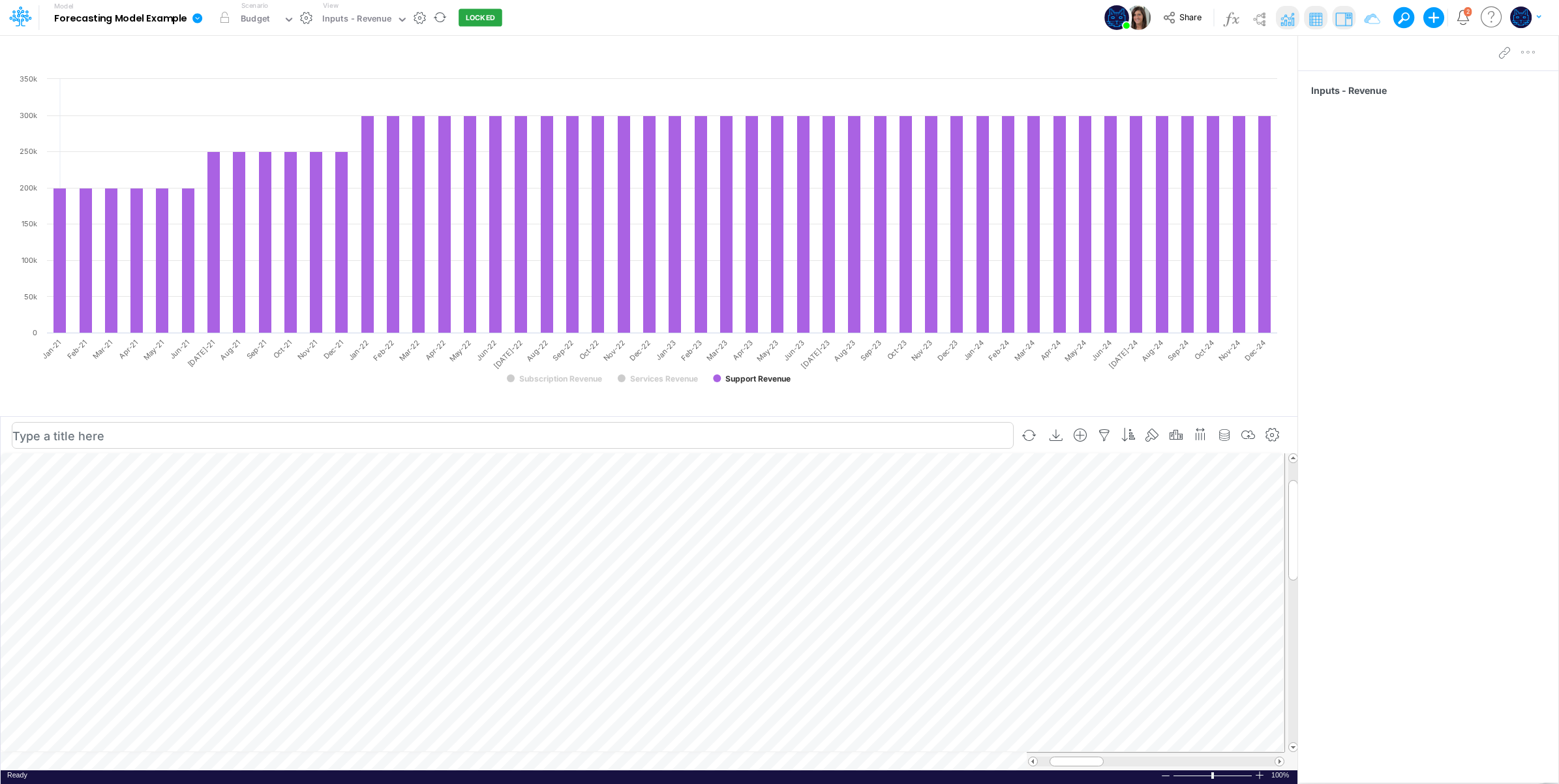
scroll to position [0, 1]
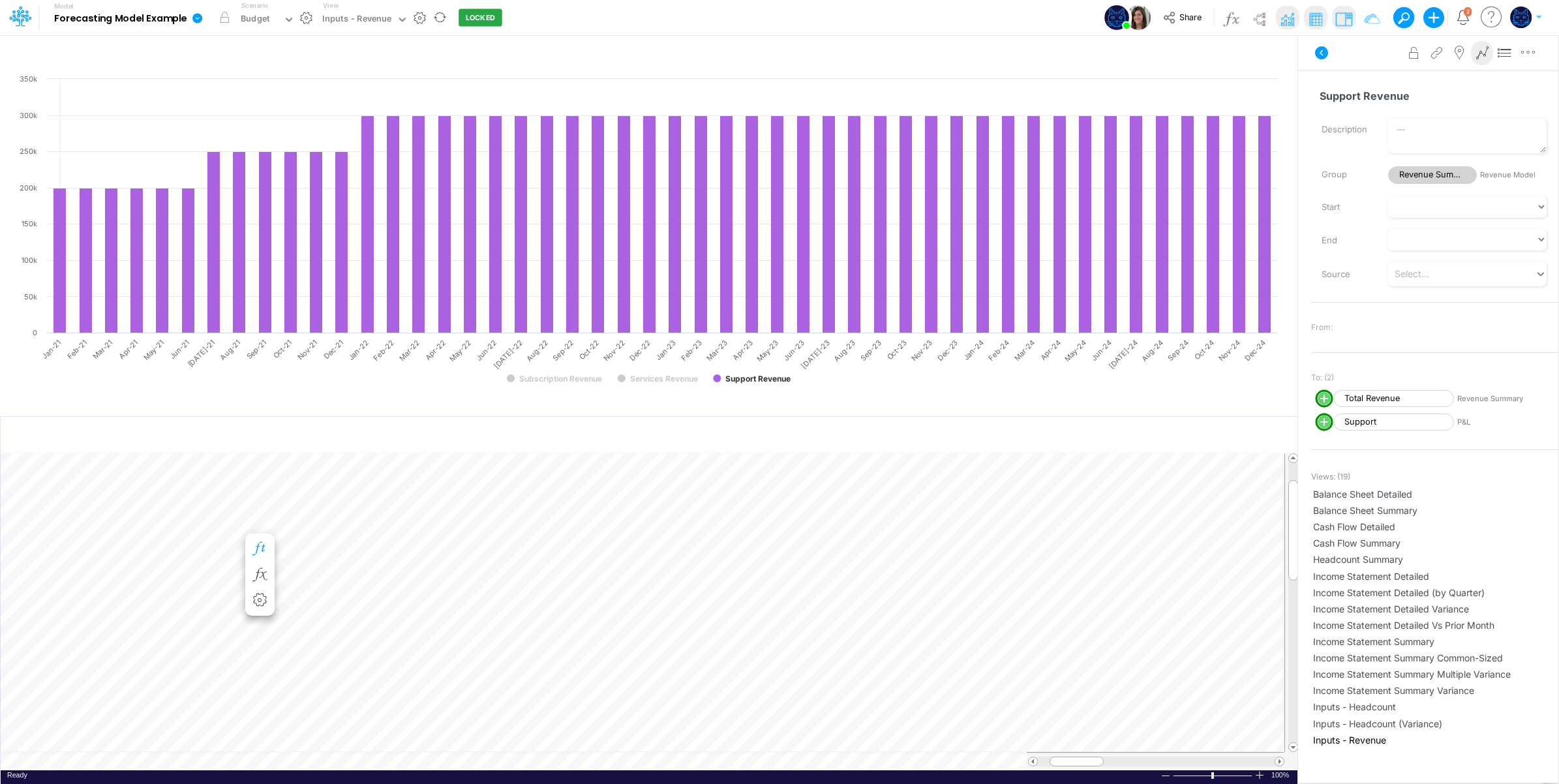
click at [260, 545] on icon "button" at bounding box center [260, 549] width 20 height 14
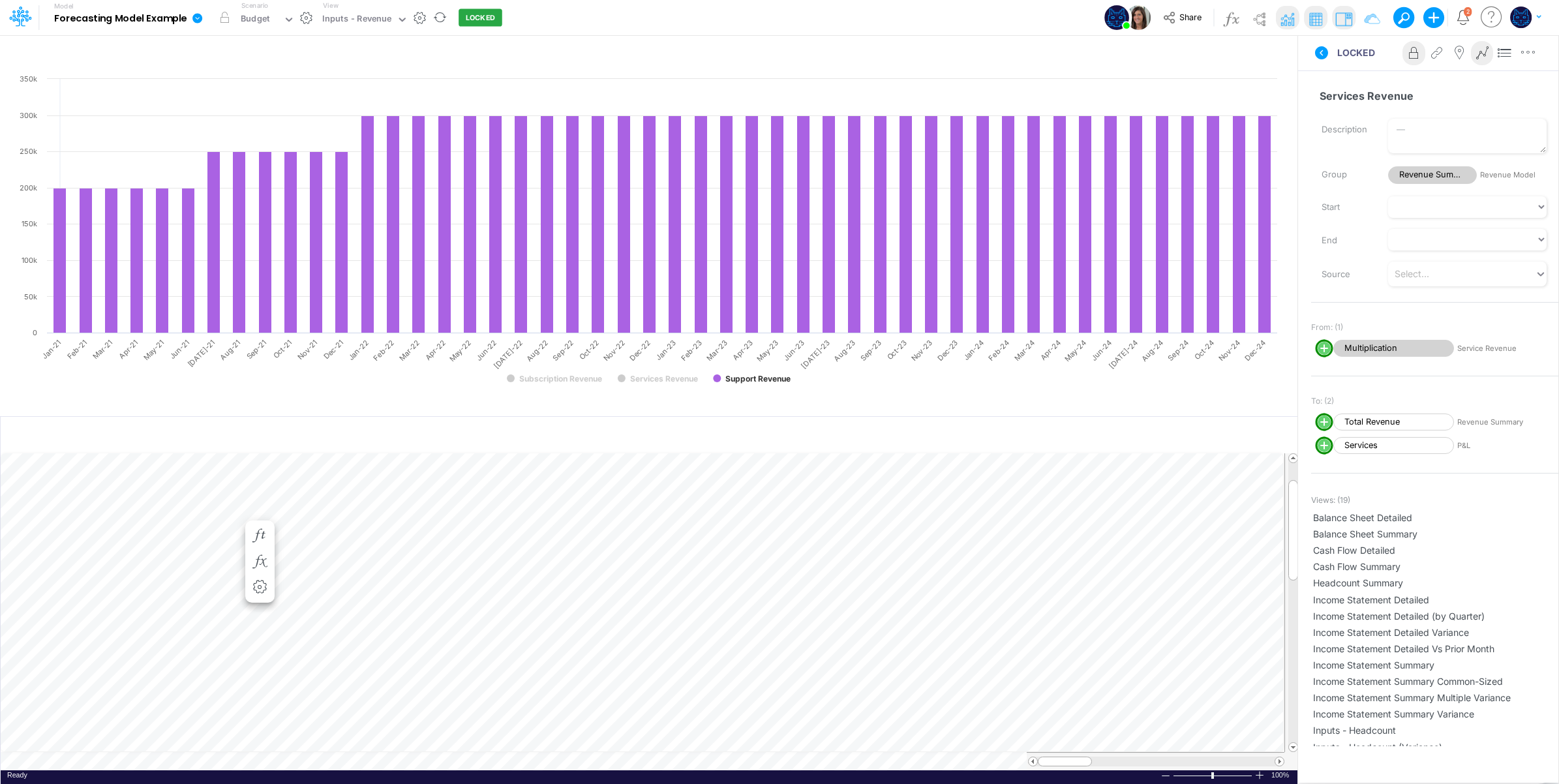
scroll to position [0, 1]
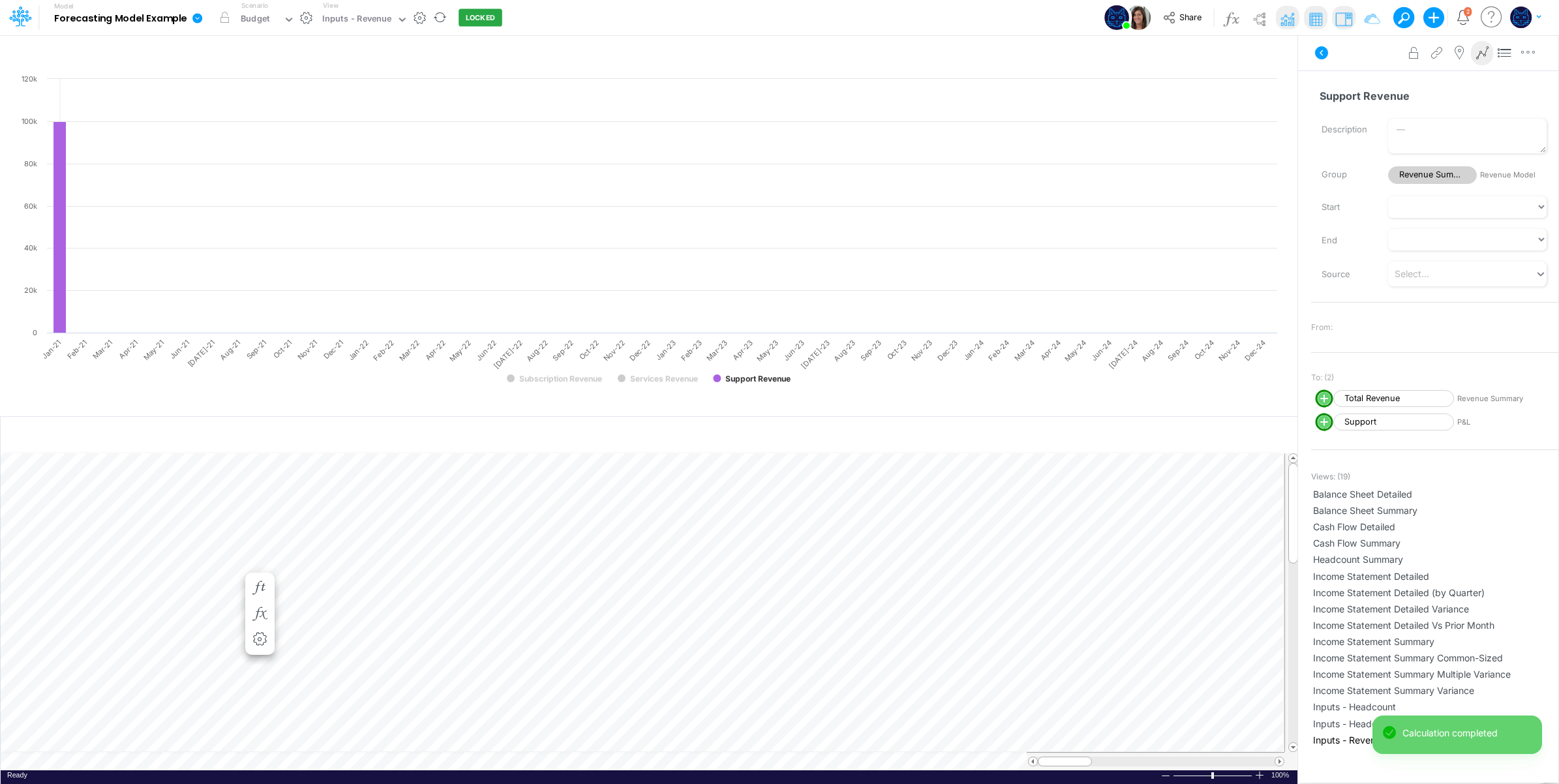
scroll to position [0, 1]
click at [261, 582] on icon "button" at bounding box center [260, 588] width 20 height 14
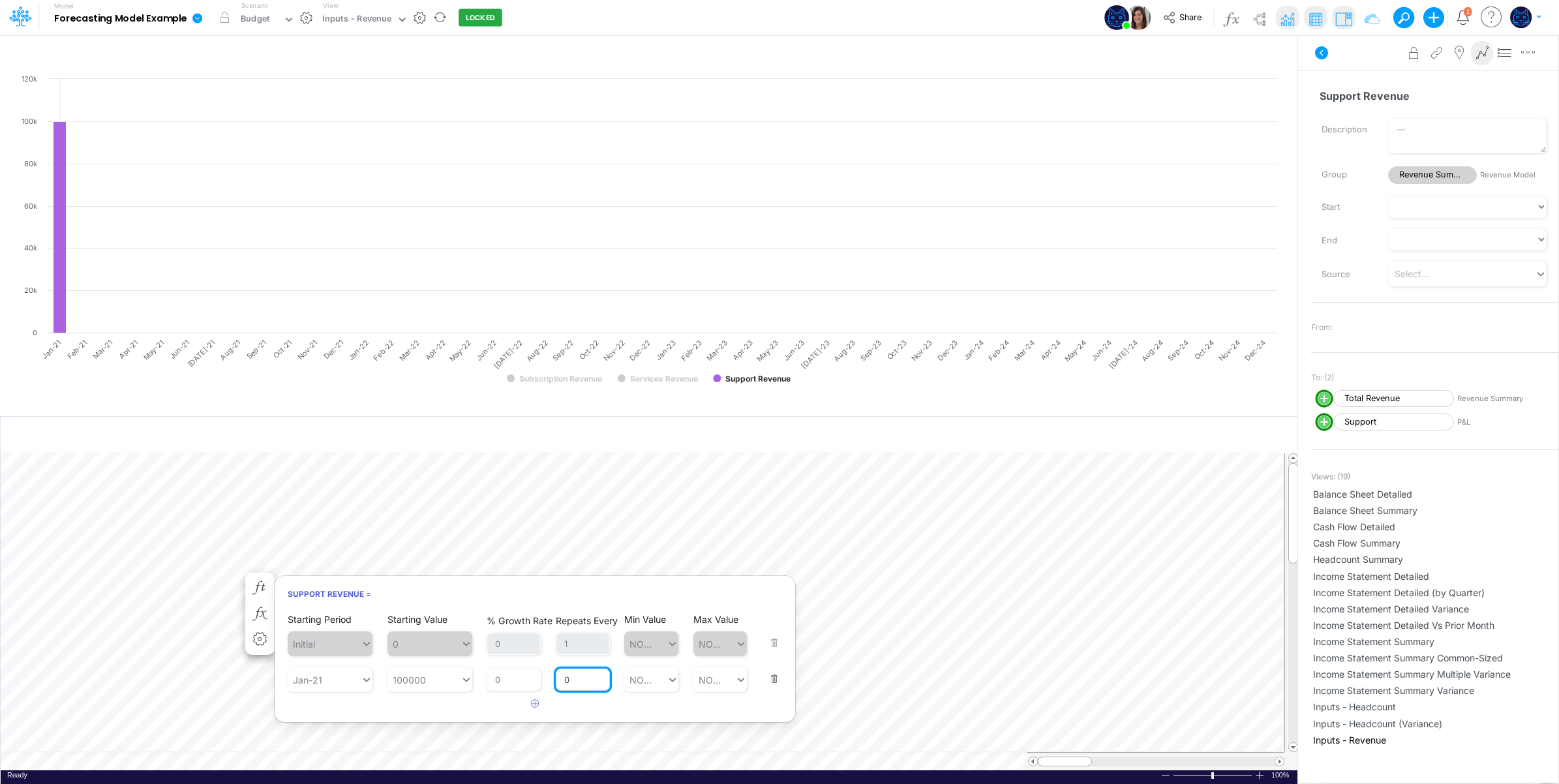
drag, startPoint x: 579, startPoint y: 685, endPoint x: 555, endPoint y: 685, distance: 24.0
click at [556, 685] on input "0" at bounding box center [583, 679] width 54 height 22
type input "1"
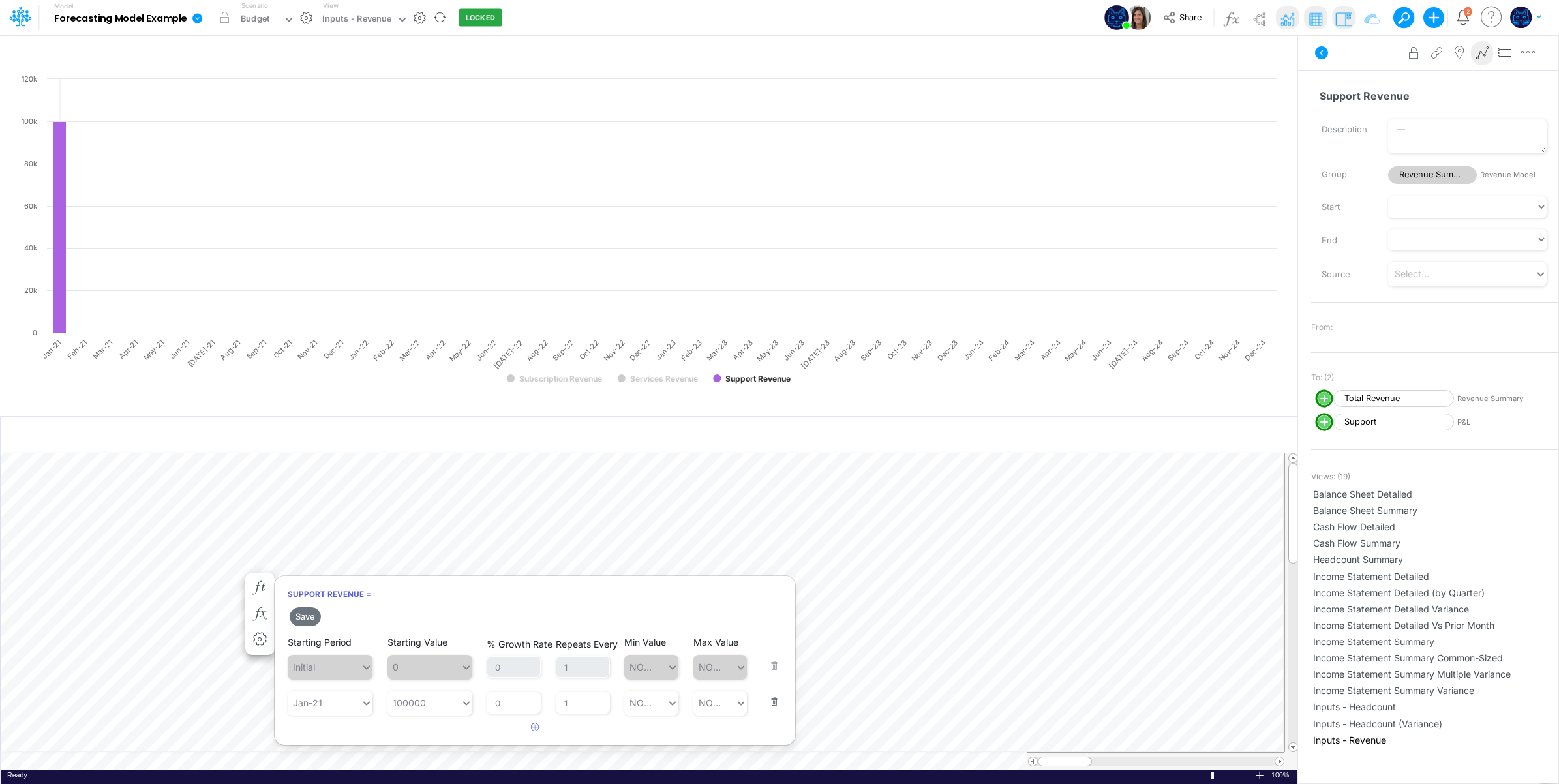
drag, startPoint x: 474, startPoint y: 704, endPoint x: 340, endPoint y: 667, distance: 139.0
click at [473, 704] on div "Save Starting Period Initial Starting Value 0 % Growth Rate 0 Repeats Every 1 M…" at bounding box center [535, 672] width 520 height 133
click at [302, 612] on button "Save" at bounding box center [306, 616] width 32 height 19
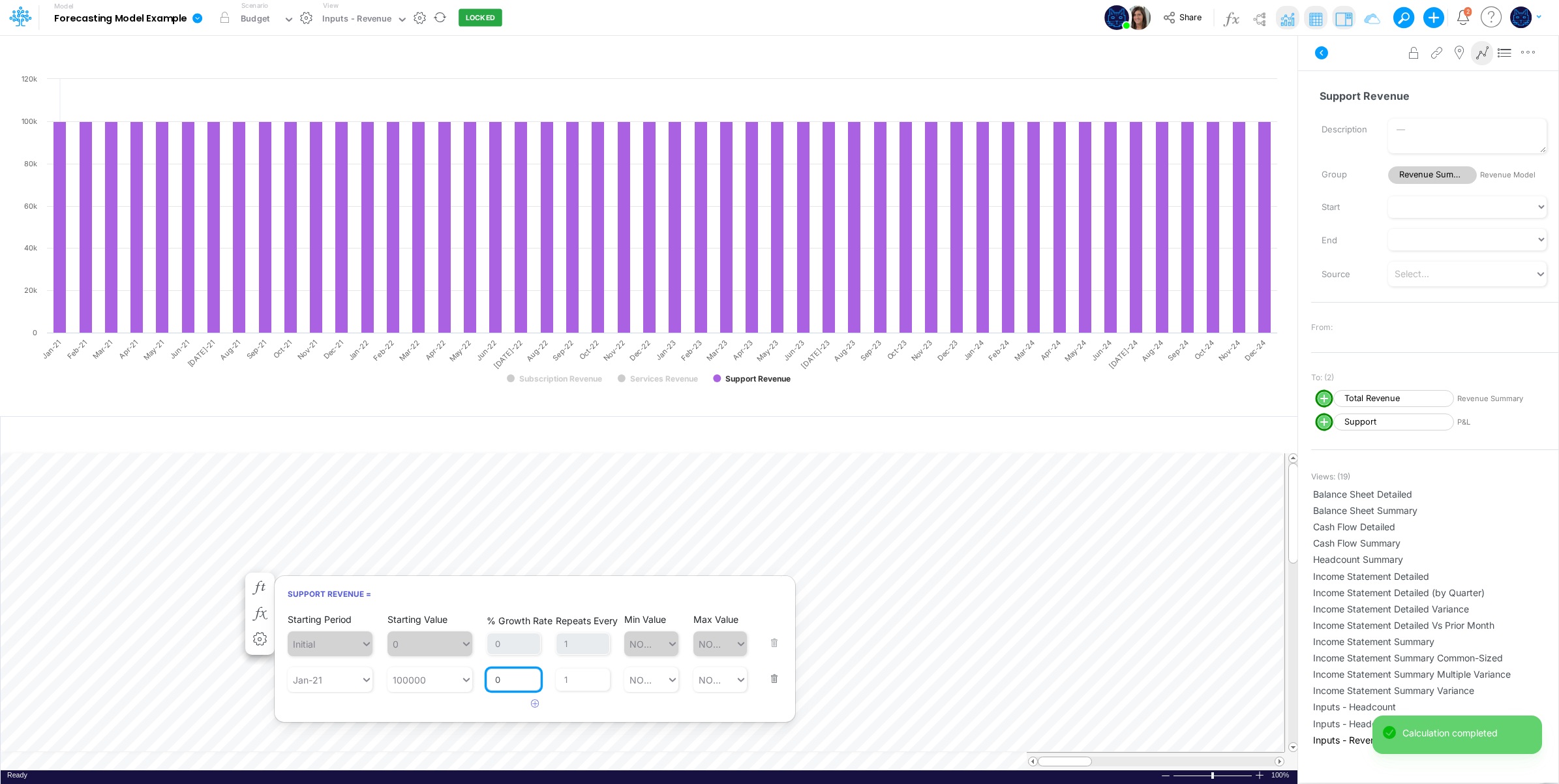
drag, startPoint x: 499, startPoint y: 685, endPoint x: 488, endPoint y: 686, distance: 11.0
click at [488, 686] on input "0" at bounding box center [514, 679] width 54 height 22
type input "1"
click at [490, 709] on div "Starting Period Initial Starting Value 0 % Growth Rate 0 Repeats Every 1 Min Va…" at bounding box center [535, 663] width 520 height 105
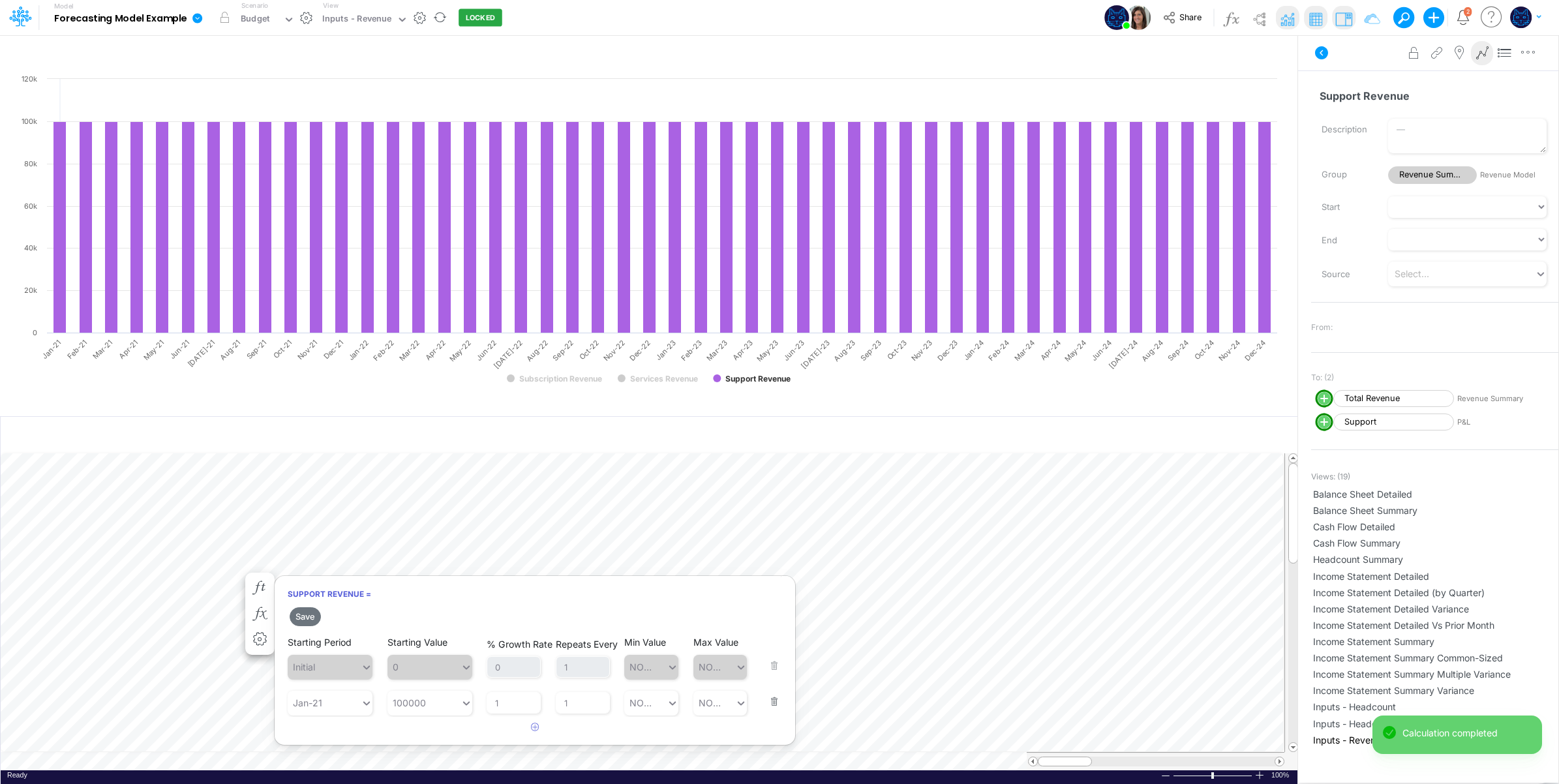
drag, startPoint x: 304, startPoint y: 615, endPoint x: 427, endPoint y: 612, distance: 123.0
click at [304, 615] on button "Save" at bounding box center [306, 616] width 32 height 19
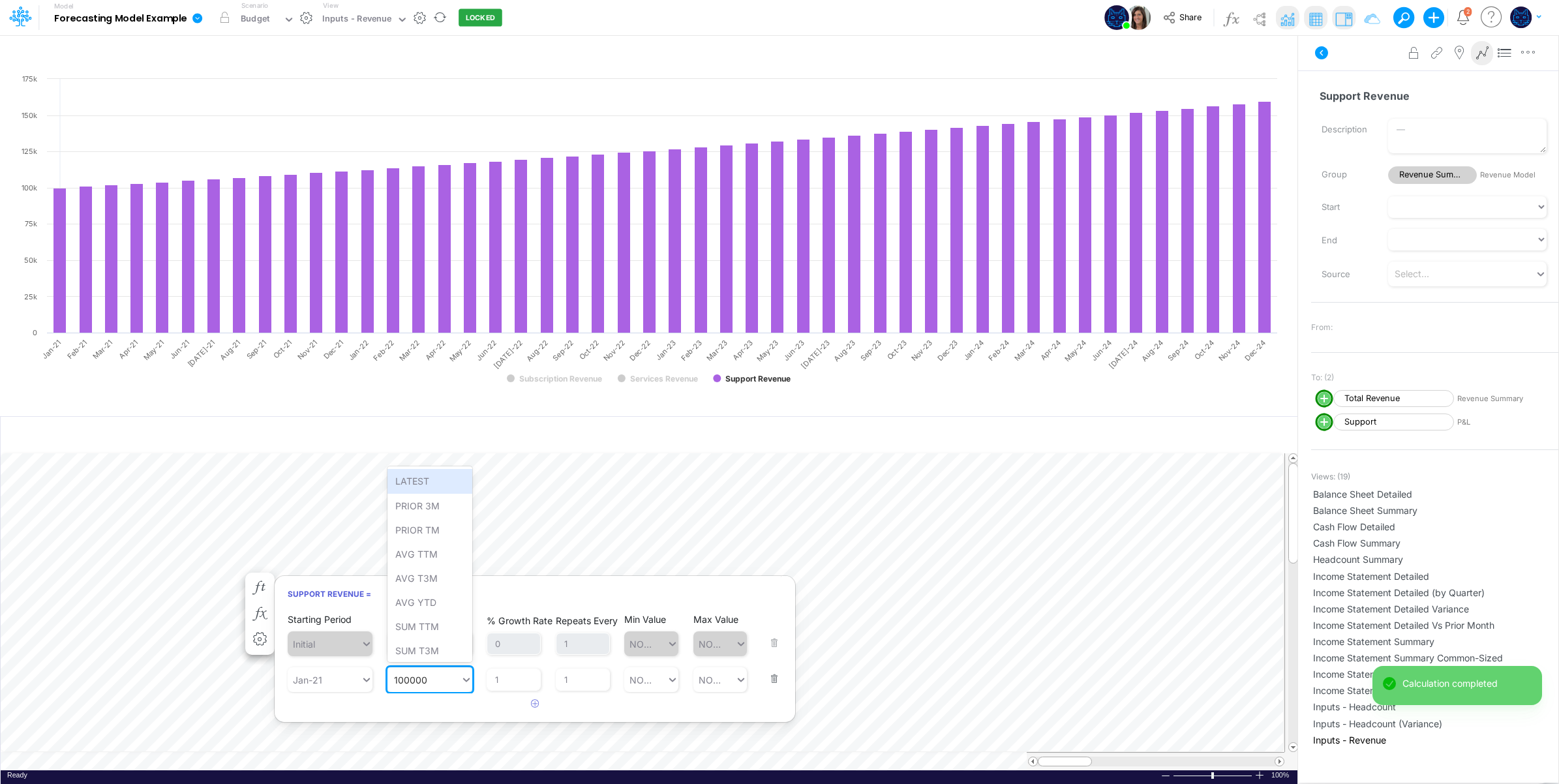
type input "100000"
click at [441, 680] on div "100000 100000" at bounding box center [423, 680] width 73 height 22
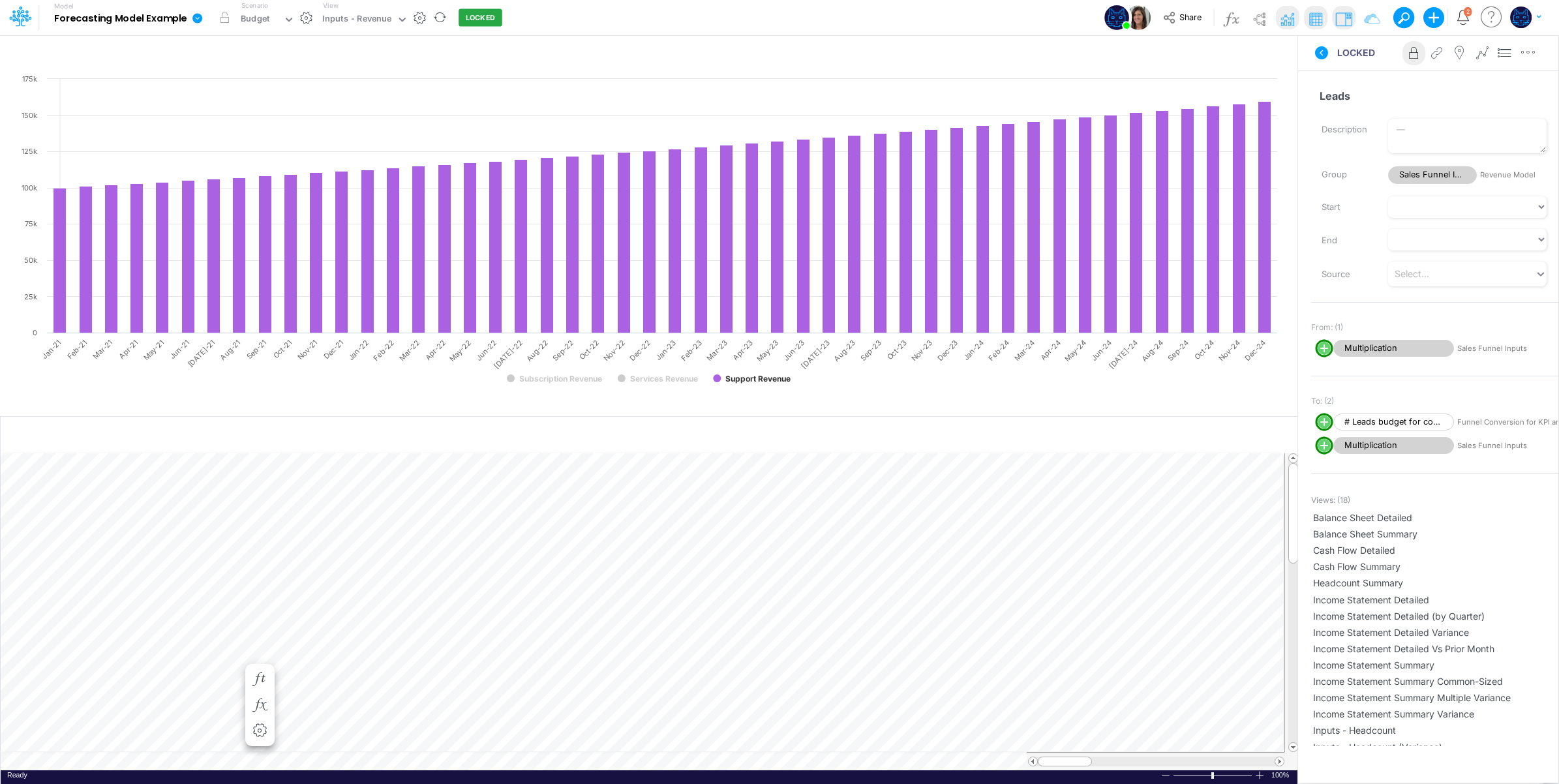
scroll to position [0, 1]
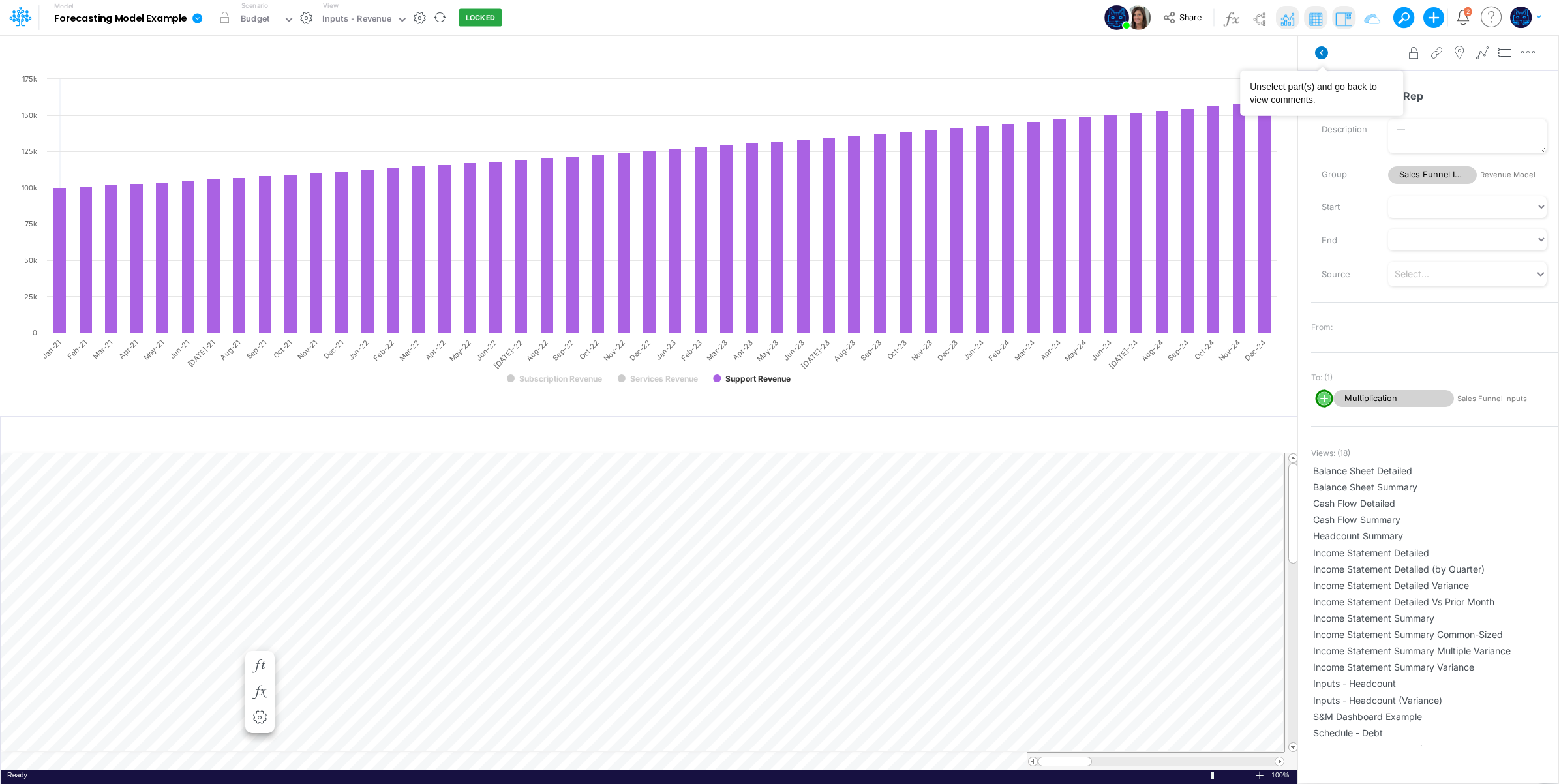
click at [1320, 50] on icon at bounding box center [1321, 52] width 13 height 13
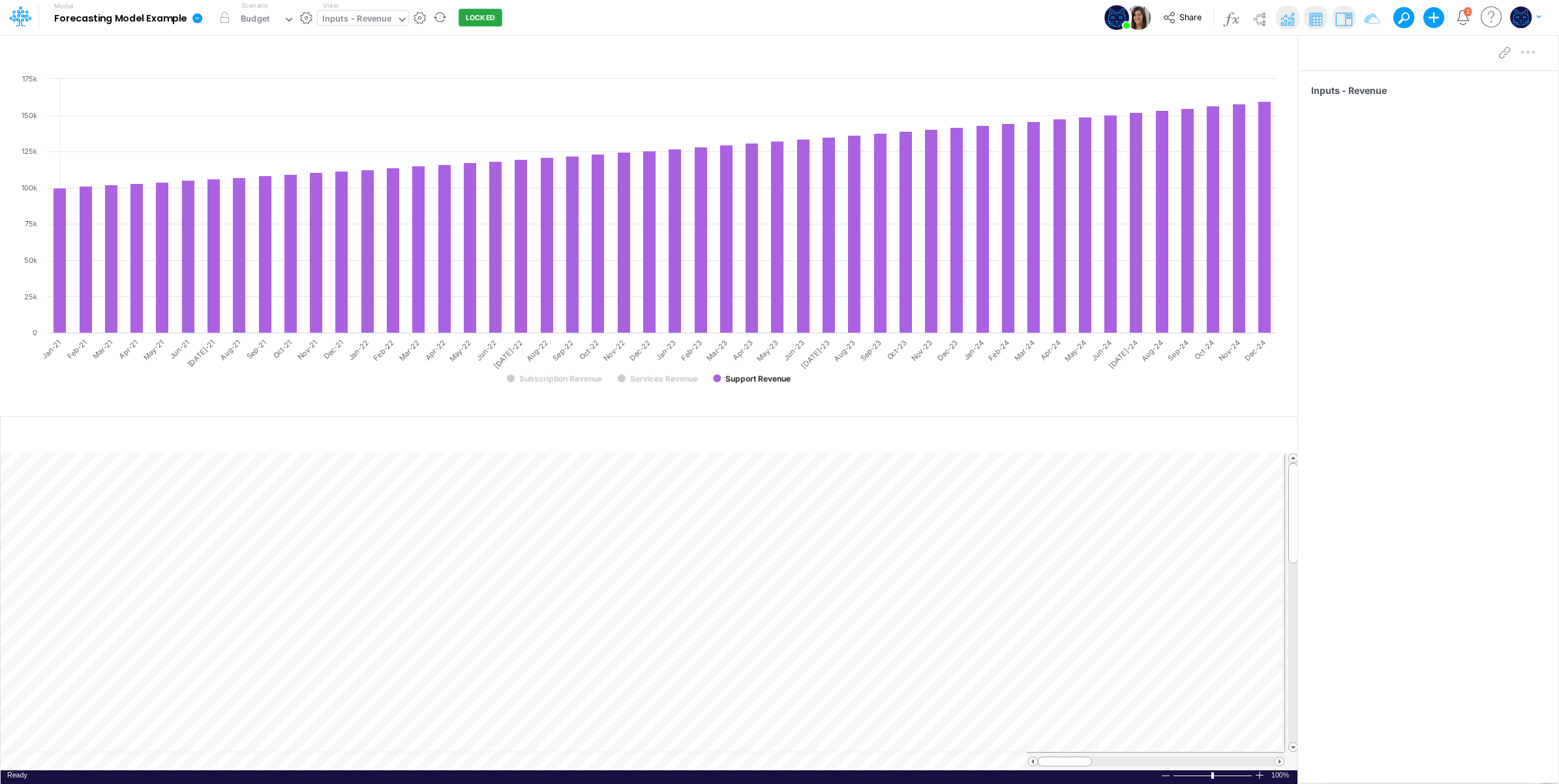
click at [373, 14] on div "Inputs - Revenue" at bounding box center [357, 20] width 69 height 15
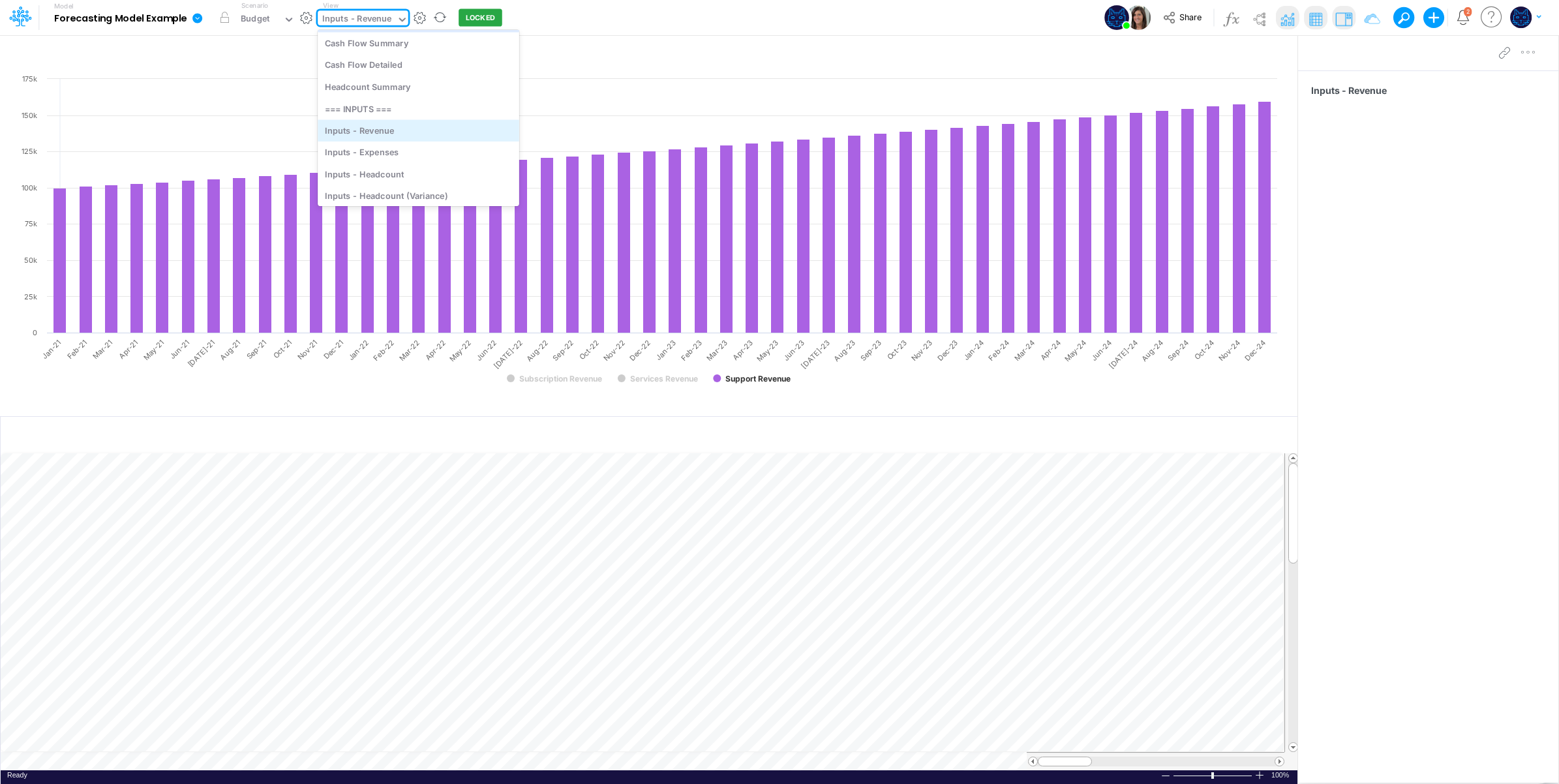
scroll to position [358, 0]
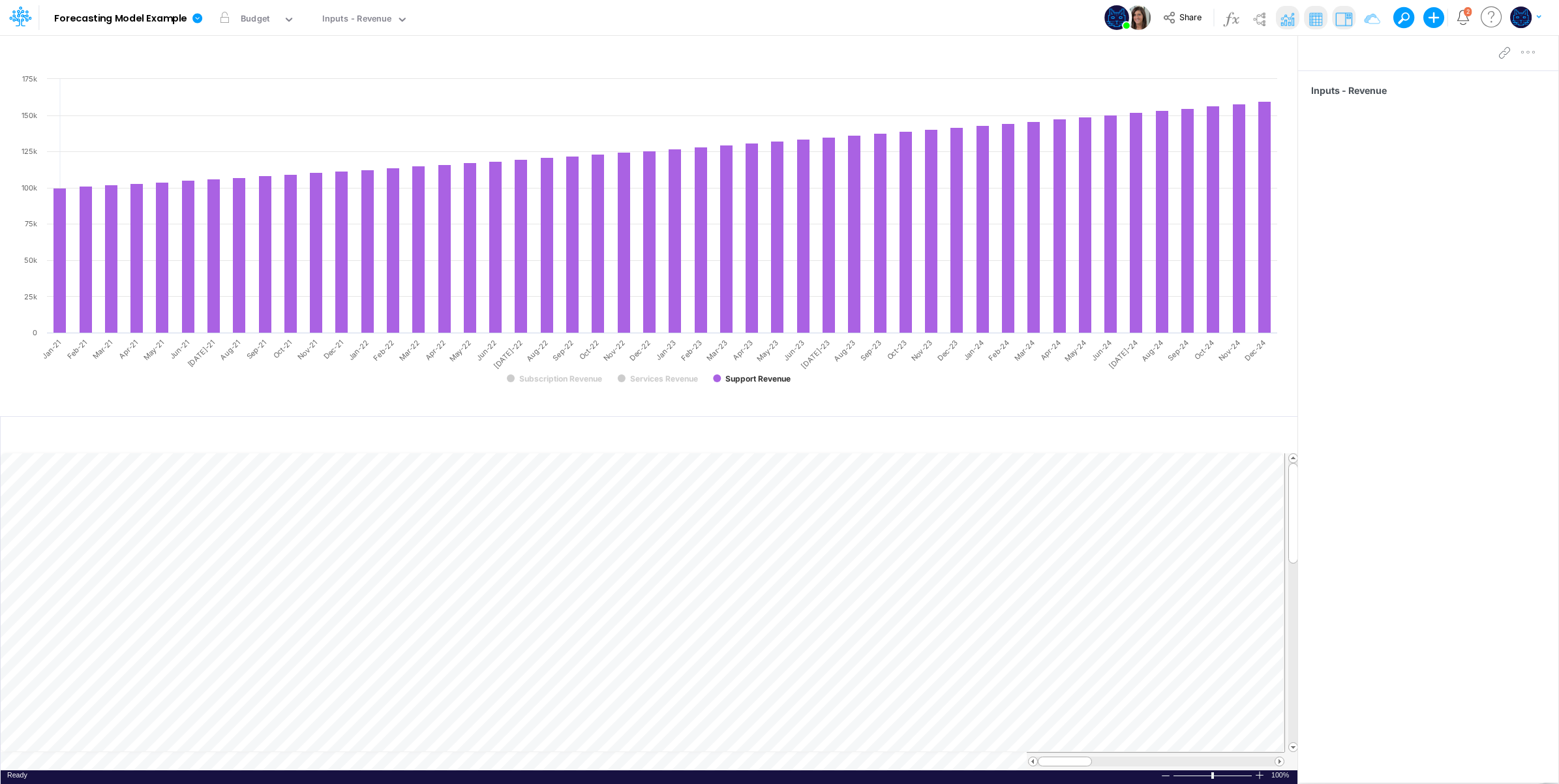
click at [615, 17] on div "Model Forecasting Model Example Edit model settings Duplicate Import QuickBooks…" at bounding box center [780, 17] width 1403 height 35
click at [1521, 8] on img "button" at bounding box center [1521, 17] width 22 height 22
click at [1471, 77] on button "Log out" at bounding box center [1472, 76] width 139 height 20
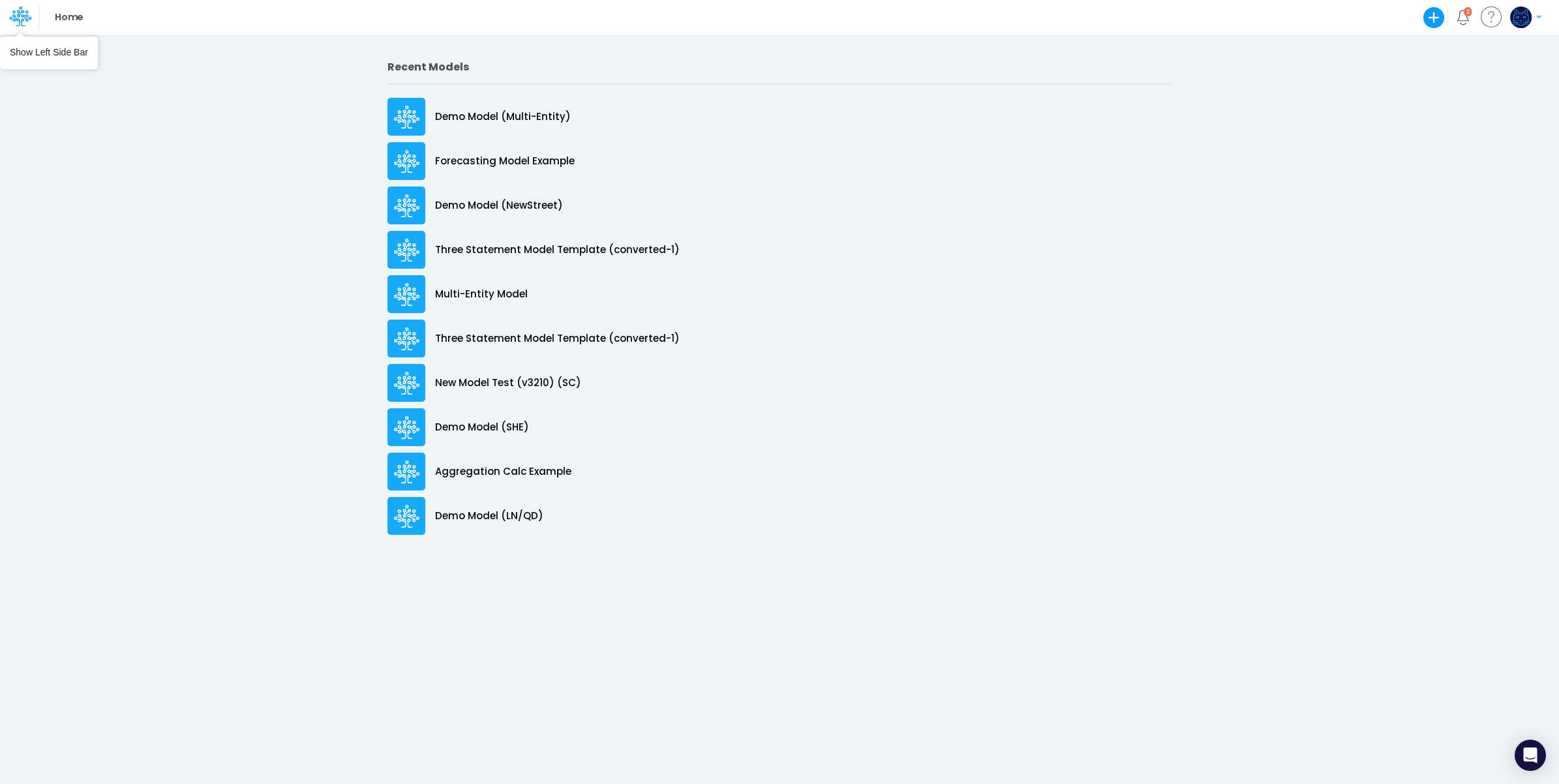
click at [23, 24] on icon at bounding box center [20, 16] width 22 height 22
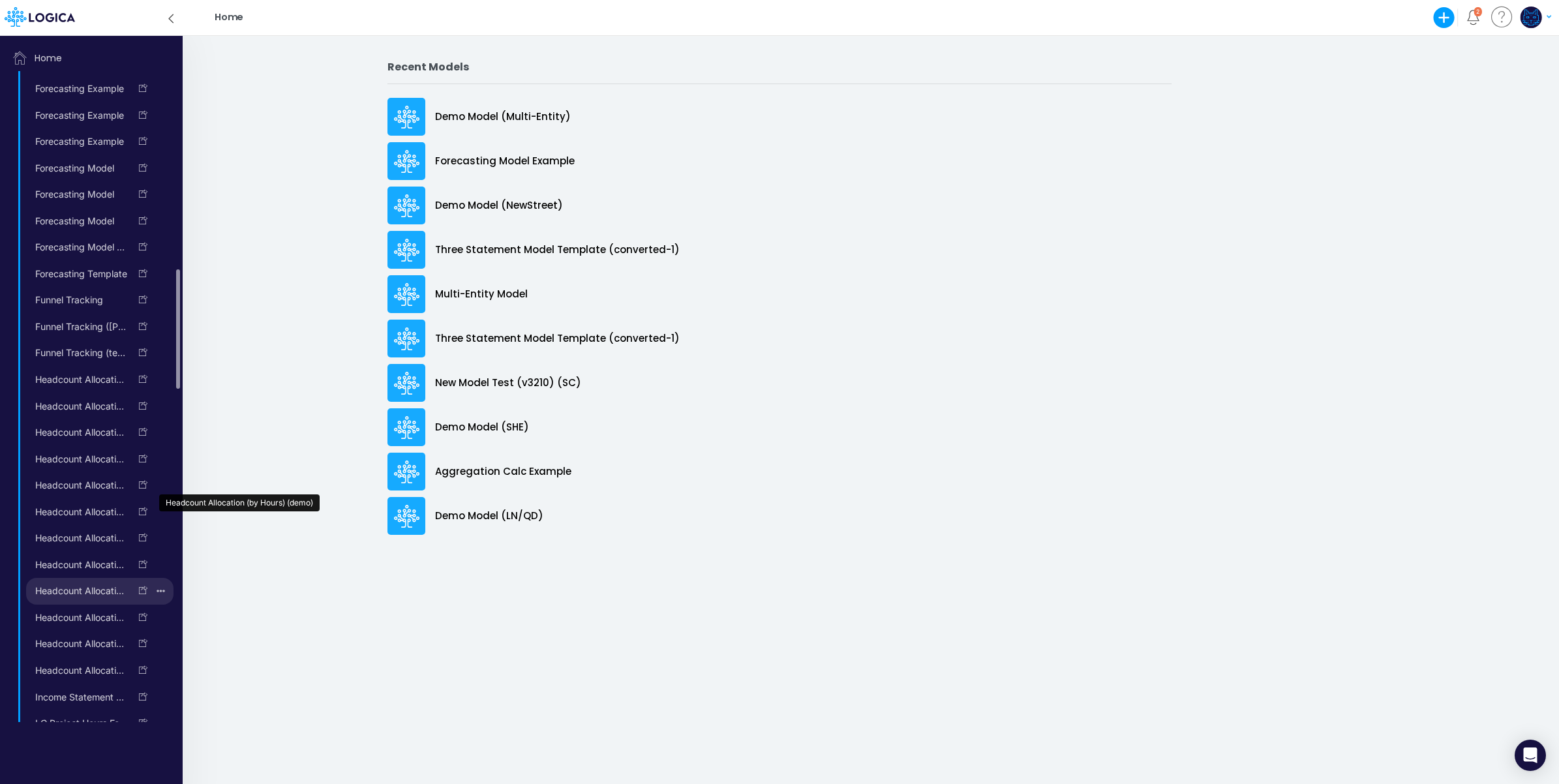
scroll to position [1192, 0]
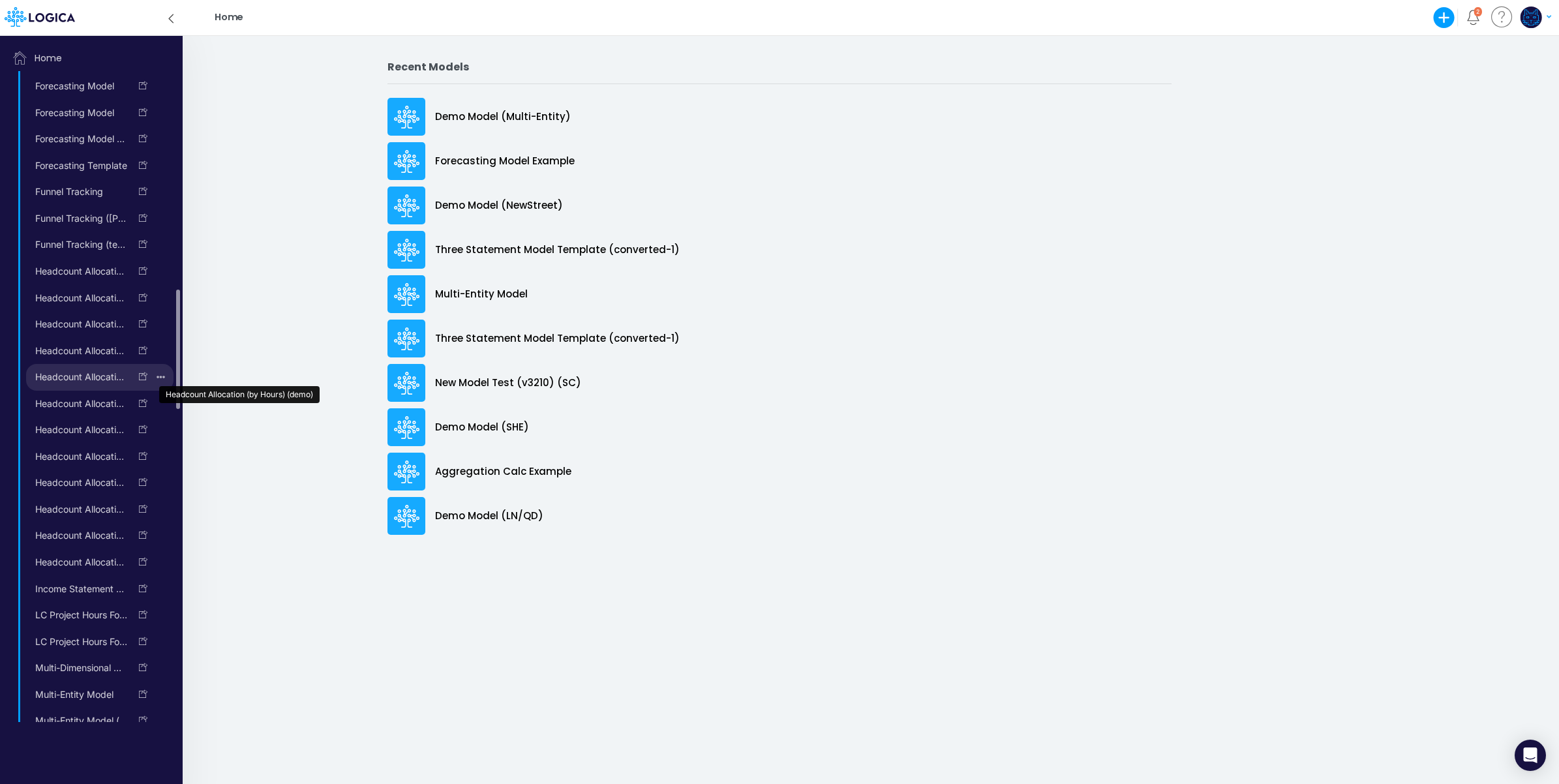
drag, startPoint x: 79, startPoint y: 398, endPoint x: 66, endPoint y: 395, distance: 13.3
click at [66, 387] on link "Headcount Allocation (by Hours) (demo)" at bounding box center [78, 377] width 104 height 21
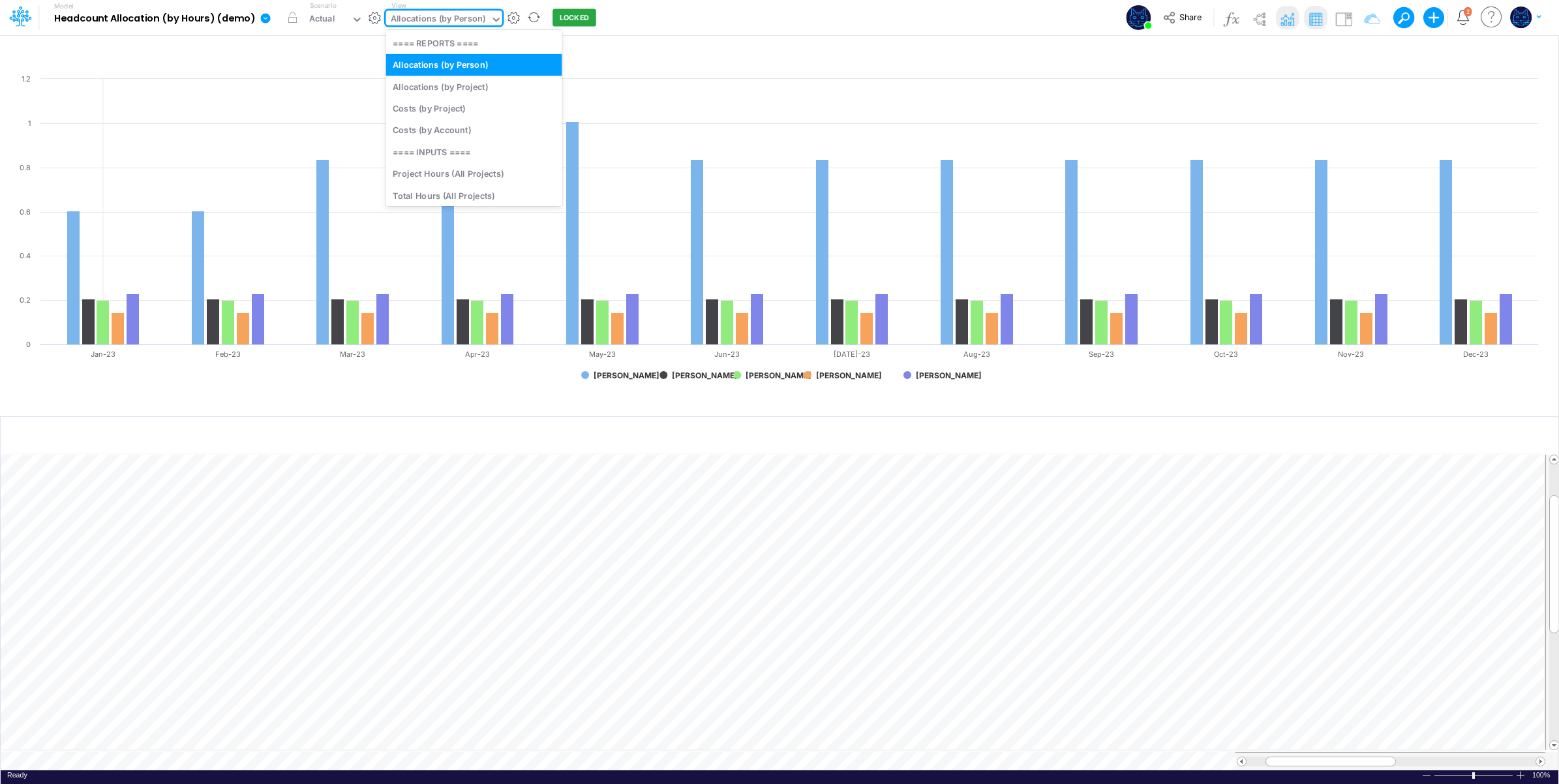
click at [444, 20] on div "Allocations (by Person)" at bounding box center [438, 20] width 95 height 15
click at [451, 88] on div "Allocations (by Project)" at bounding box center [474, 86] width 176 height 22
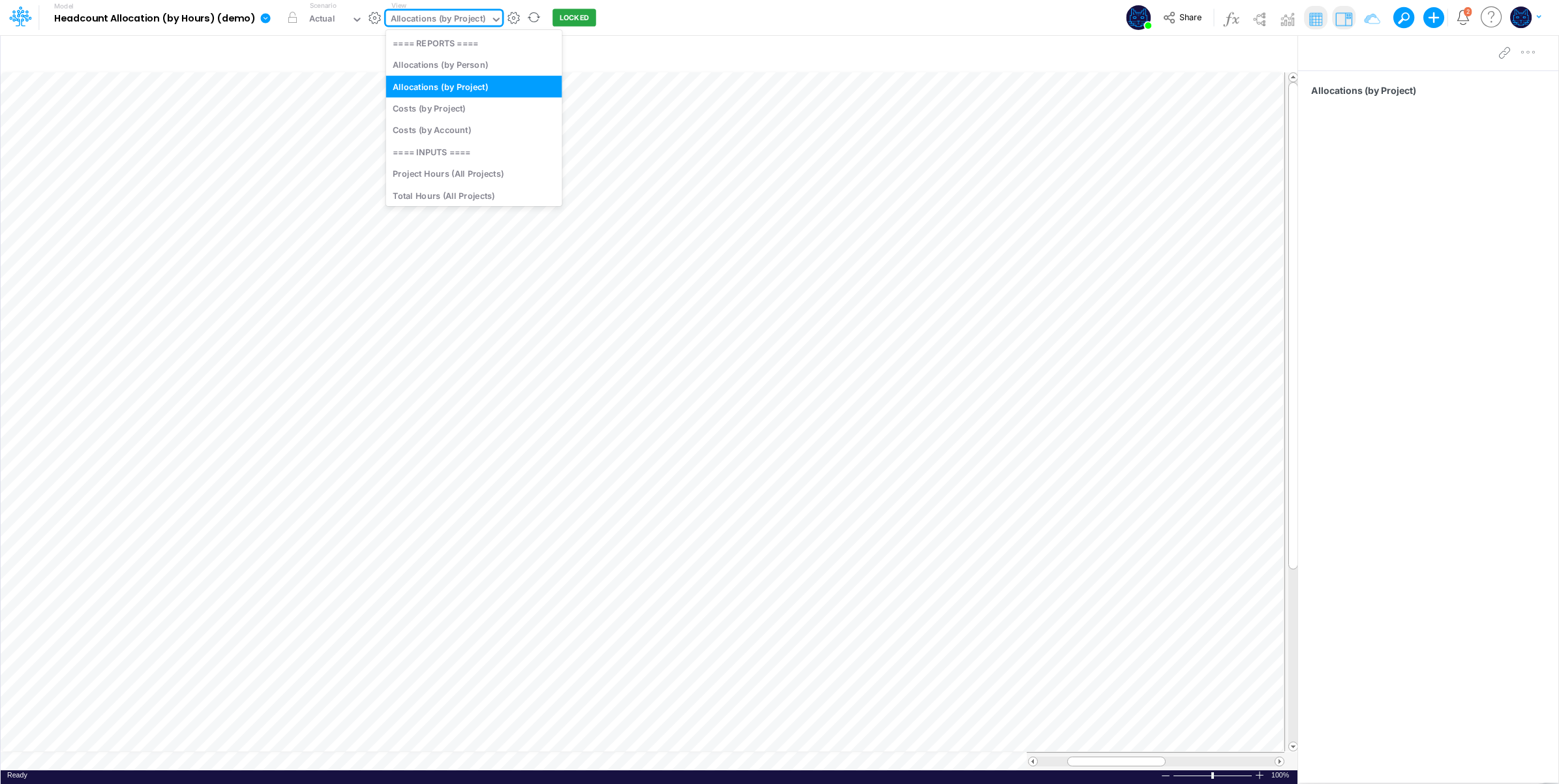
click at [466, 17] on div "Allocations (by Project)" at bounding box center [438, 20] width 95 height 15
click at [456, 63] on div "Allocations (by Person)" at bounding box center [474, 65] width 176 height 22
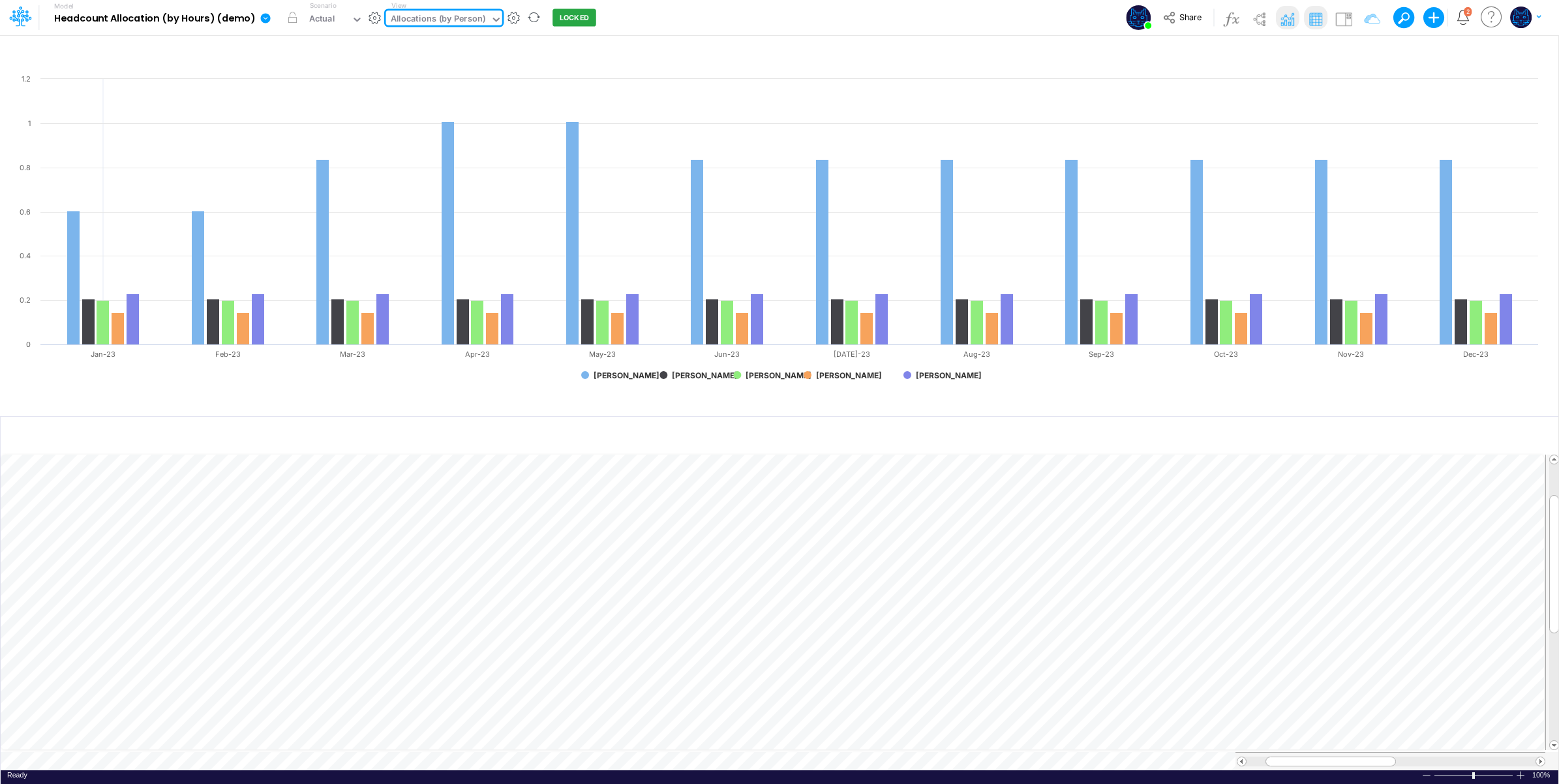
click at [623, 23] on div "Model Headcount Allocation (by Hours) (demo) Edit model settings Duplicate Impo…" at bounding box center [780, 17] width 1403 height 35
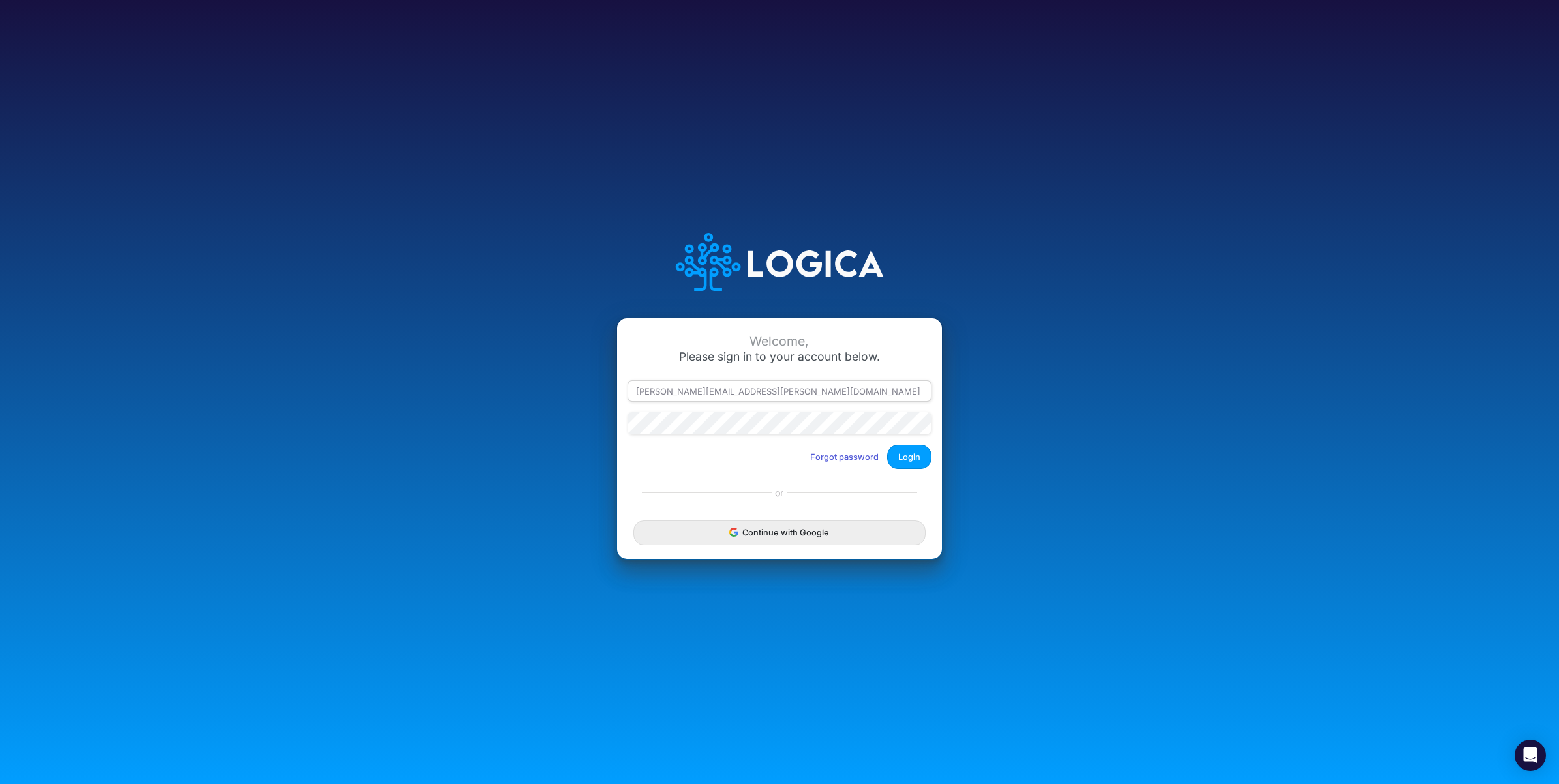
drag, startPoint x: 692, startPoint y: 395, endPoint x: 825, endPoint y: 389, distance: 133.1
click at [825, 389] on input "[PERSON_NAME][EMAIL_ADDRESS][PERSON_NAME][DOMAIN_NAME]" at bounding box center [780, 391] width 304 height 22
type input "[PERSON_NAME][EMAIL_ADDRESS][PERSON_NAME][DOMAIN_NAME]"
click at [908, 449] on button "Login" at bounding box center [909, 457] width 44 height 24
